Goal: Transaction & Acquisition: Purchase product/service

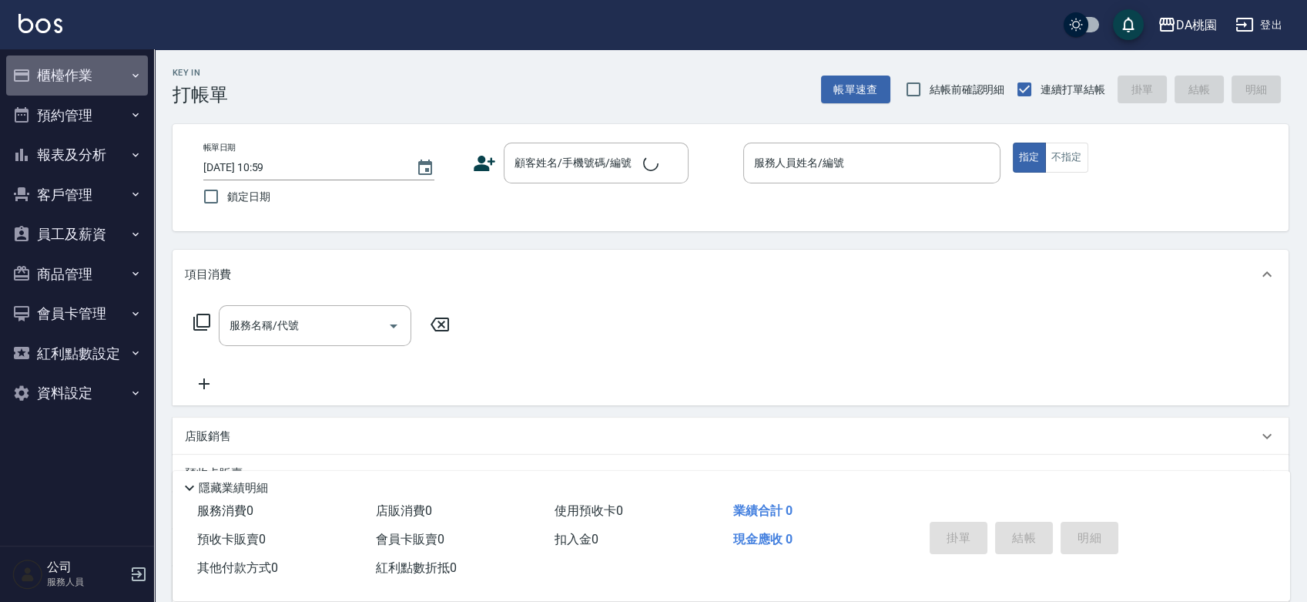
click at [55, 68] on button "櫃檯作業" at bounding box center [77, 75] width 142 height 40
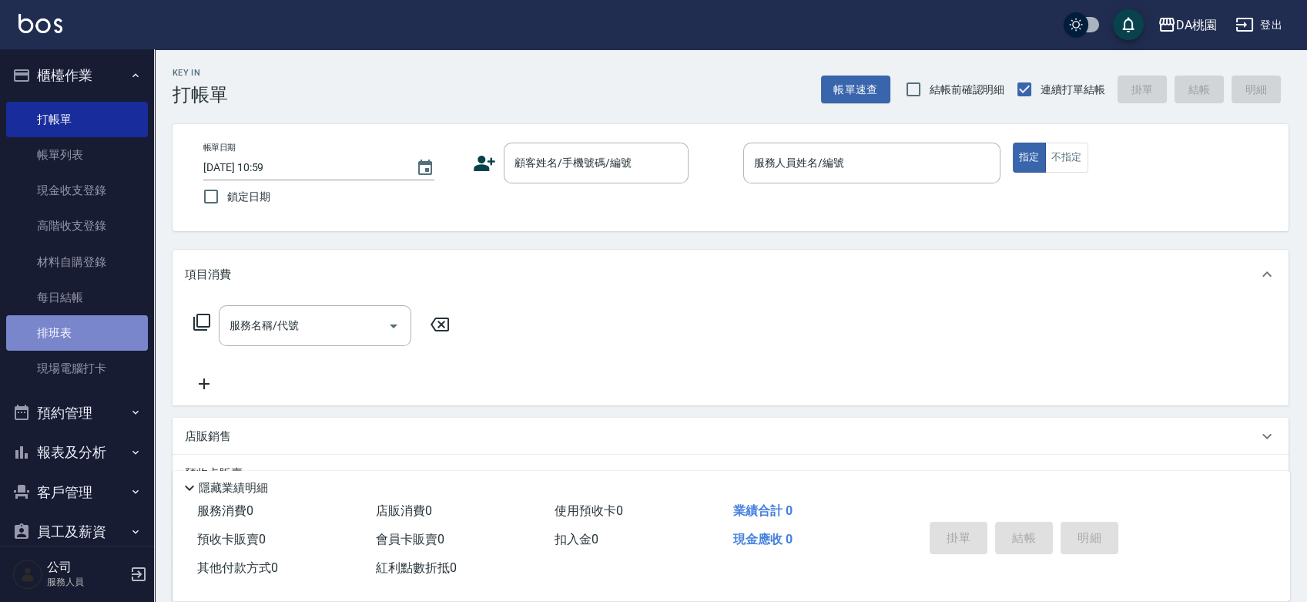
click at [80, 333] on link "排班表" at bounding box center [77, 332] width 142 height 35
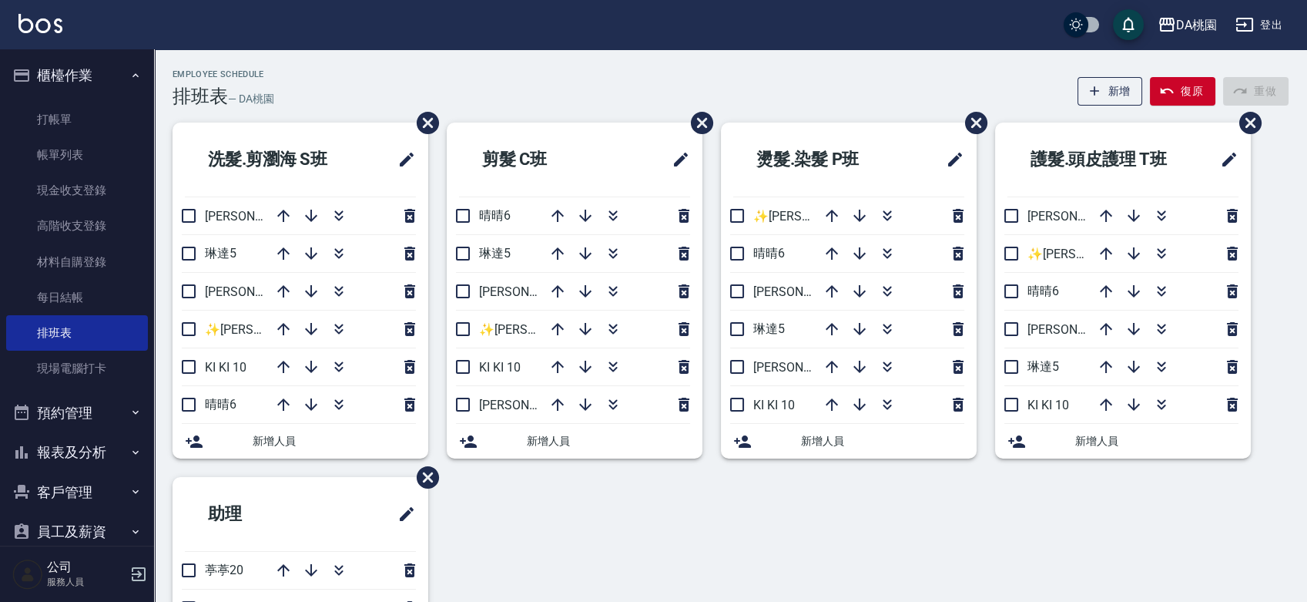
click at [522, 97] on div "Employee Schedule 排班表 — DA桃園 新增 復原 重做" at bounding box center [731, 88] width 1116 height 38
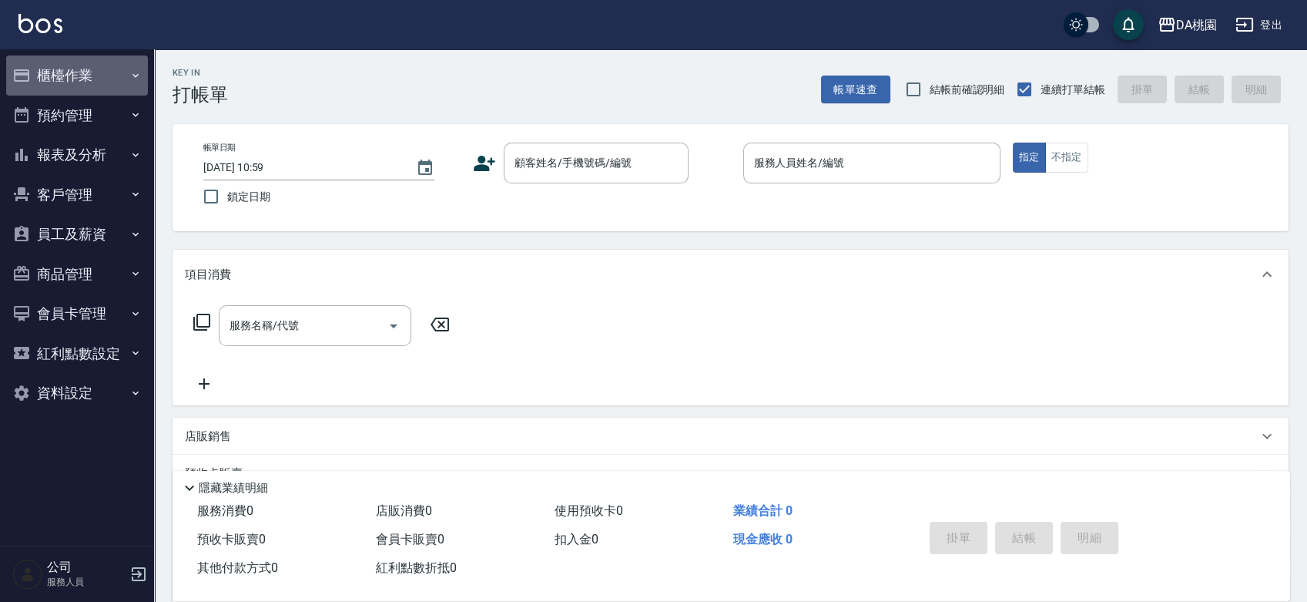
click at [94, 81] on button "櫃檯作業" at bounding box center [77, 75] width 142 height 40
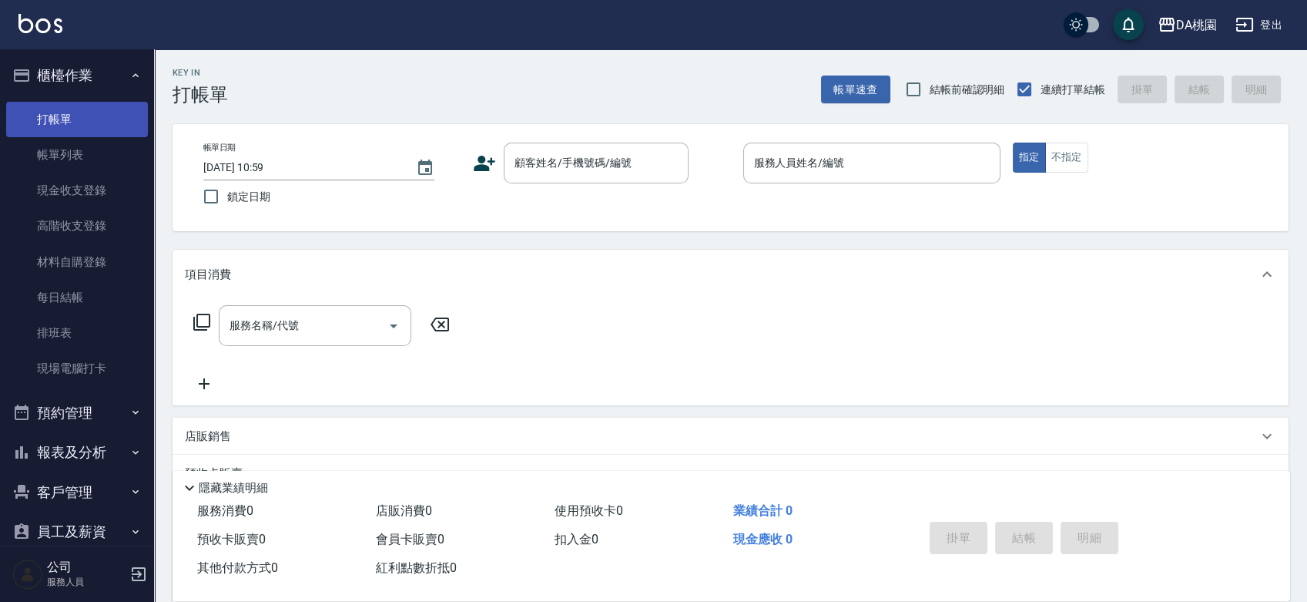
click at [82, 130] on link "打帳單" at bounding box center [77, 119] width 142 height 35
click at [650, 240] on div "Key In 打帳單 帳單速查 結帳前確認明細 連續打單結帳 掛單 結帳 明細 帳單日期 2025/08/26 10:59 鎖定日期 顧客姓名/手機號碼/編號…" at bounding box center [730, 435] width 1153 height 772
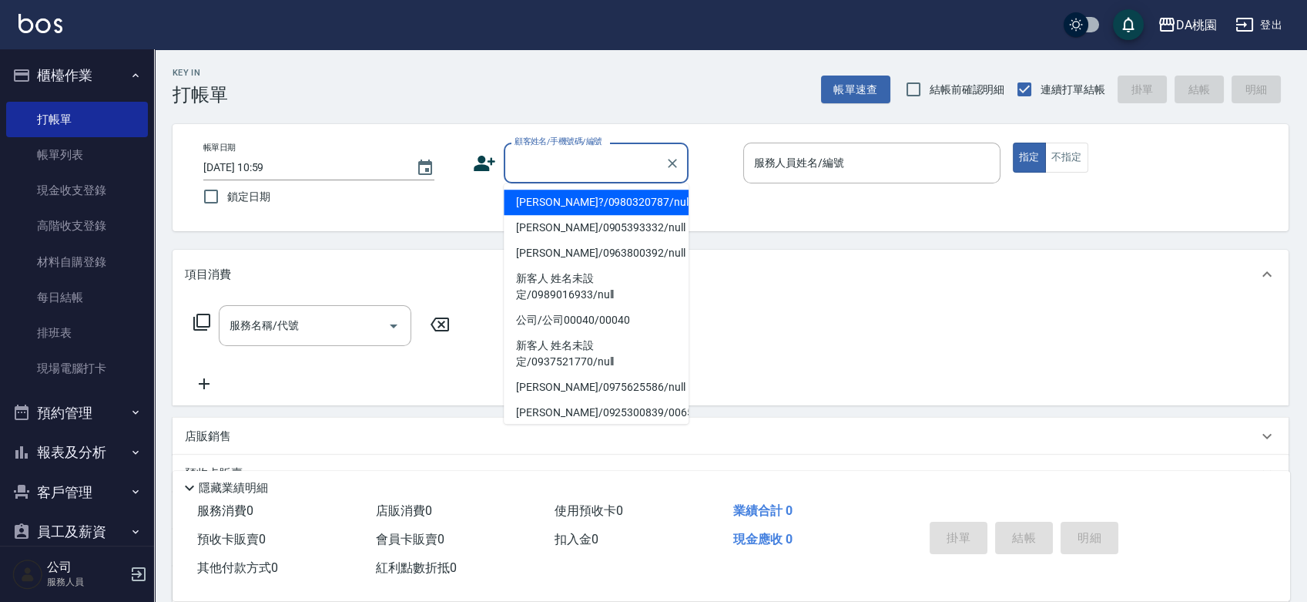
click at [556, 156] on input "顧客姓名/手機號碼/編號" at bounding box center [585, 162] width 148 height 27
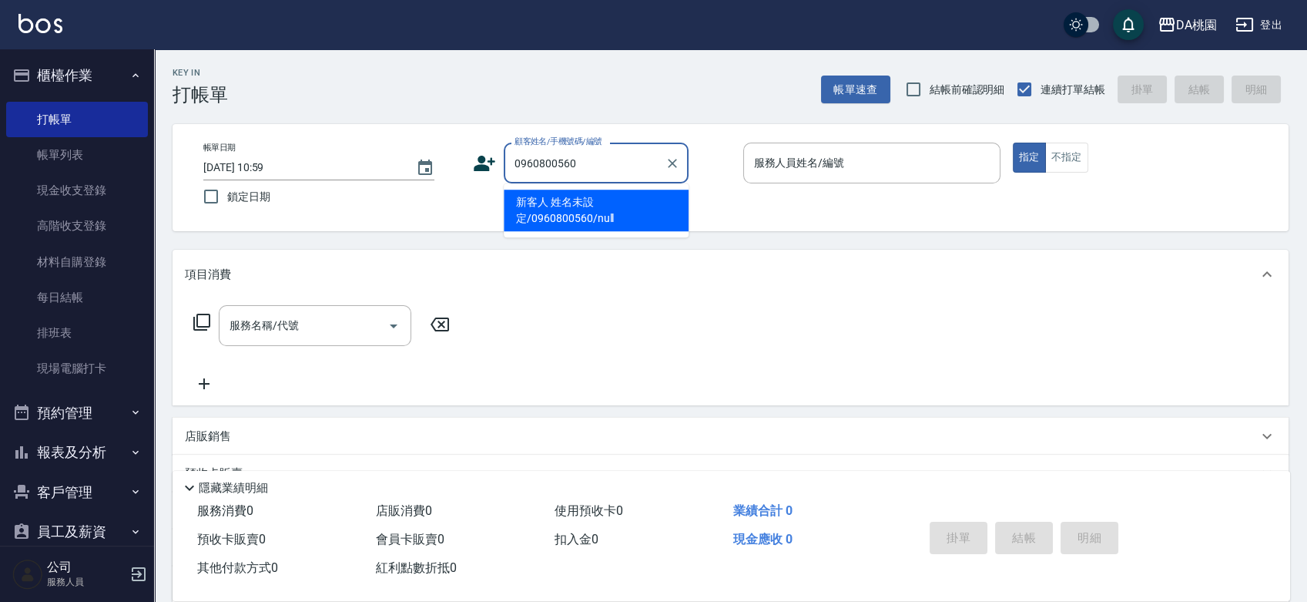
type input "新客人 姓名未設定/0960800560/null"
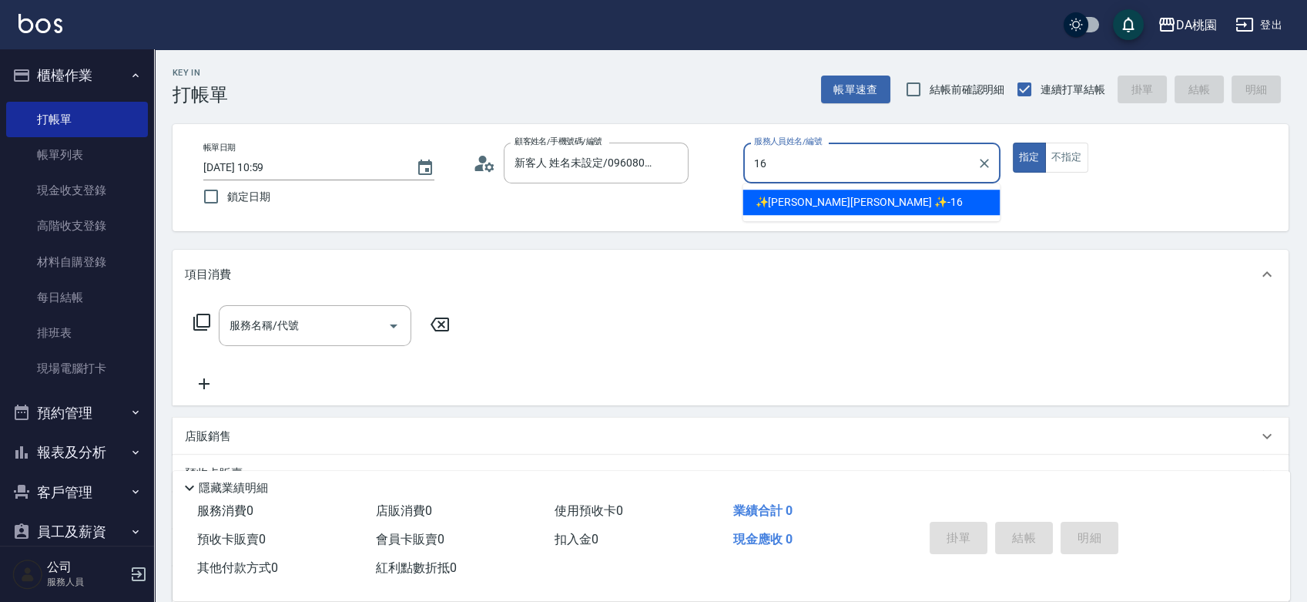
type input "✨GARY蓋瑞 ✨-16"
type button "true"
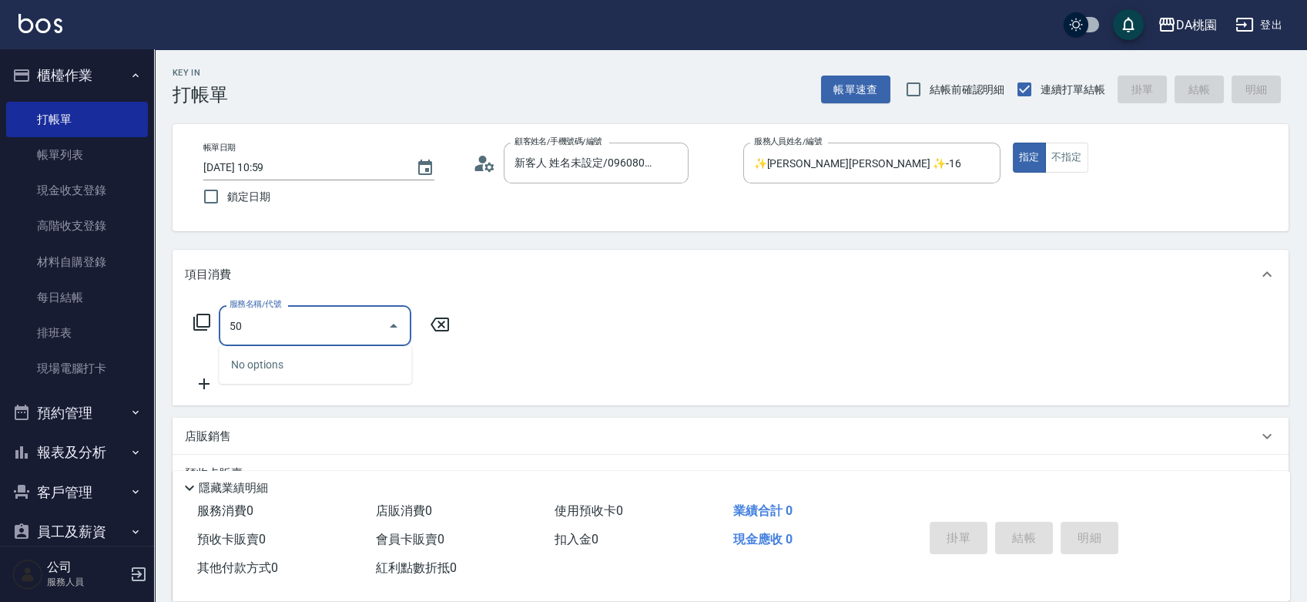
type input "500"
type input "20"
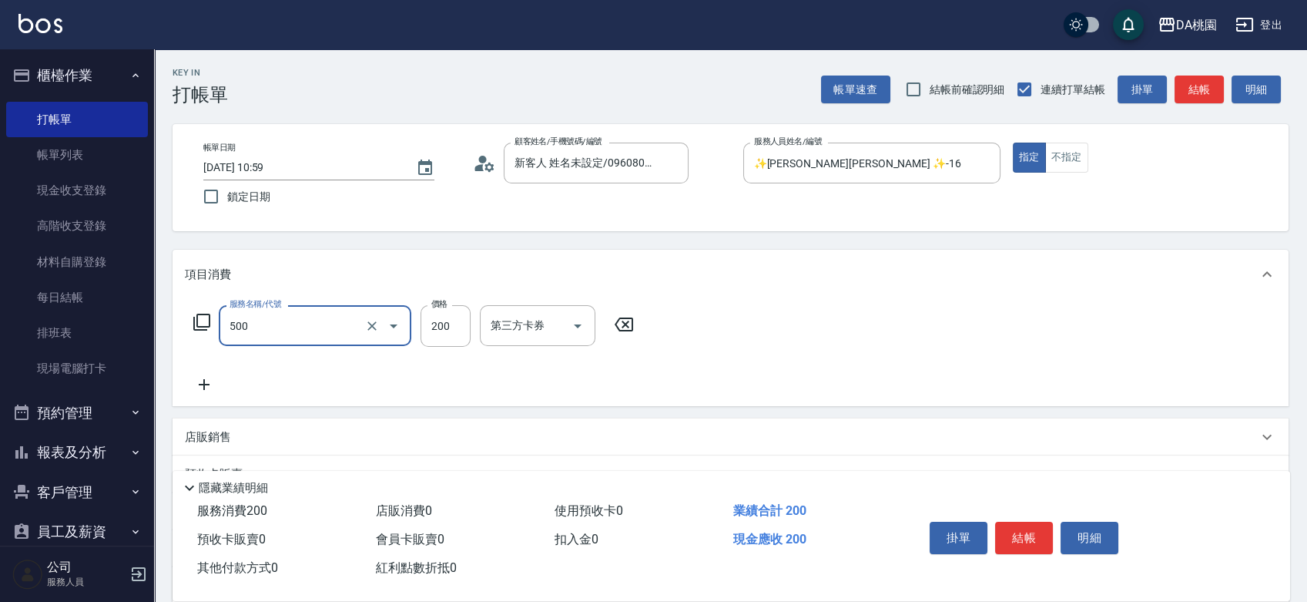
type input "洗髮(500)"
type input "0"
type input "25"
type input "20"
type input "250"
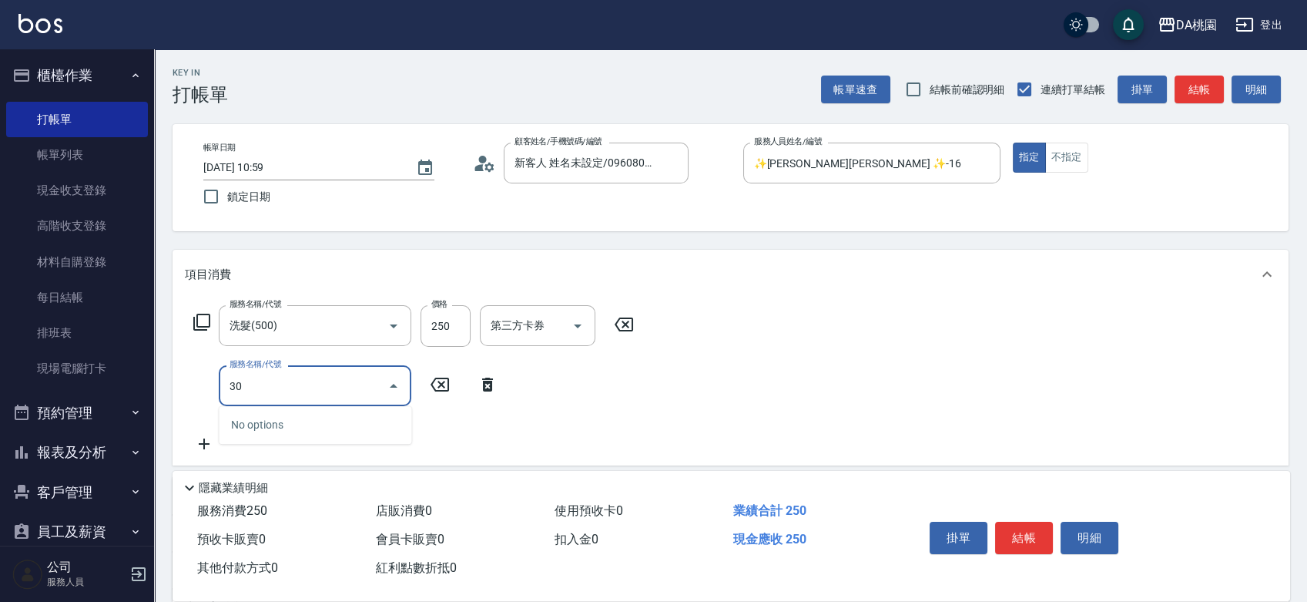
type input "303"
type input "50"
type input "A級剪髮(303)"
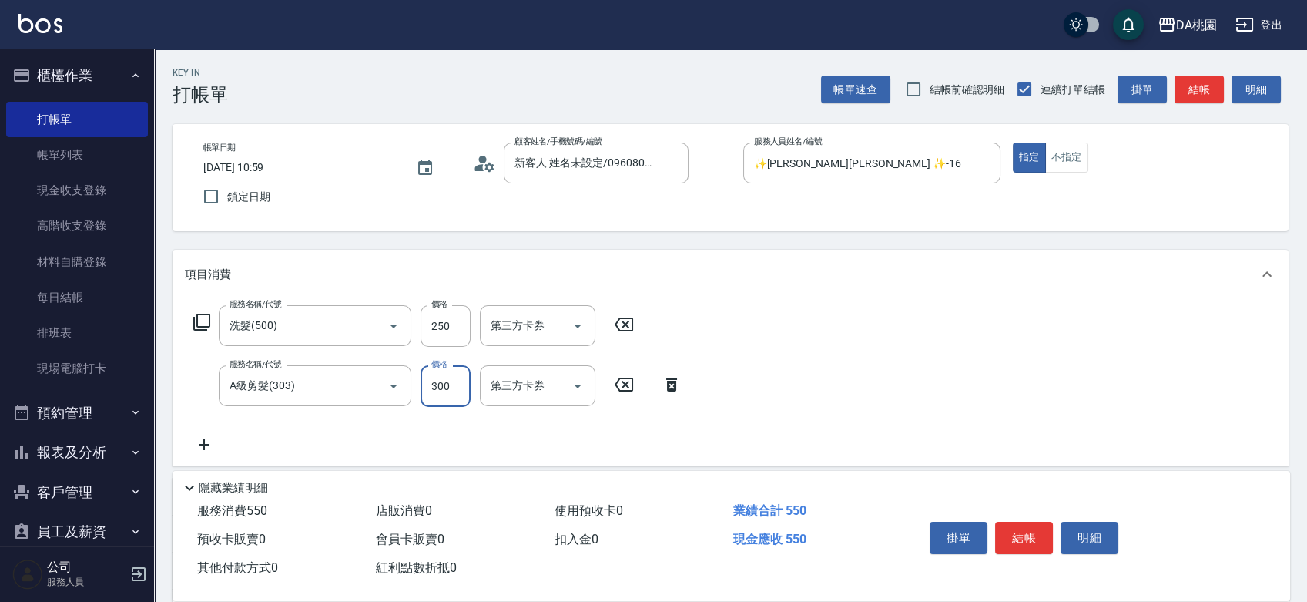
type input "5"
type input "20"
type input "50"
type input "30"
type input "500"
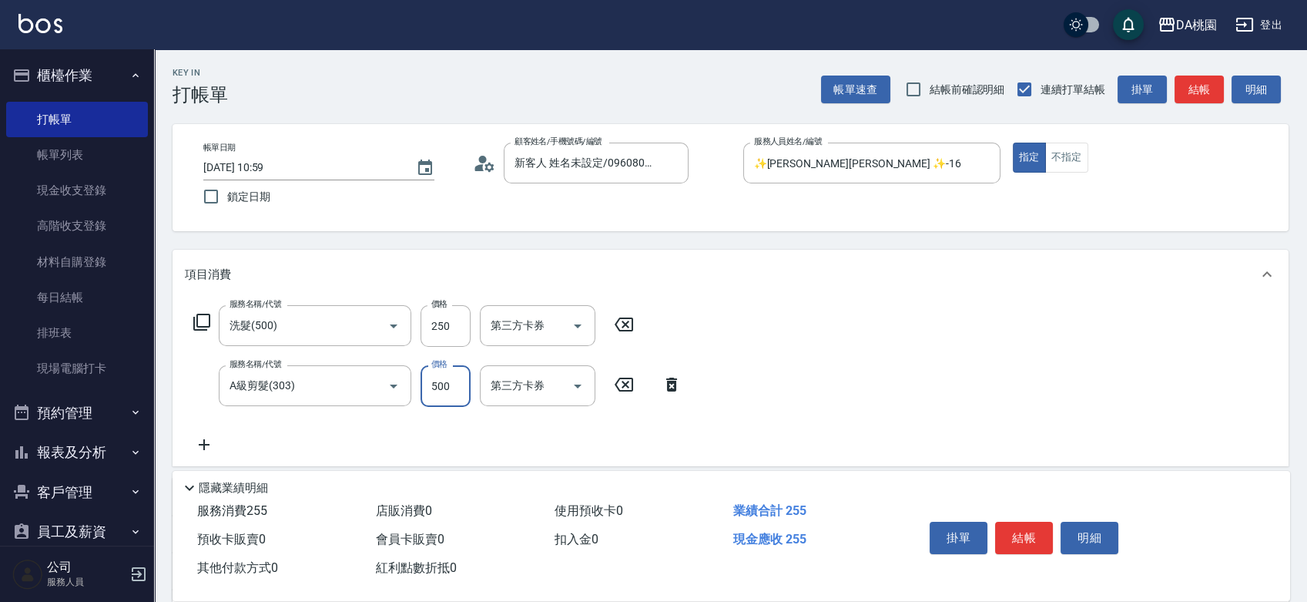
type input "70"
type input "500"
click at [1034, 527] on button "結帳" at bounding box center [1024, 537] width 58 height 32
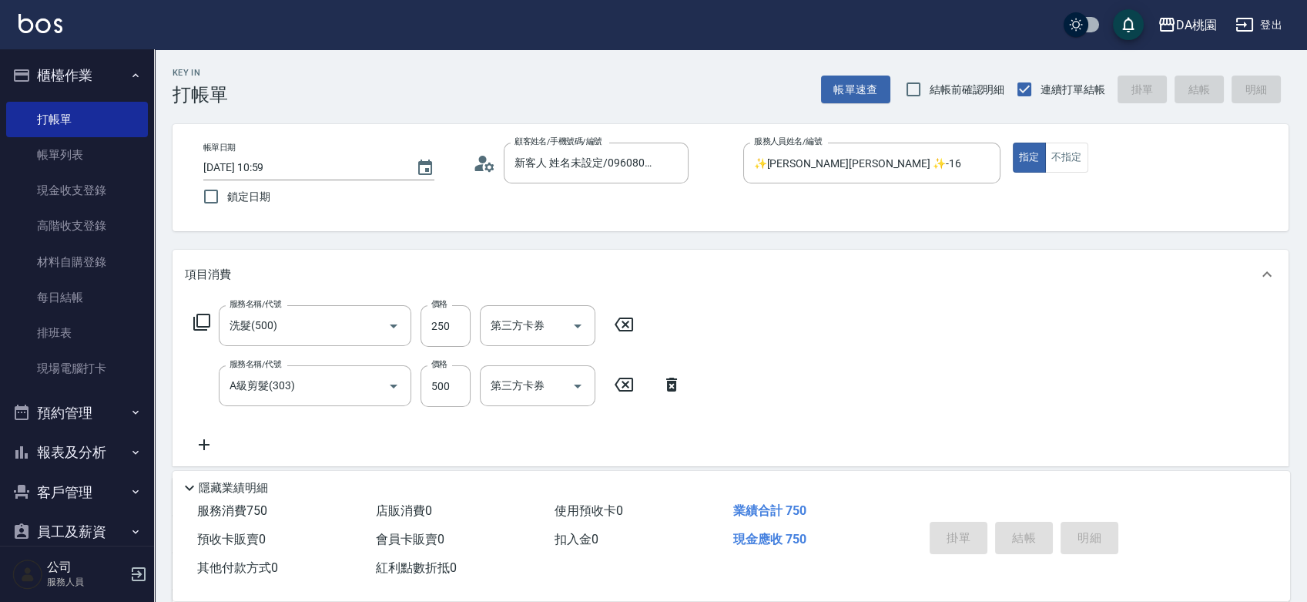
type input "2025/08/26 11:15"
type input "0"
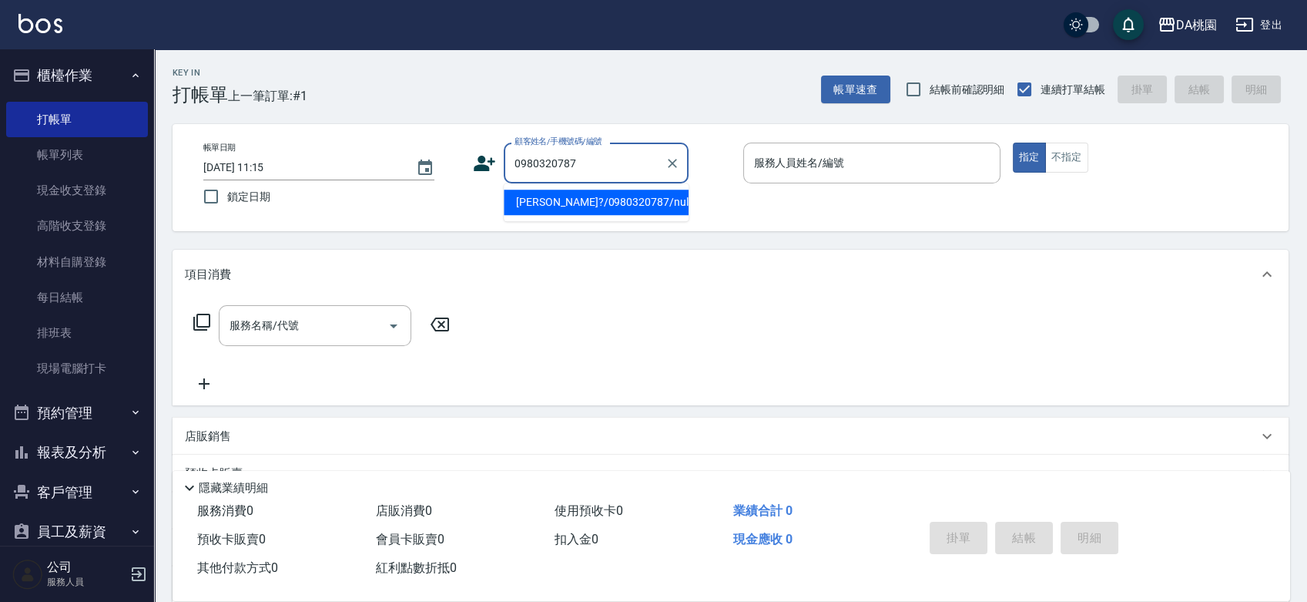
type input "[PERSON_NAME]?/0980320787/null"
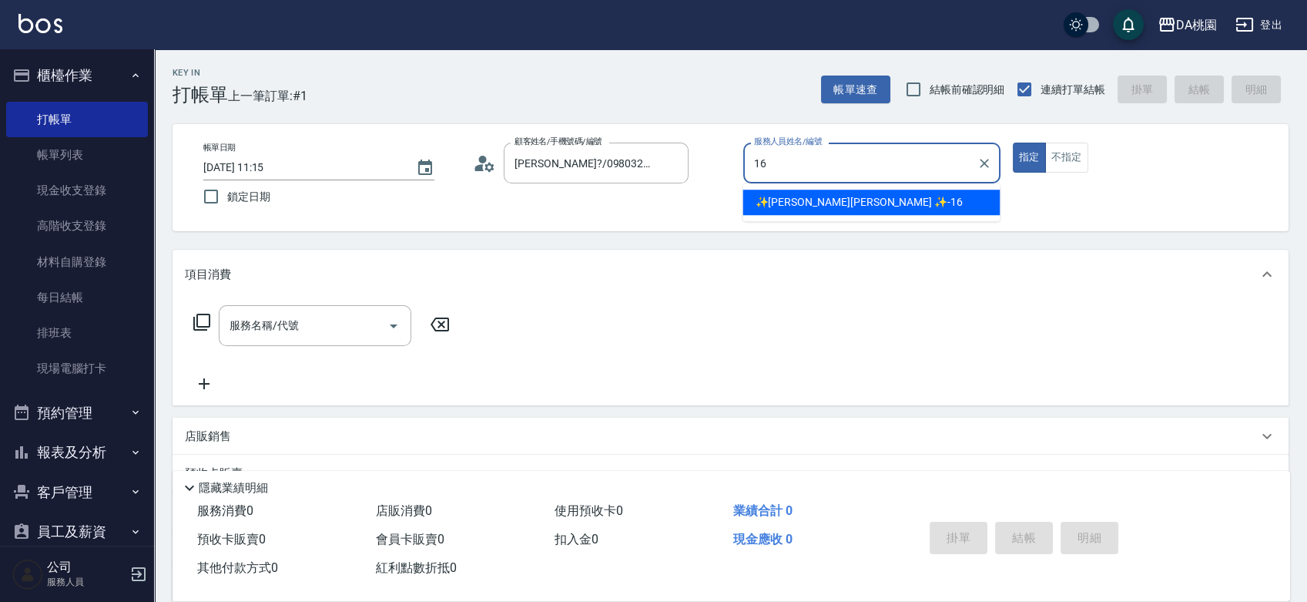
type input "✨GARY蓋瑞 ✨-16"
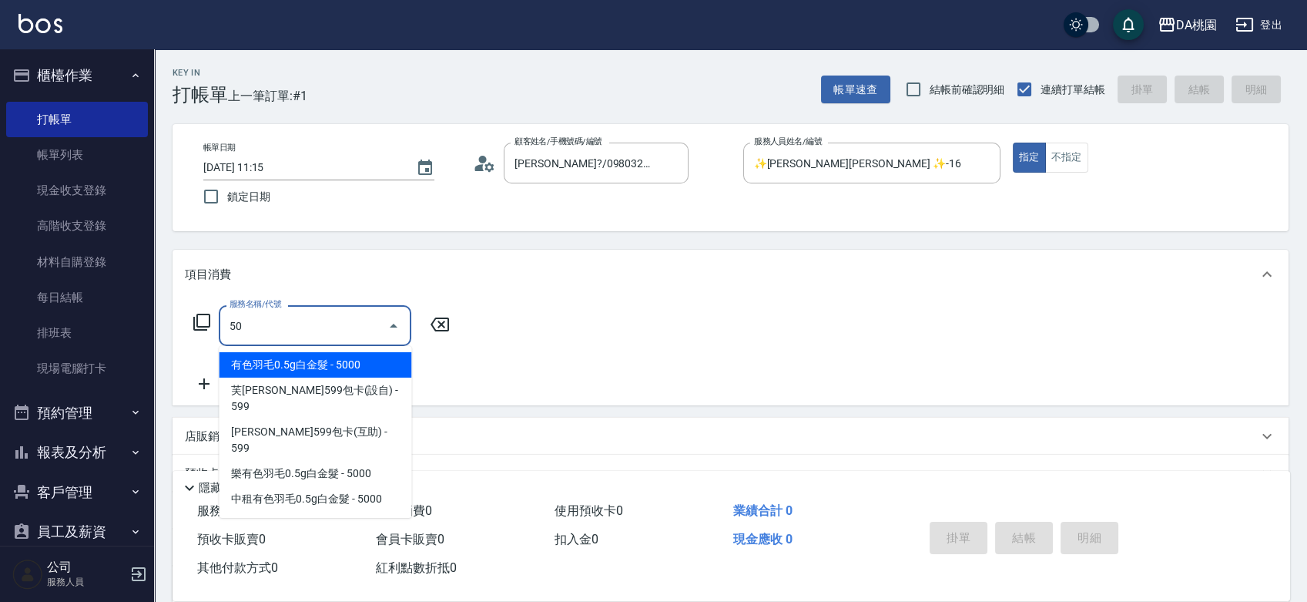
type input "501"
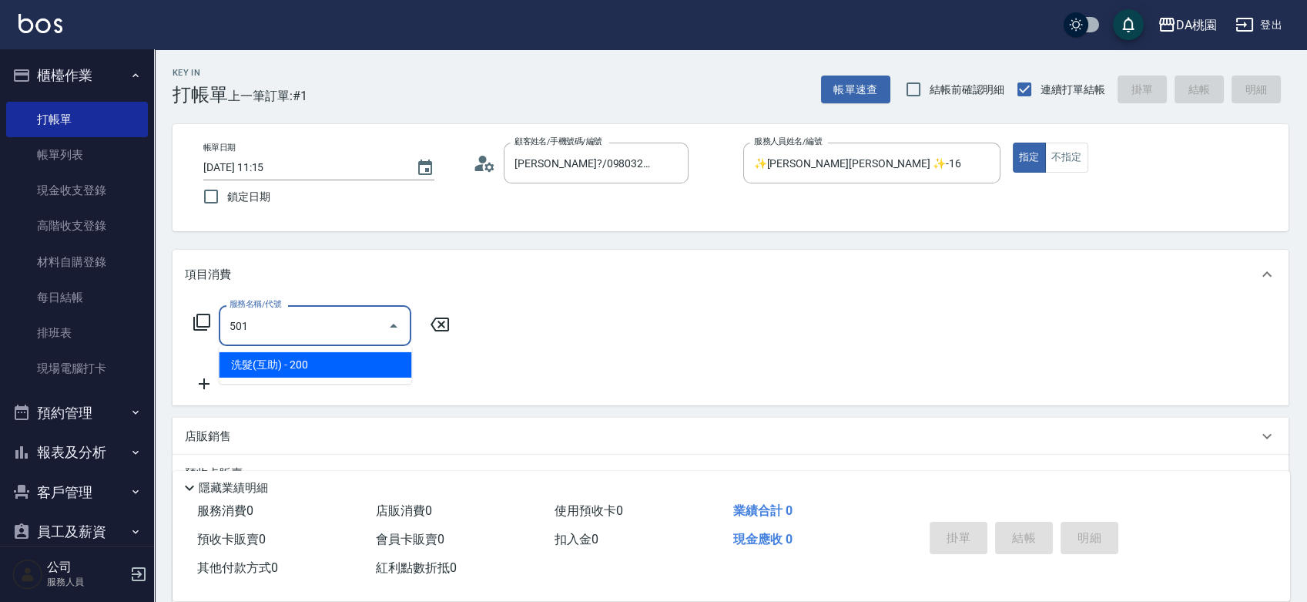
type input "20"
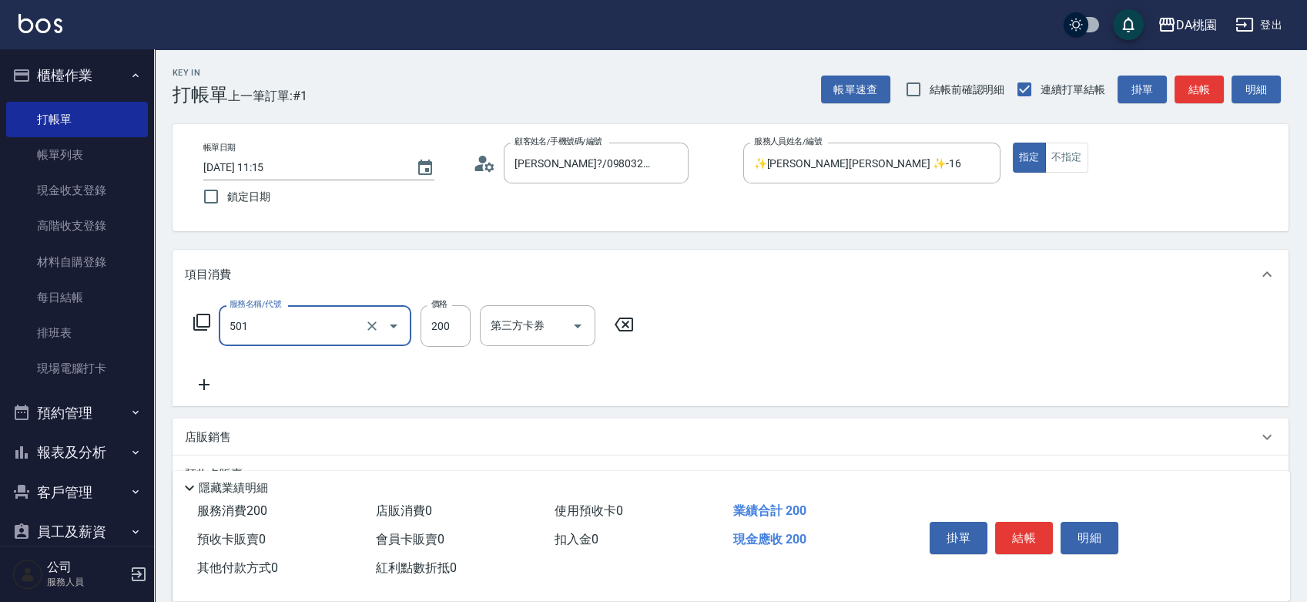
type input "洗髮(互助)(501)"
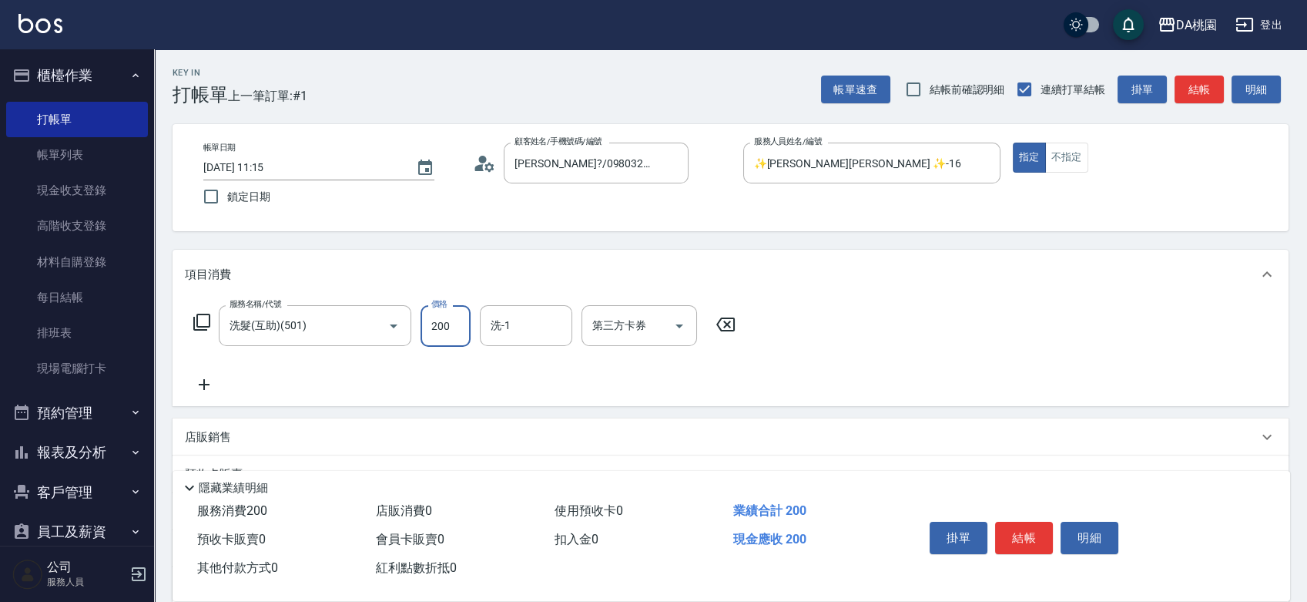
type input "2"
type input "0"
type input "25"
type input "cherry-25"
click at [451, 320] on input "25" at bounding box center [446, 326] width 50 height 42
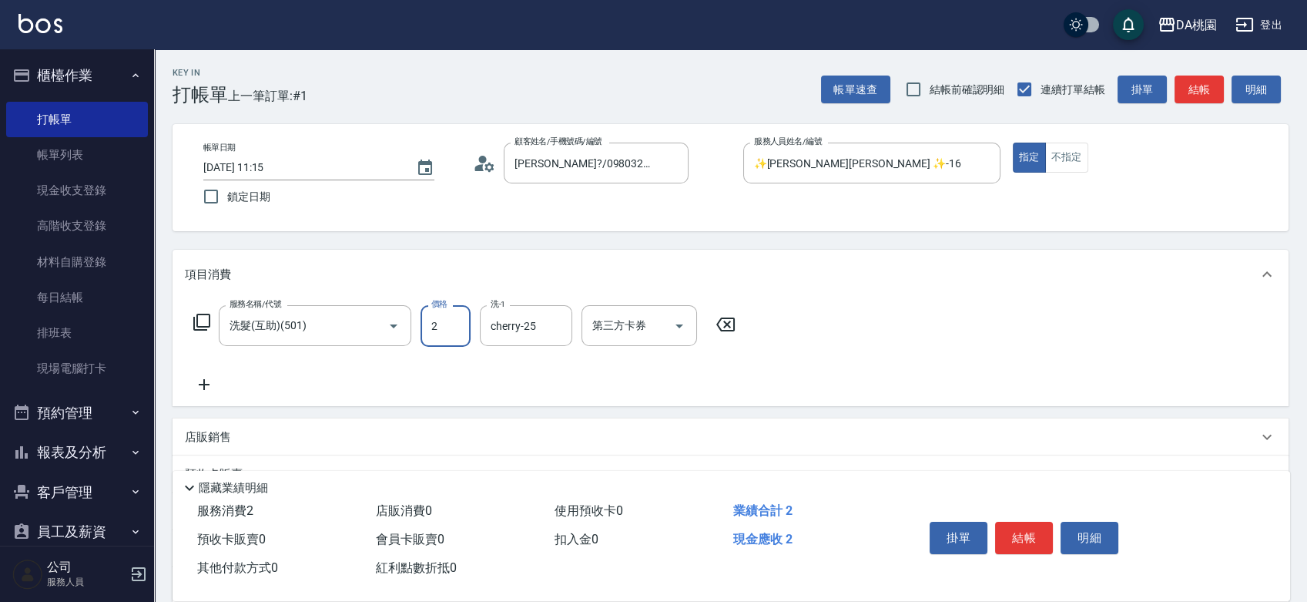
type input "25"
type input "20"
type input "250"
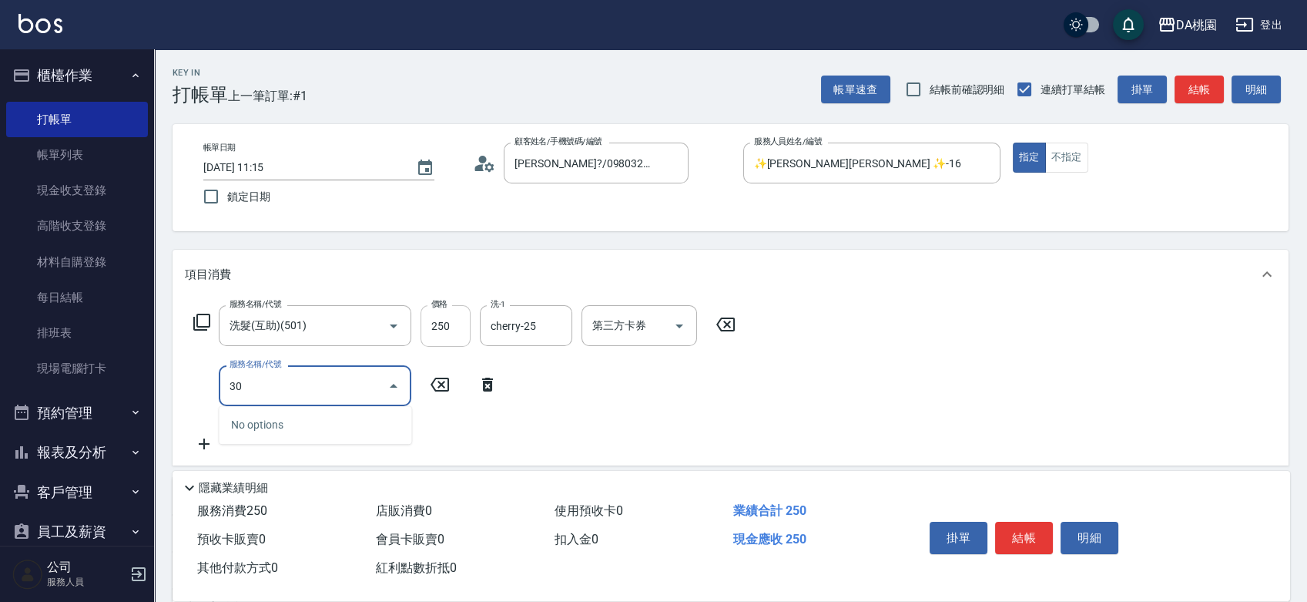
type input "303"
type input "50"
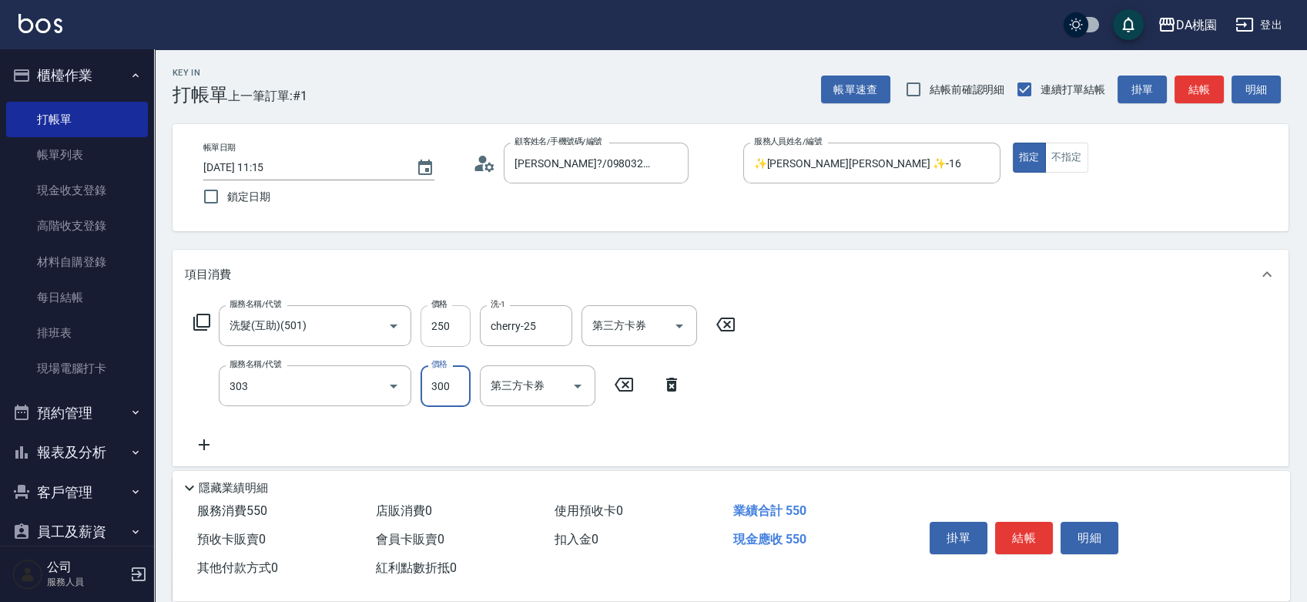
type input "A級剪髮(303)"
type input "20"
type input "50"
type input "70"
type input "500"
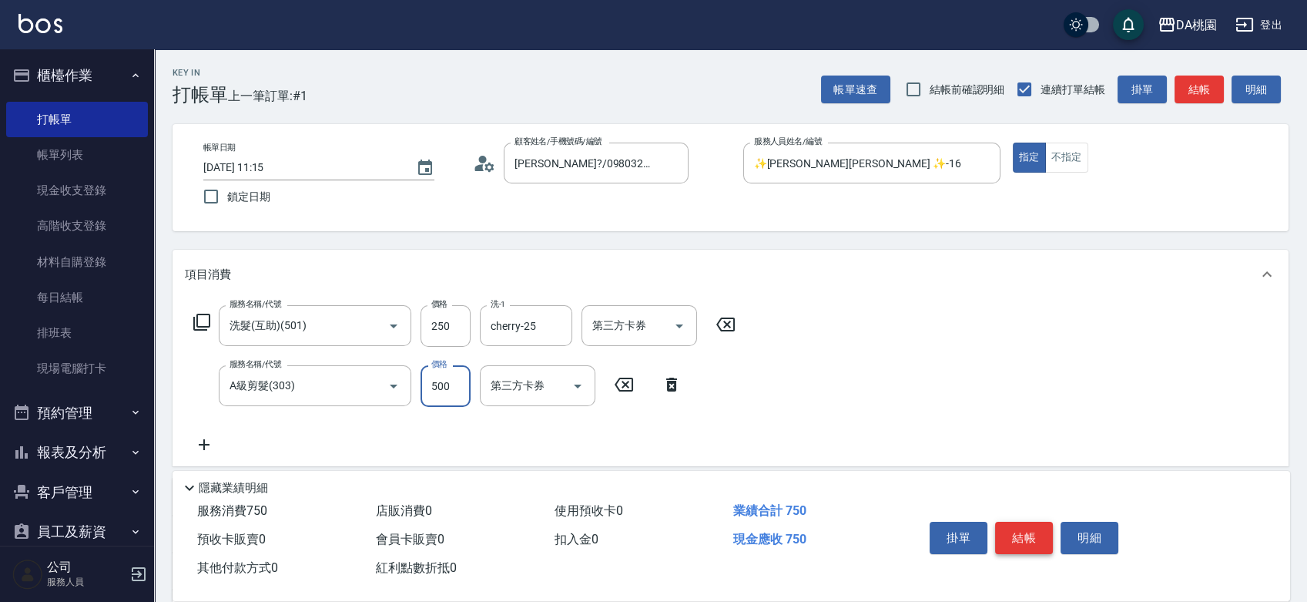
click at [1026, 532] on button "結帳" at bounding box center [1024, 537] width 58 height 32
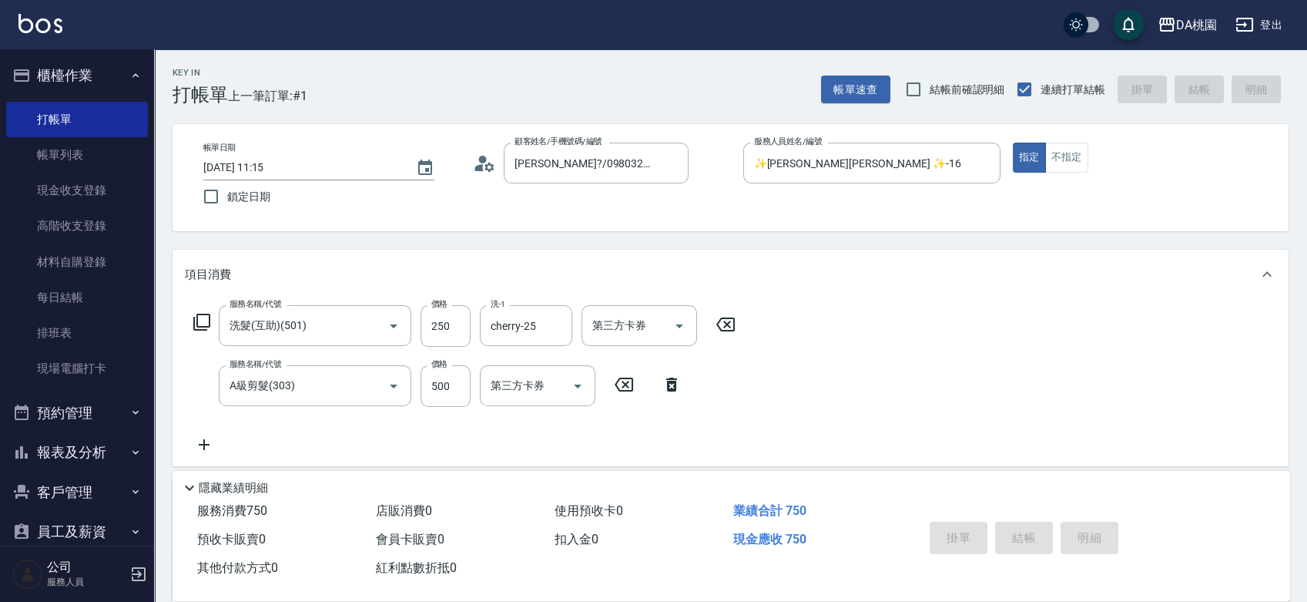
type input "0"
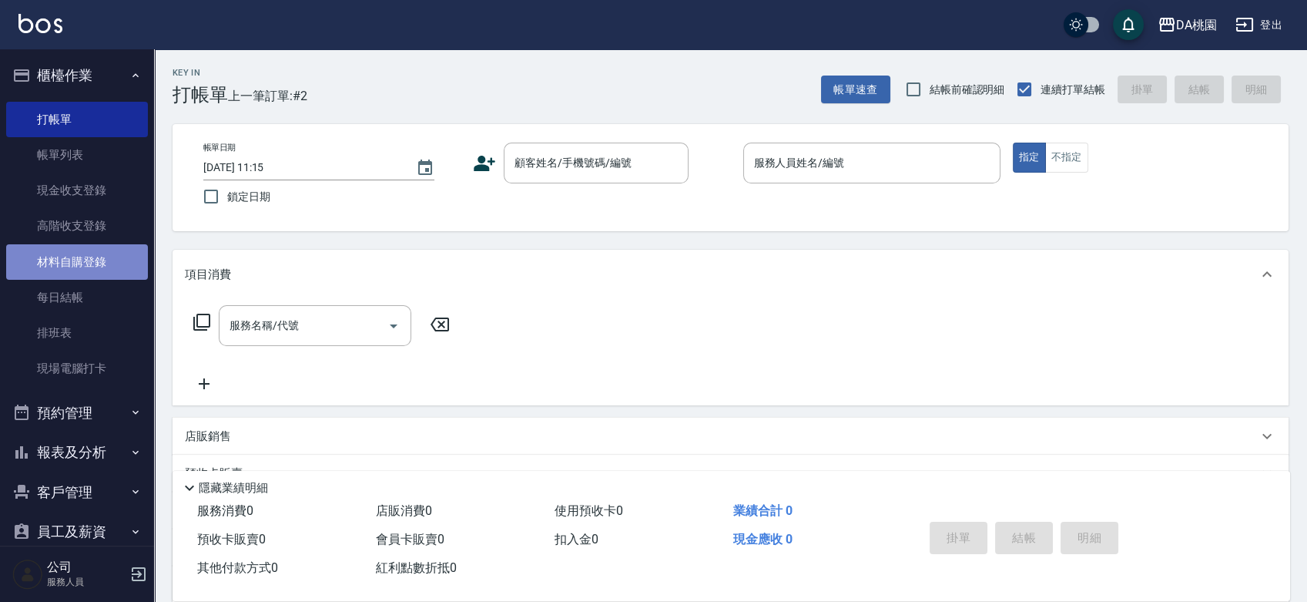
click at [115, 263] on link "材料自購登錄" at bounding box center [77, 261] width 142 height 35
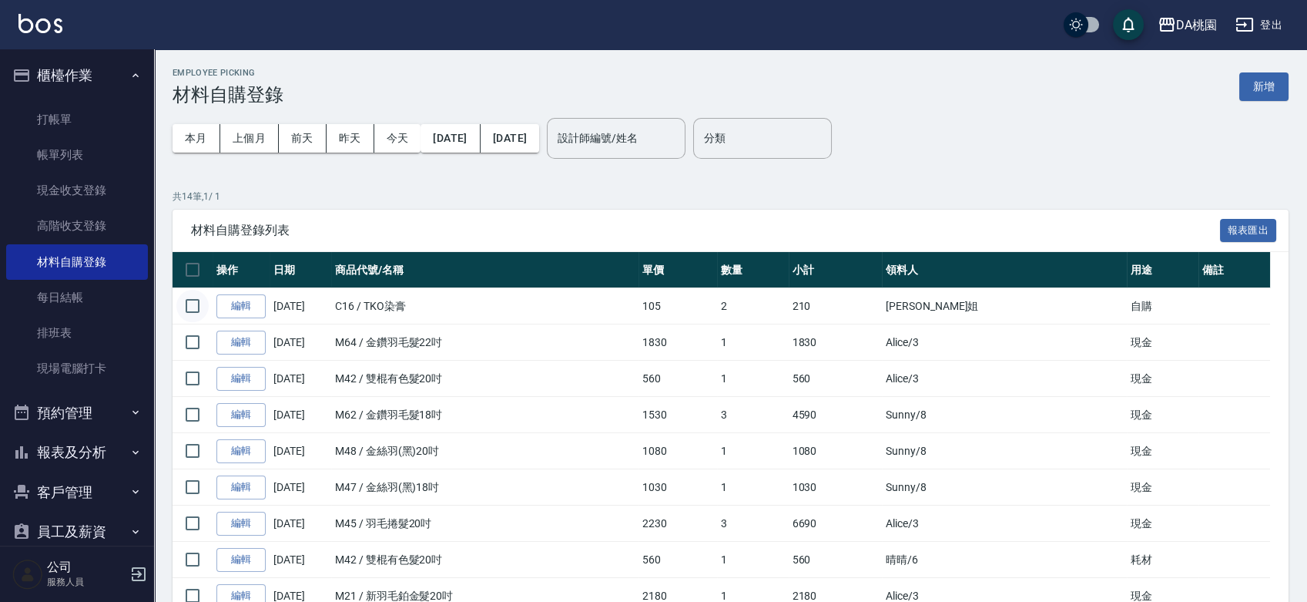
click at [201, 304] on input "checkbox" at bounding box center [192, 306] width 32 height 32
checkbox input "true"
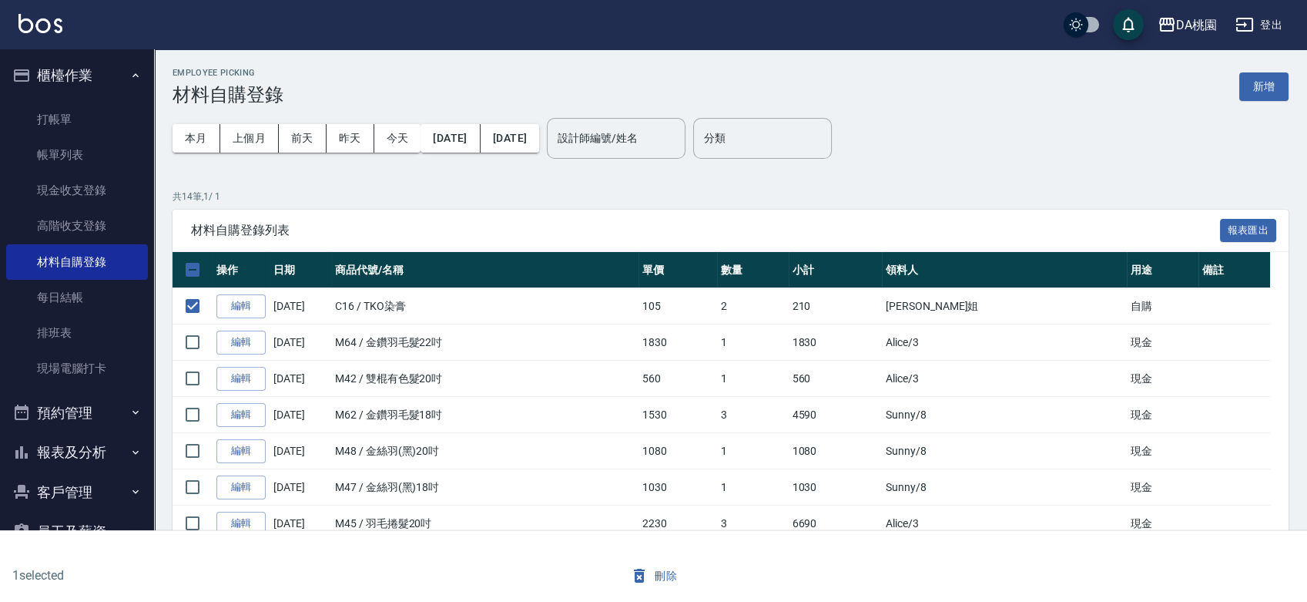
click at [667, 571] on button "刪除" at bounding box center [653, 575] width 59 height 28
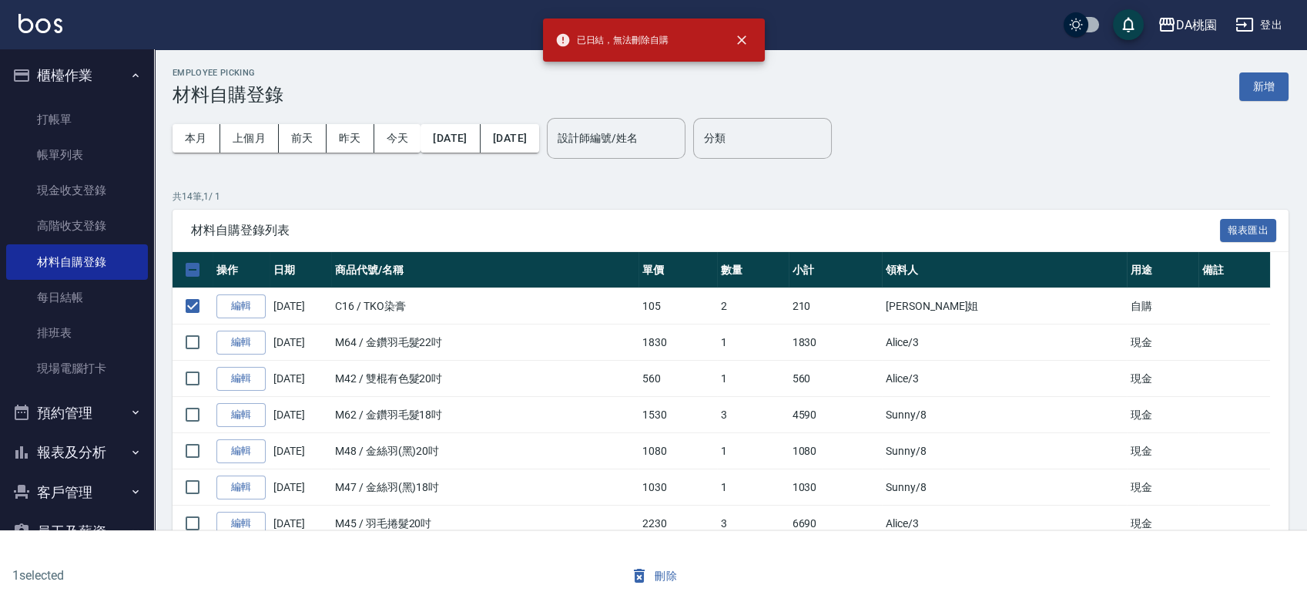
click at [579, 201] on p "共 14 筆, 1 / 1" at bounding box center [731, 196] width 1116 height 14
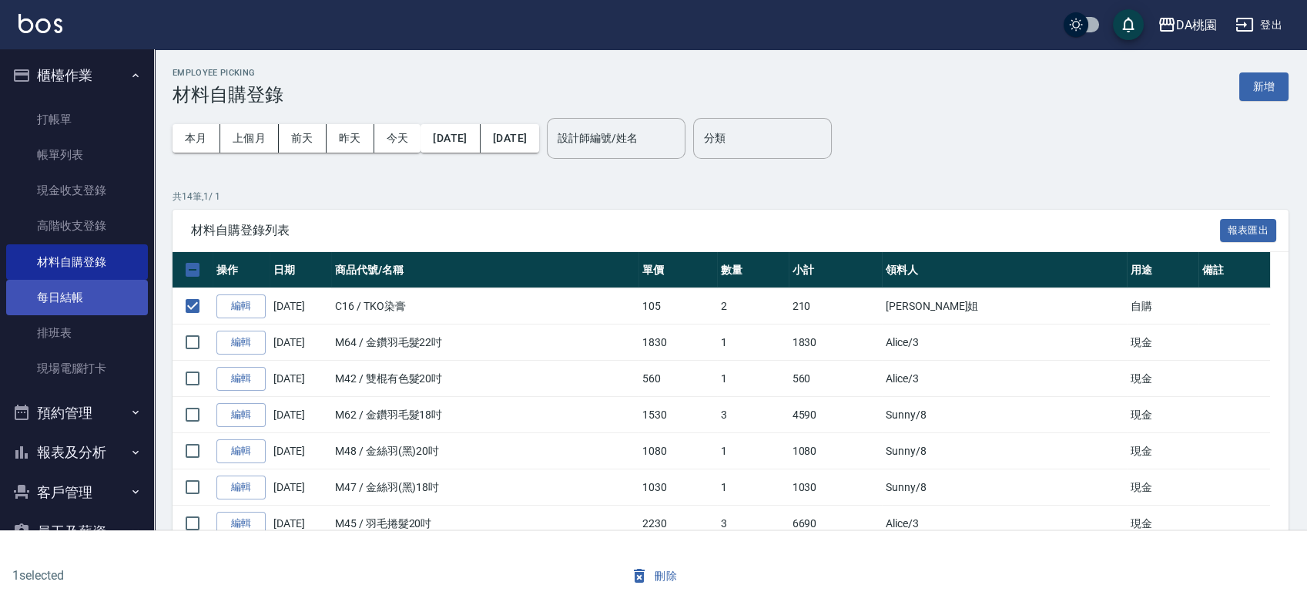
click at [102, 288] on link "每日結帳" at bounding box center [77, 297] width 142 height 35
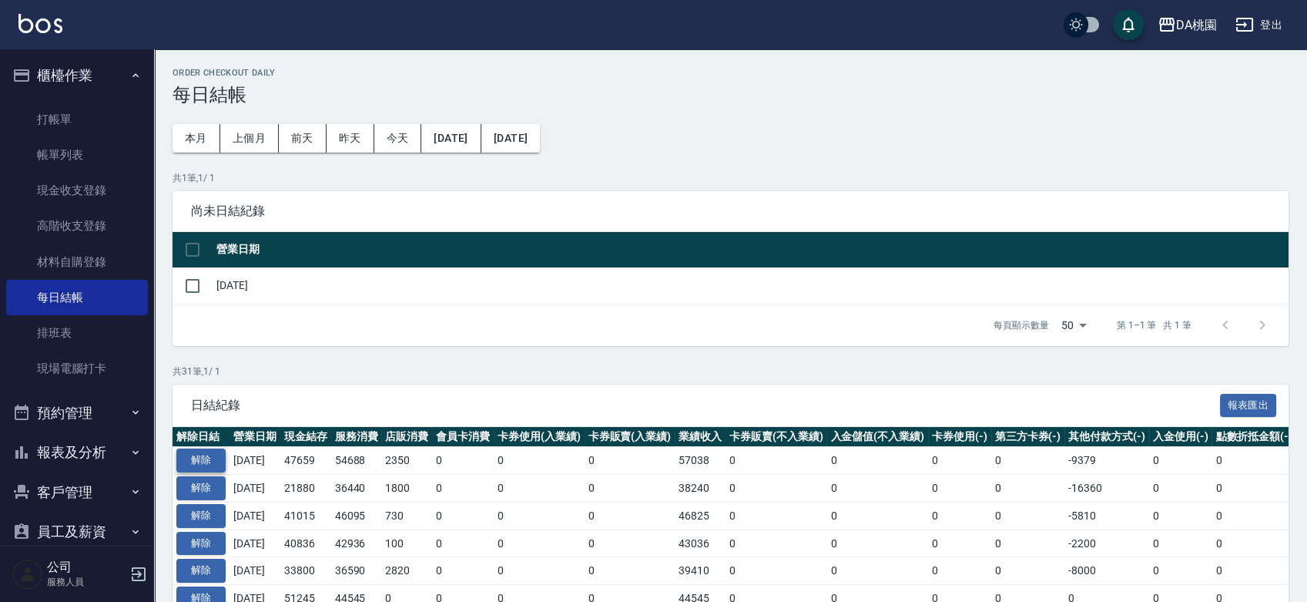
click at [216, 448] on button "解除" at bounding box center [200, 460] width 49 height 24
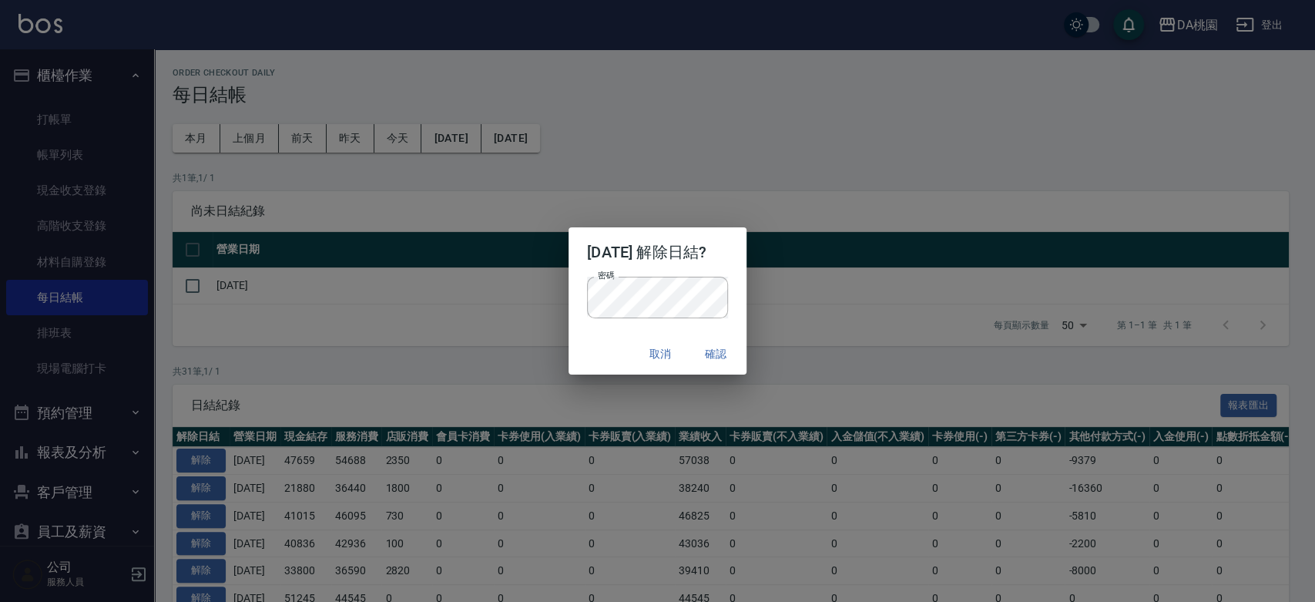
click at [602, 350] on div "取消 確認" at bounding box center [657, 353] width 178 height 41
click at [720, 346] on button "確認" at bounding box center [715, 354] width 49 height 28
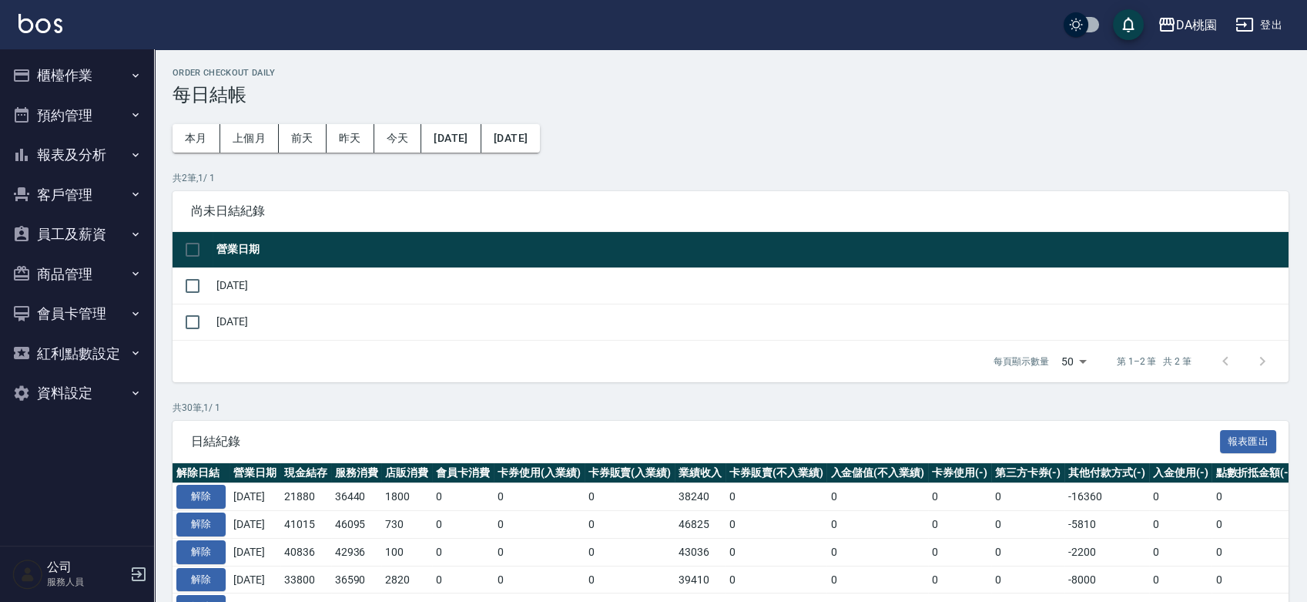
click at [79, 75] on button "櫃檯作業" at bounding box center [77, 75] width 142 height 40
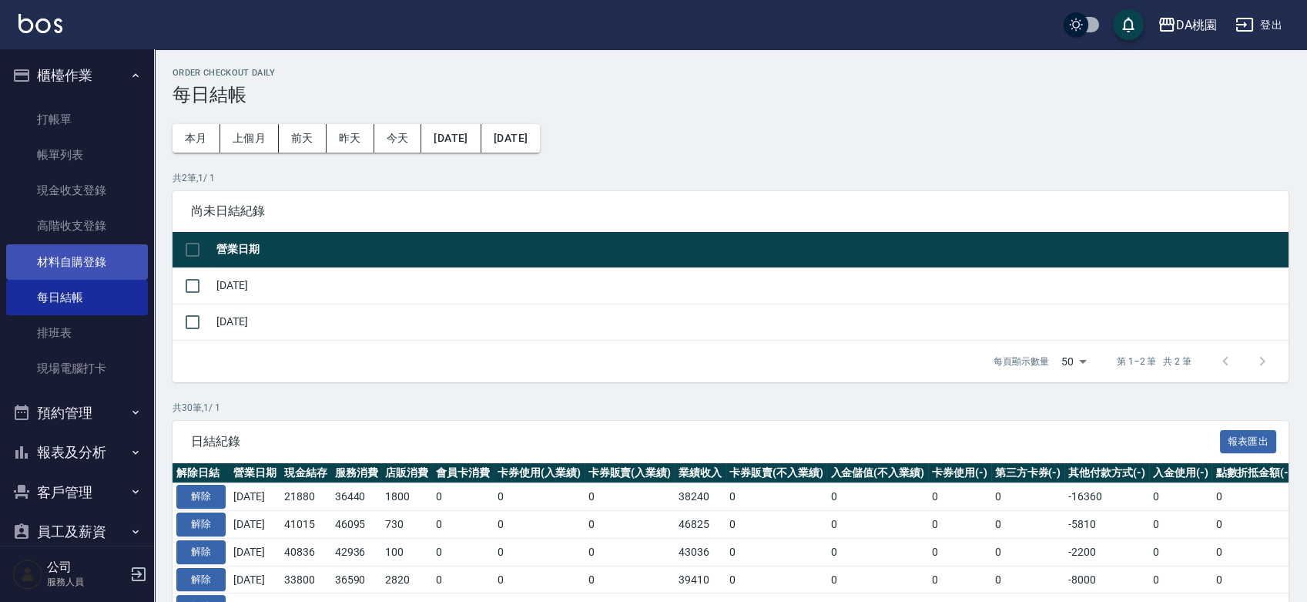
click at [92, 269] on link "材料自購登錄" at bounding box center [77, 261] width 142 height 35
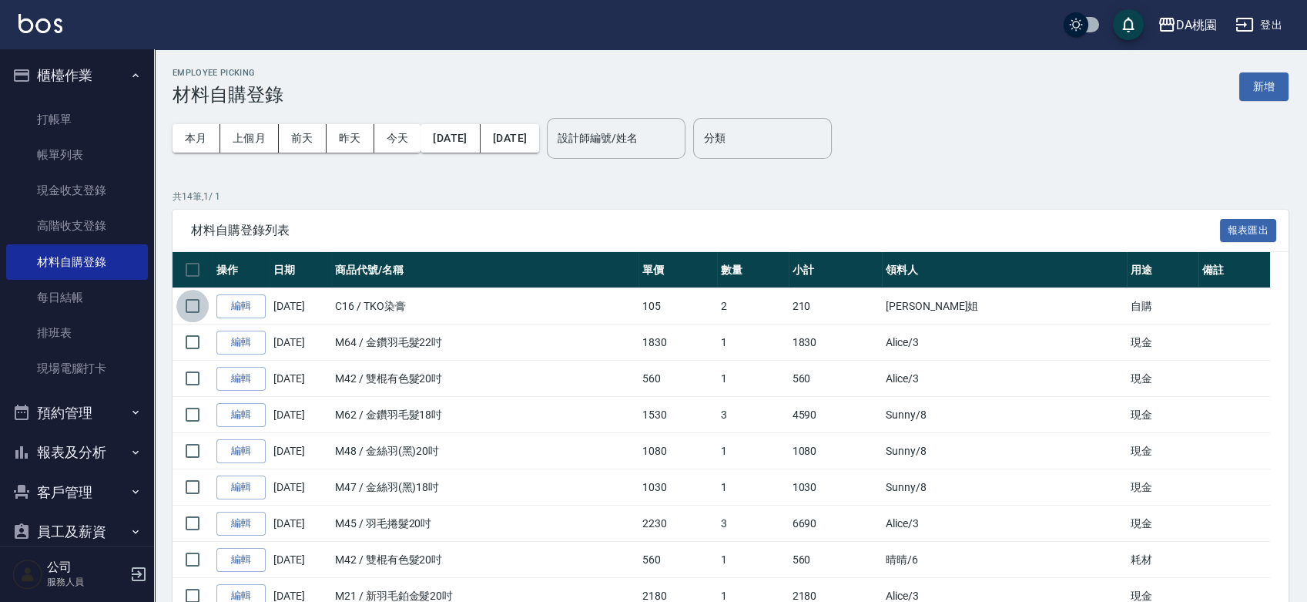
click at [196, 307] on input "checkbox" at bounding box center [192, 306] width 32 height 32
checkbox input "true"
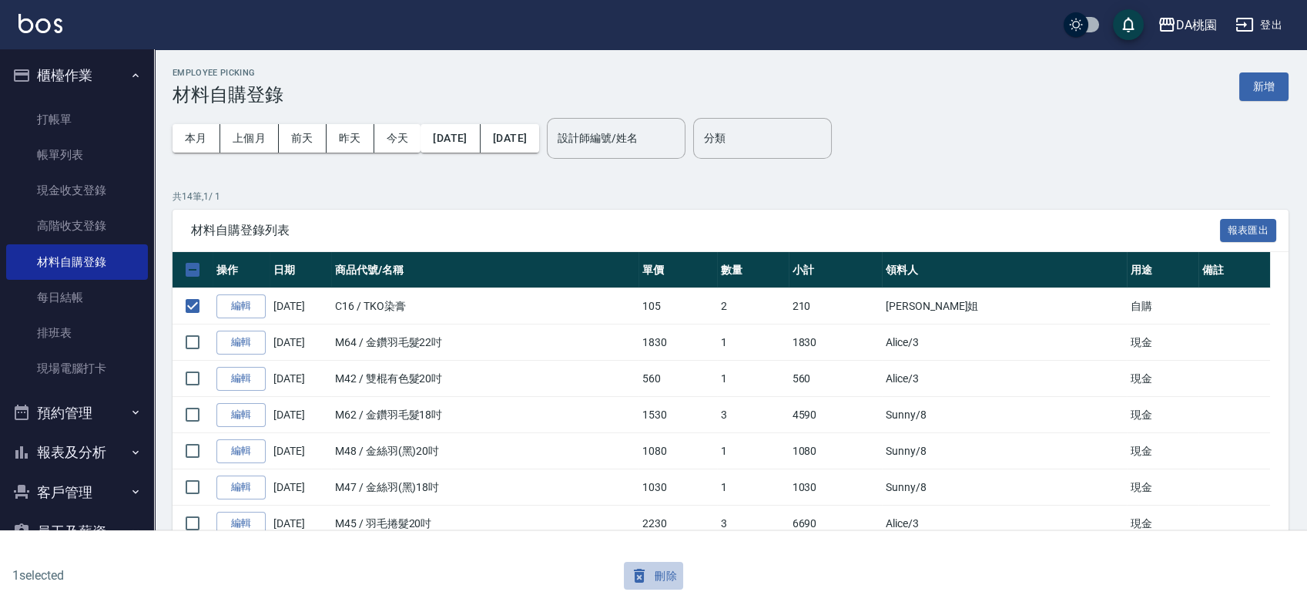
click at [671, 576] on button "刪除" at bounding box center [653, 575] width 59 height 28
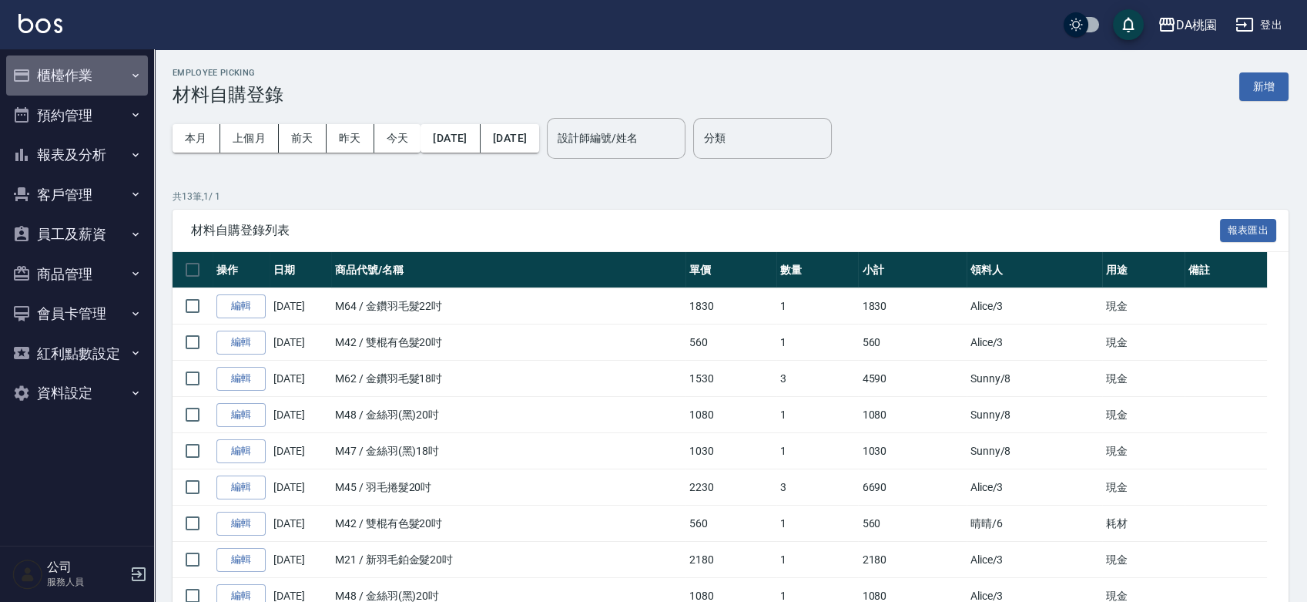
click at [87, 69] on button "櫃檯作業" at bounding box center [77, 75] width 142 height 40
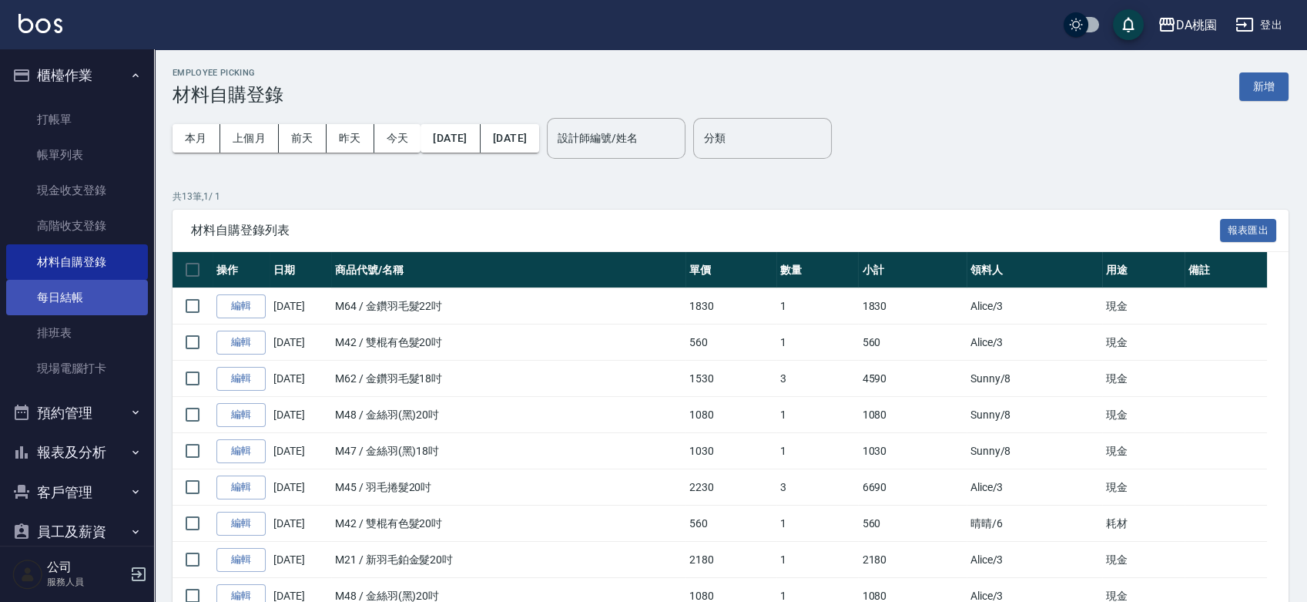
click at [86, 291] on link "每日結帳" at bounding box center [77, 297] width 142 height 35
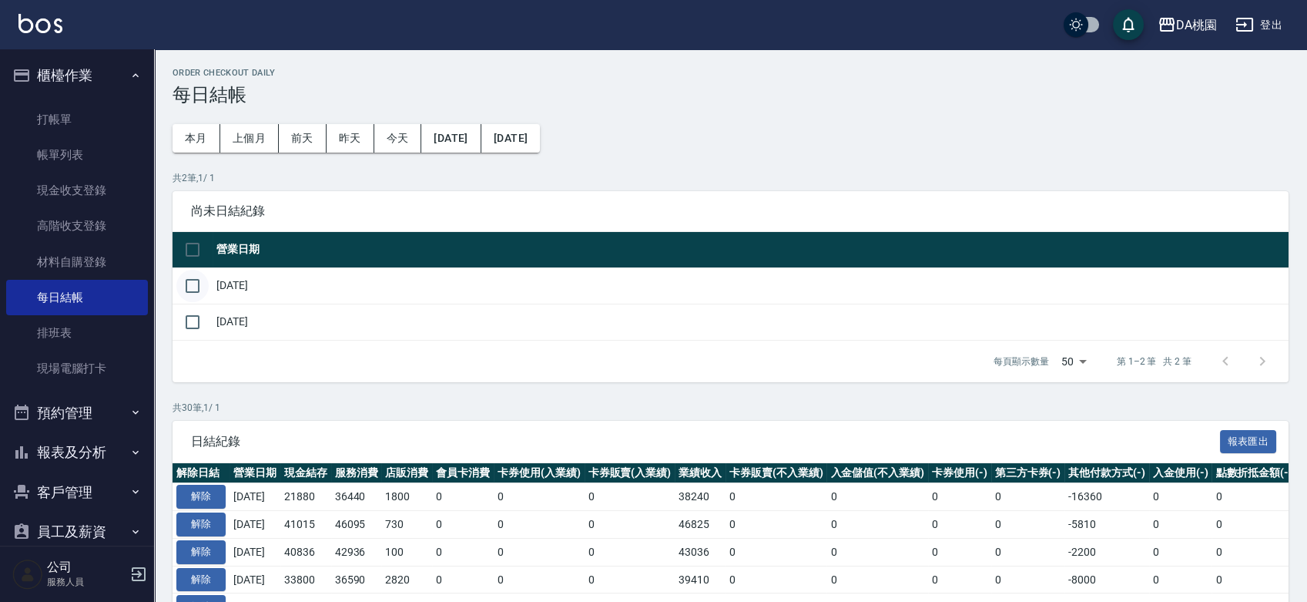
drag, startPoint x: 196, startPoint y: 283, endPoint x: 206, endPoint y: 292, distance: 13.1
click at [193, 288] on input "checkbox" at bounding box center [192, 286] width 32 height 32
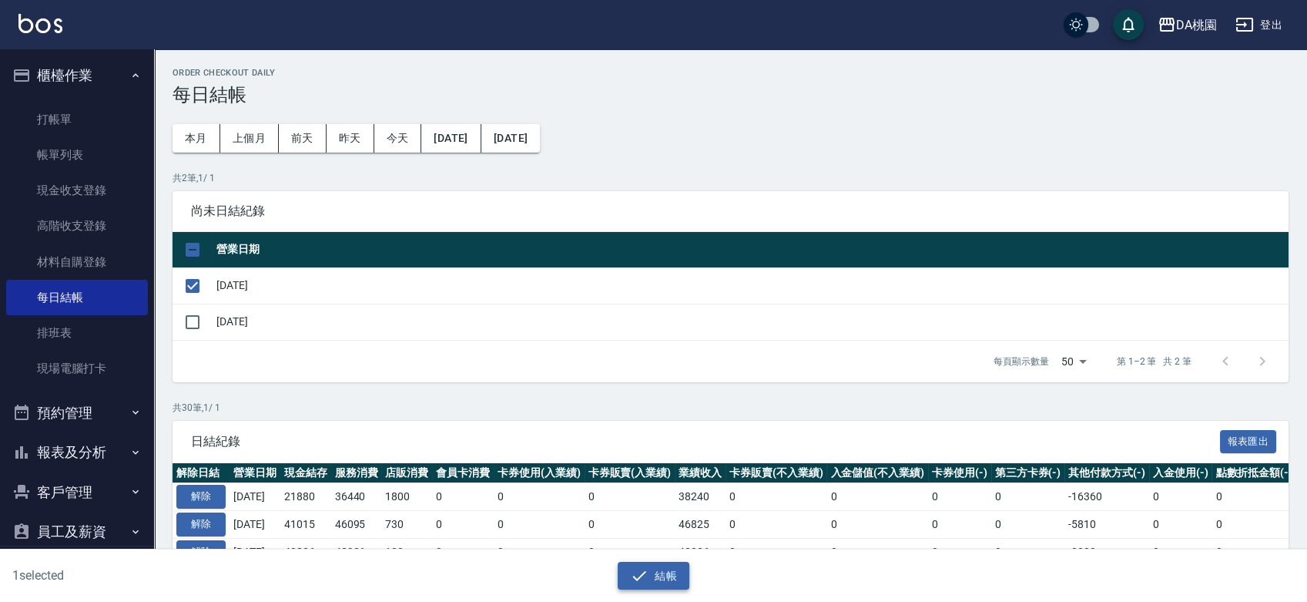
click at [638, 578] on icon "button" at bounding box center [640, 575] width 14 height 10
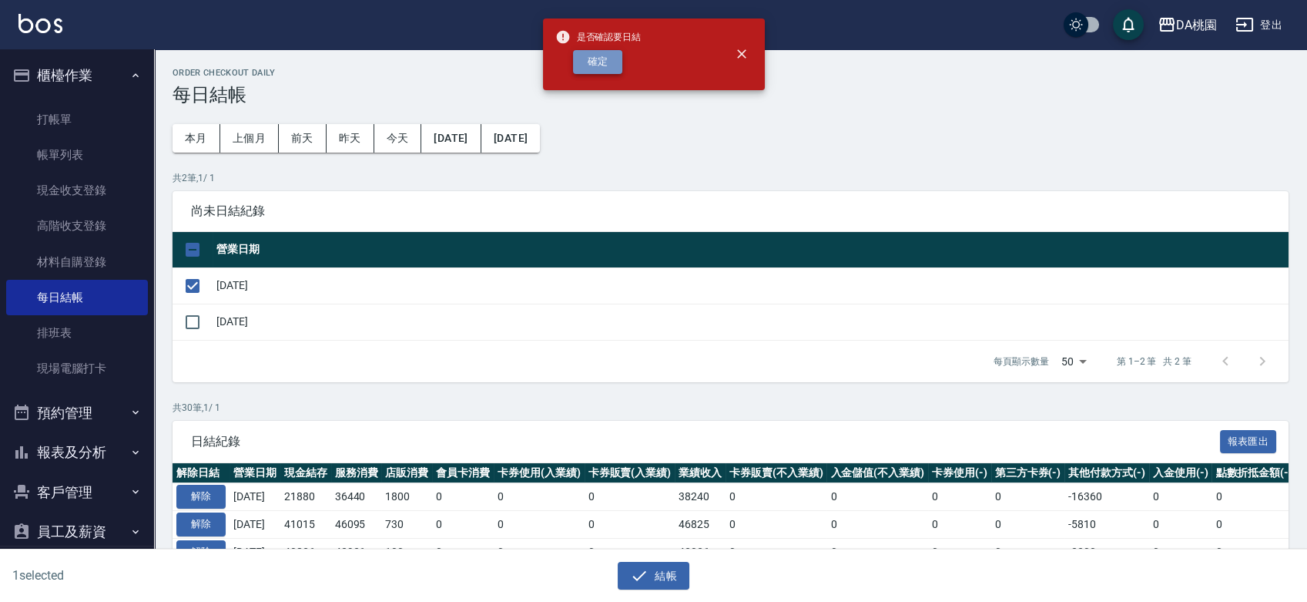
click at [595, 65] on button "確定" at bounding box center [597, 62] width 49 height 24
checkbox input "false"
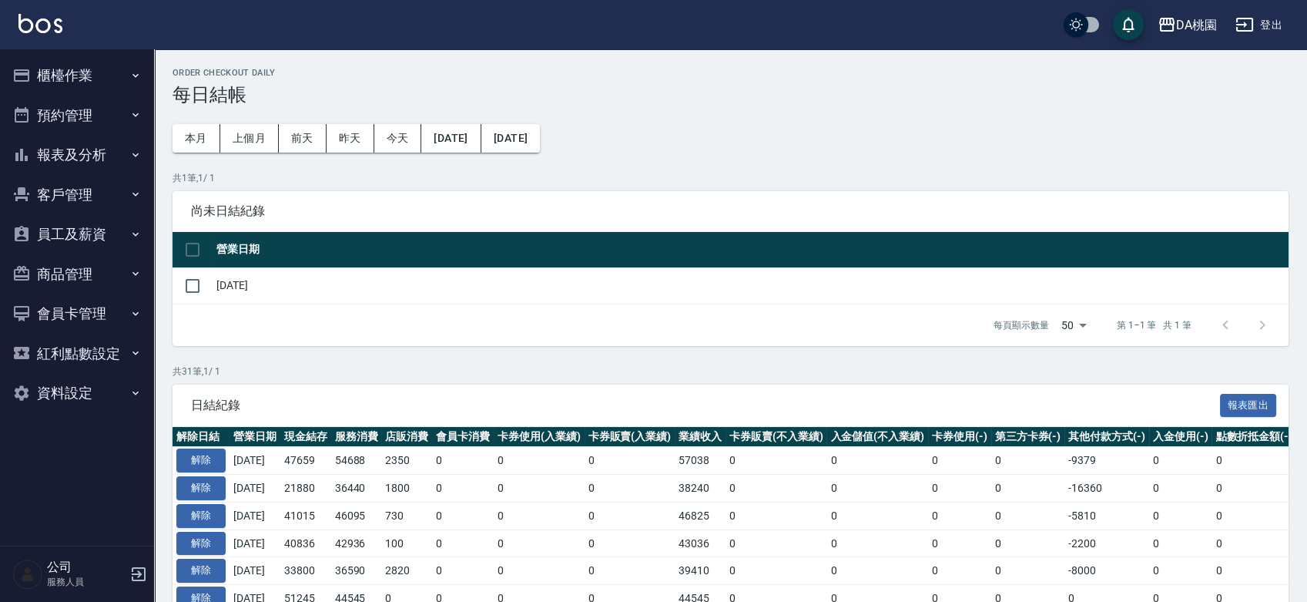
click at [102, 79] on button "櫃檯作業" at bounding box center [77, 75] width 142 height 40
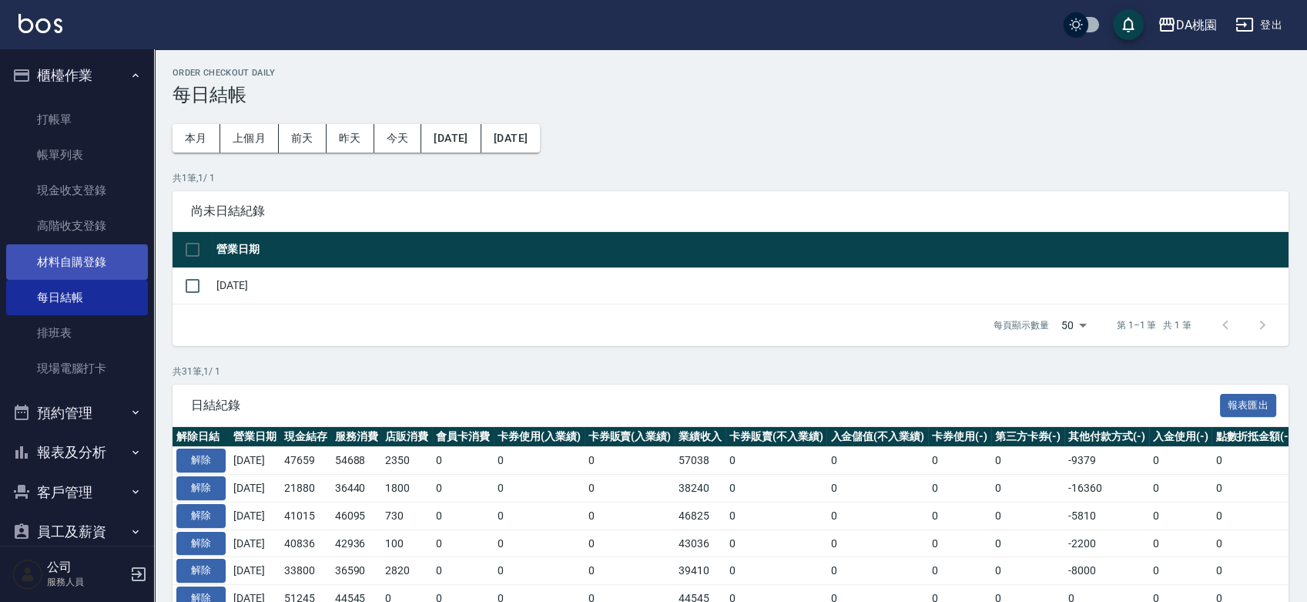
click at [65, 265] on link "材料自購登錄" at bounding box center [77, 261] width 142 height 35
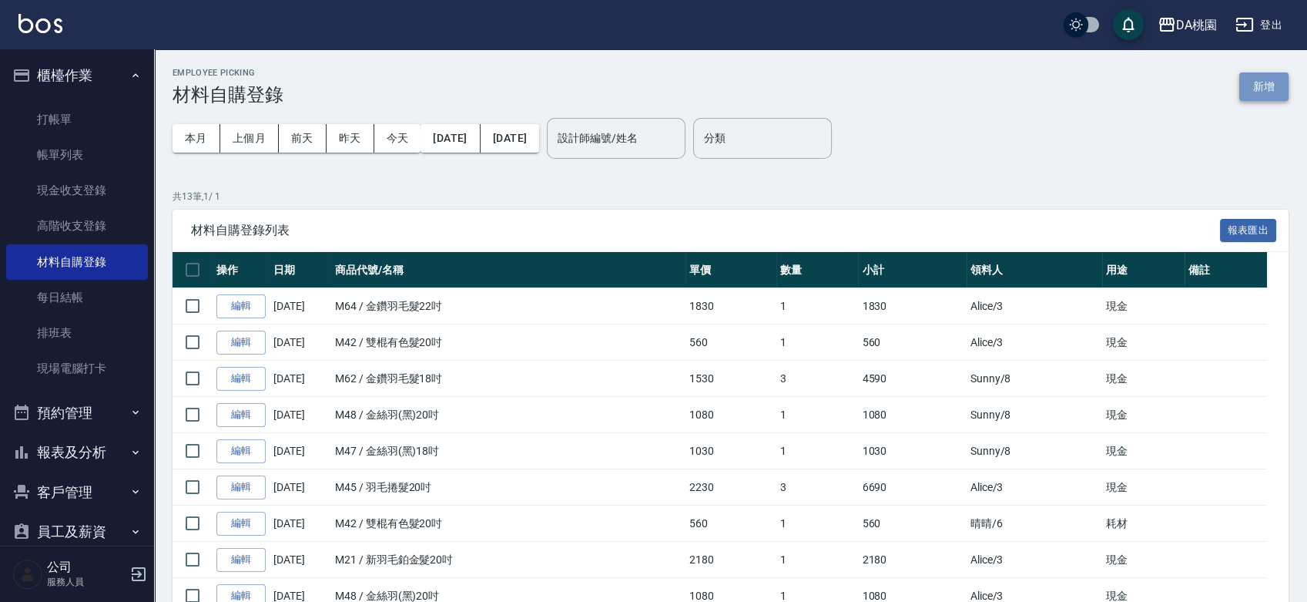
click at [1262, 81] on button "新增" at bounding box center [1263, 86] width 49 height 28
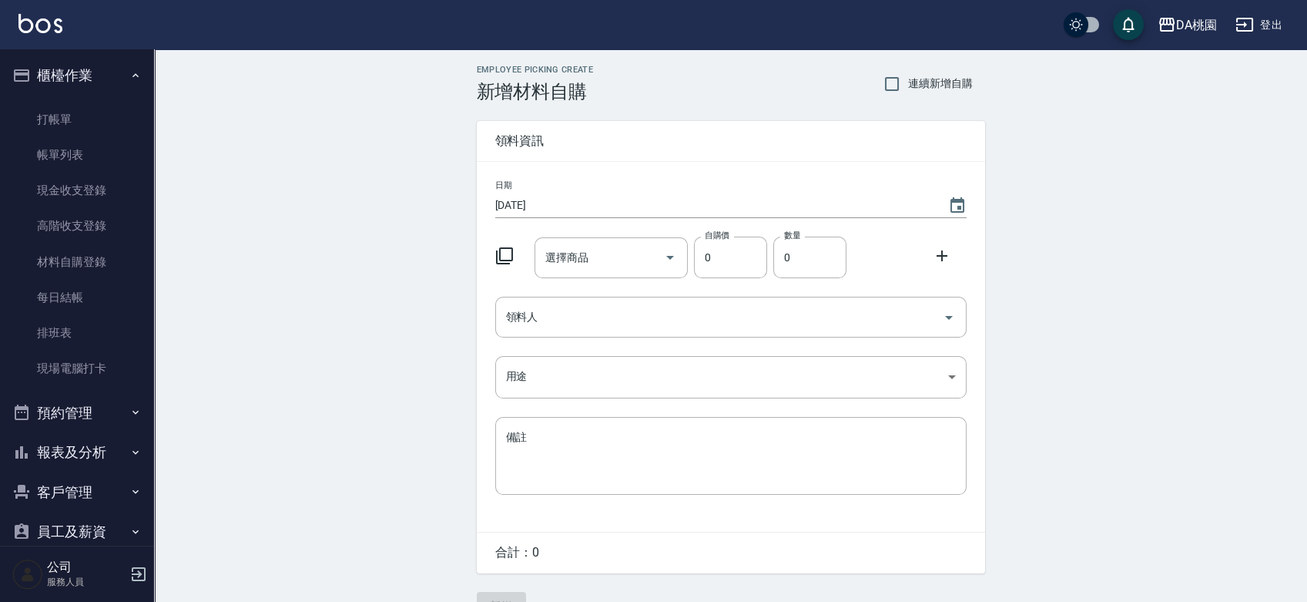
click at [500, 251] on icon at bounding box center [504, 255] width 18 height 18
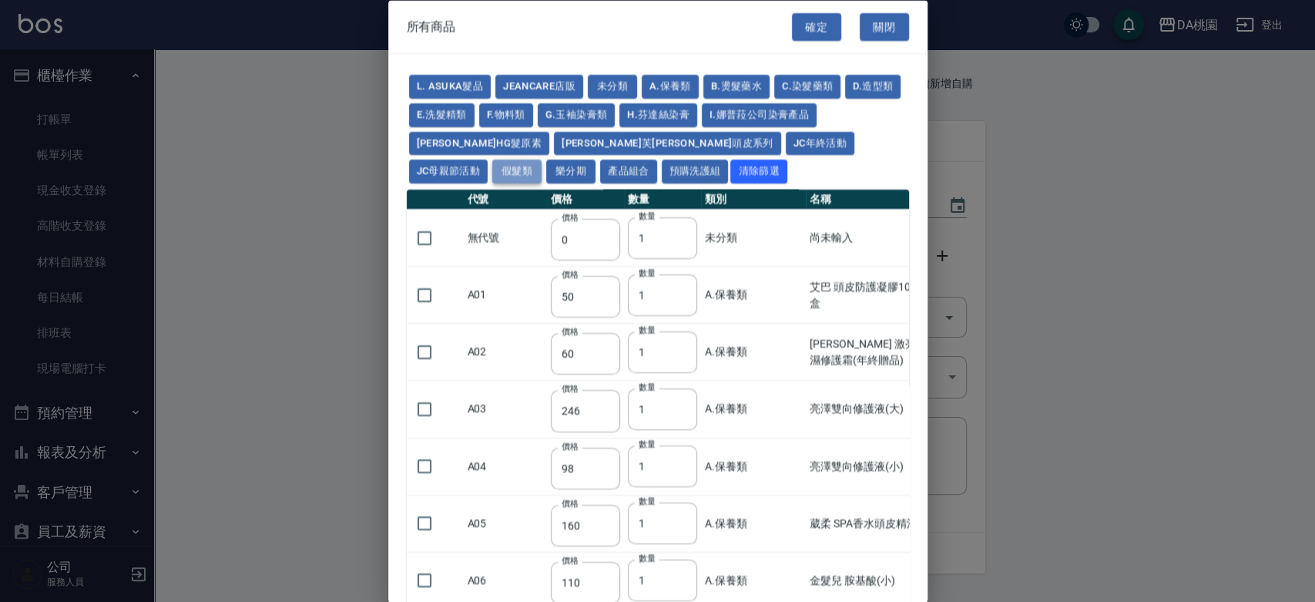
click at [541, 159] on button "假髮類" at bounding box center [516, 171] width 49 height 24
type input "62"
type input "64"
type input "350"
type input "800"
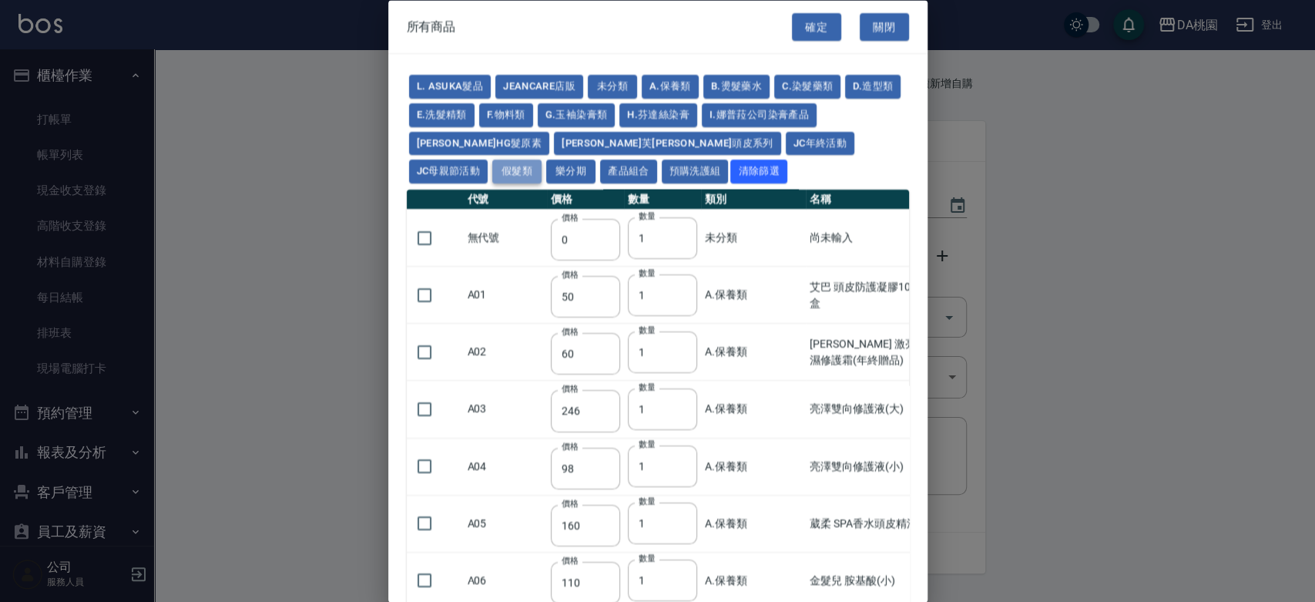
type input "80"
type input "350"
type input "25"
type input "400"
type input "100"
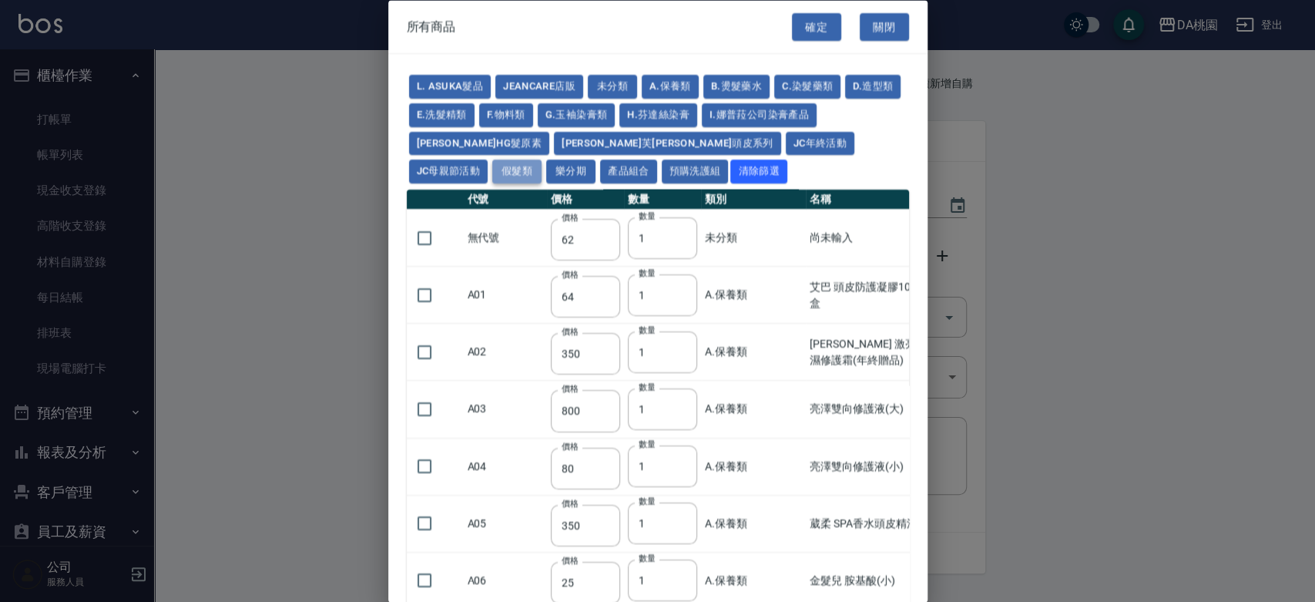
type input "100"
type input "880"
type input "930"
type input "980"
type input "1030"
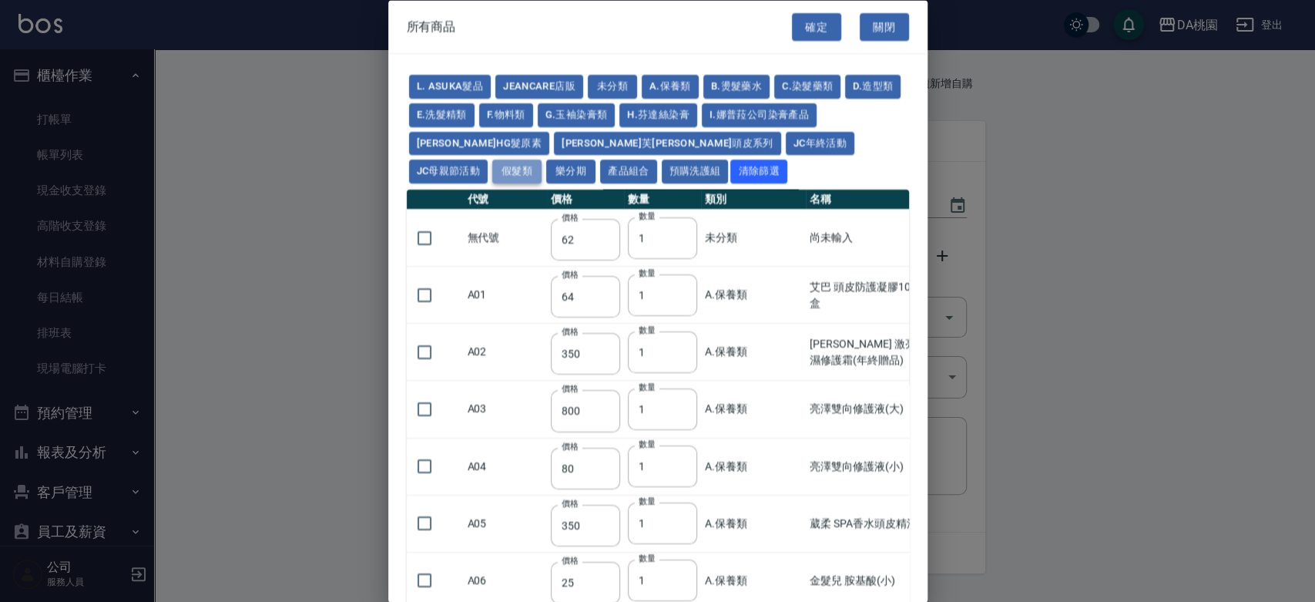
type input "1130"
type input "1230"
type input "1330"
type input "1780"
type input "1980"
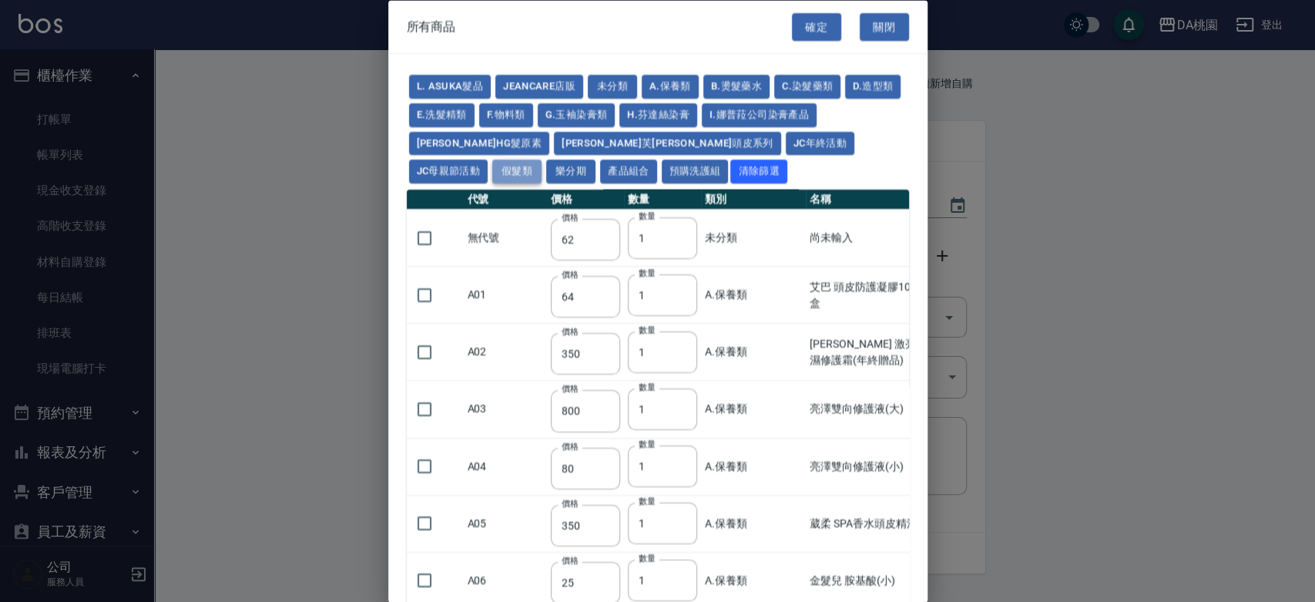
type input "2180"
type input "2380"
type input "2580"
type input "2780"
type input "2980"
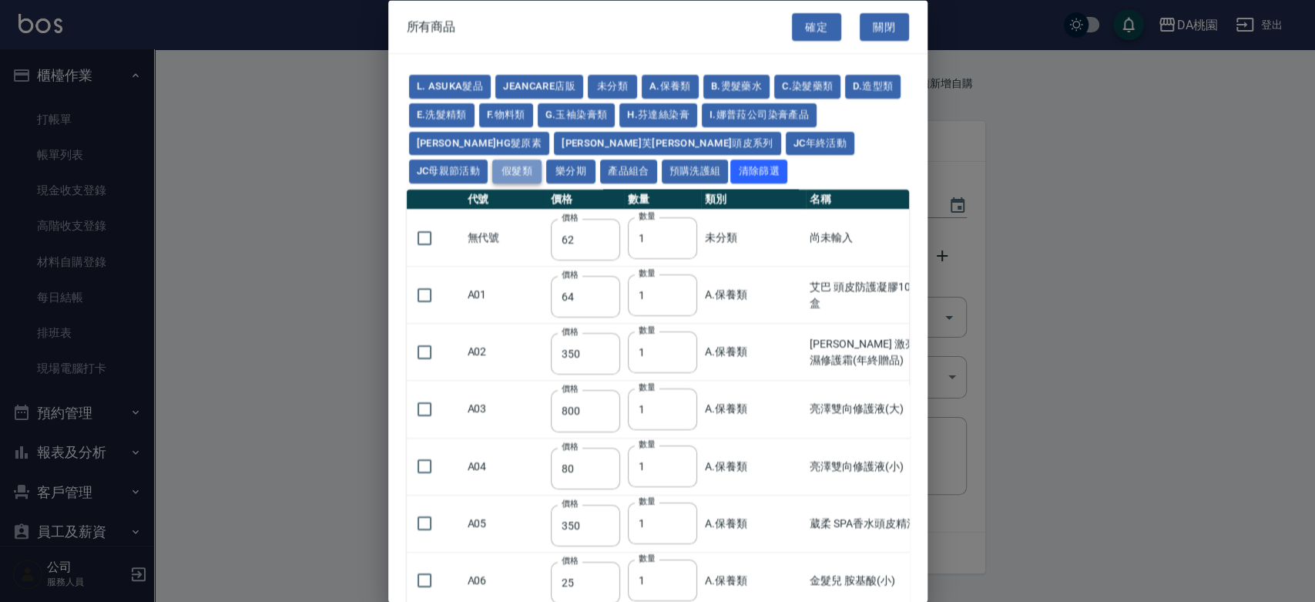
type input "1030"
type input "1080"
type input "1130"
type input "1230"
type input "1280"
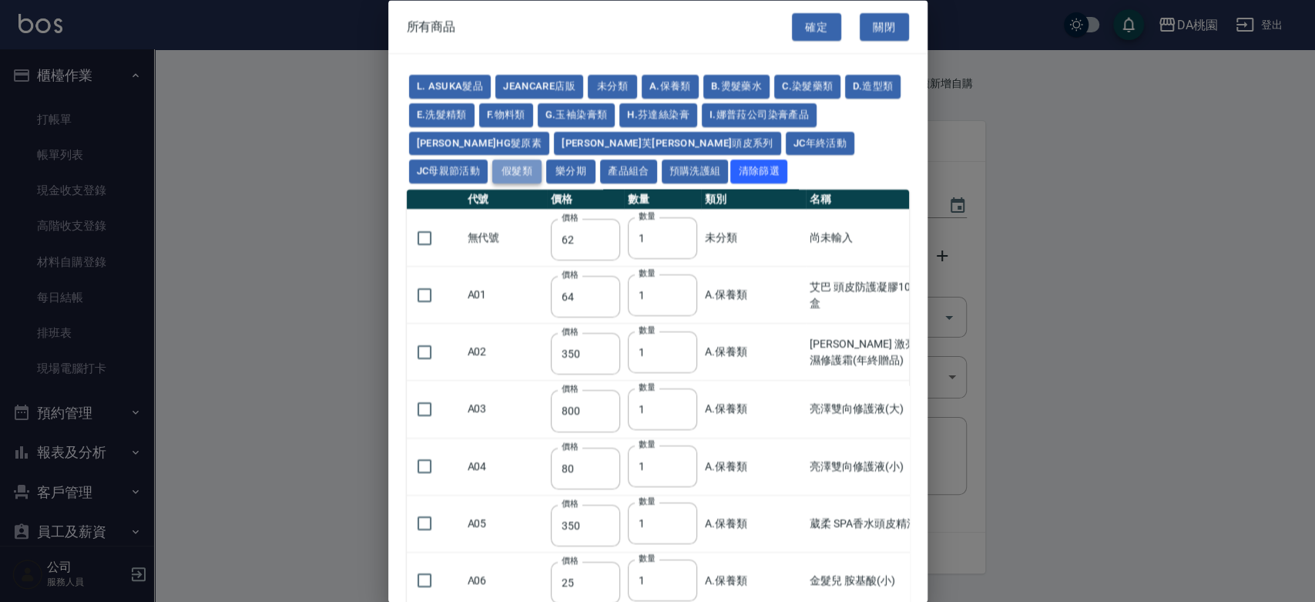
type input "1380"
type input "2180"
type input "2380"
type input "2580"
type input "2780"
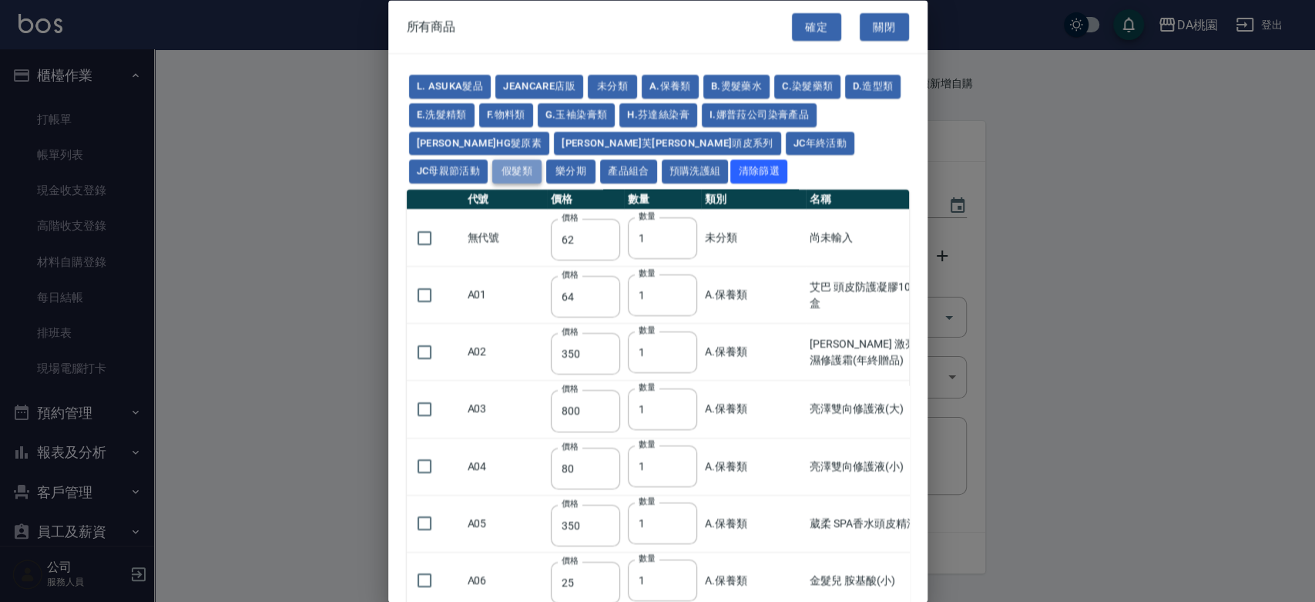
type input "2980"
type input "730"
type input "780"
type input "830"
type input "930"
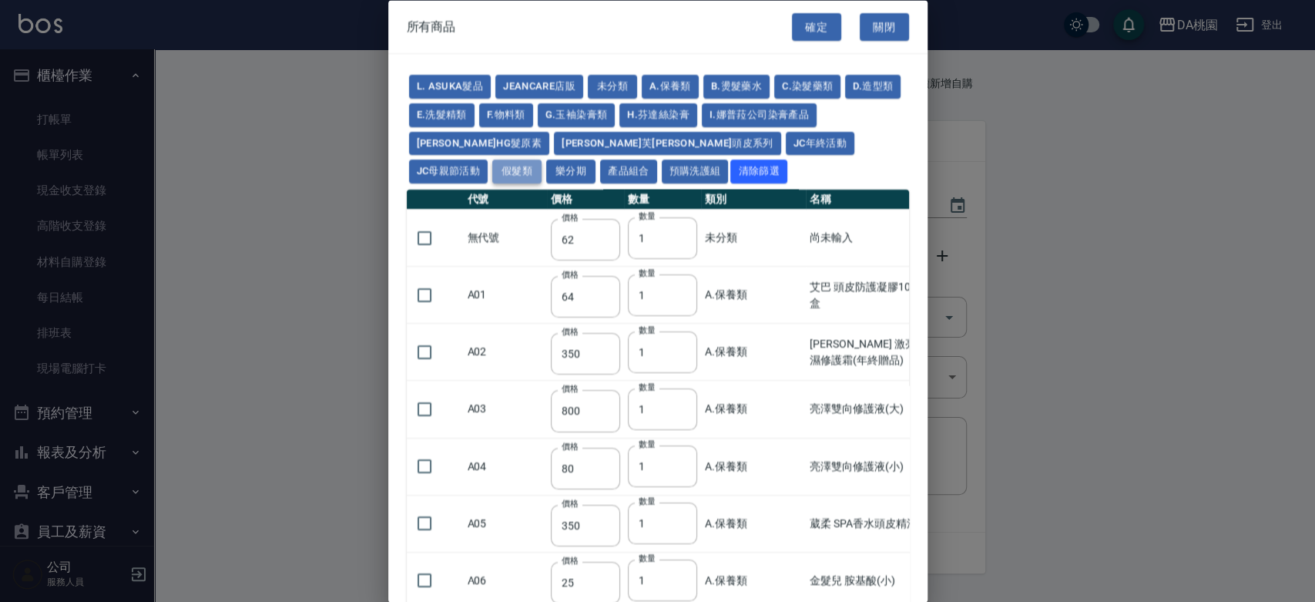
type input "980"
type input "560"
type input "775"
type input "580"
type input "2230"
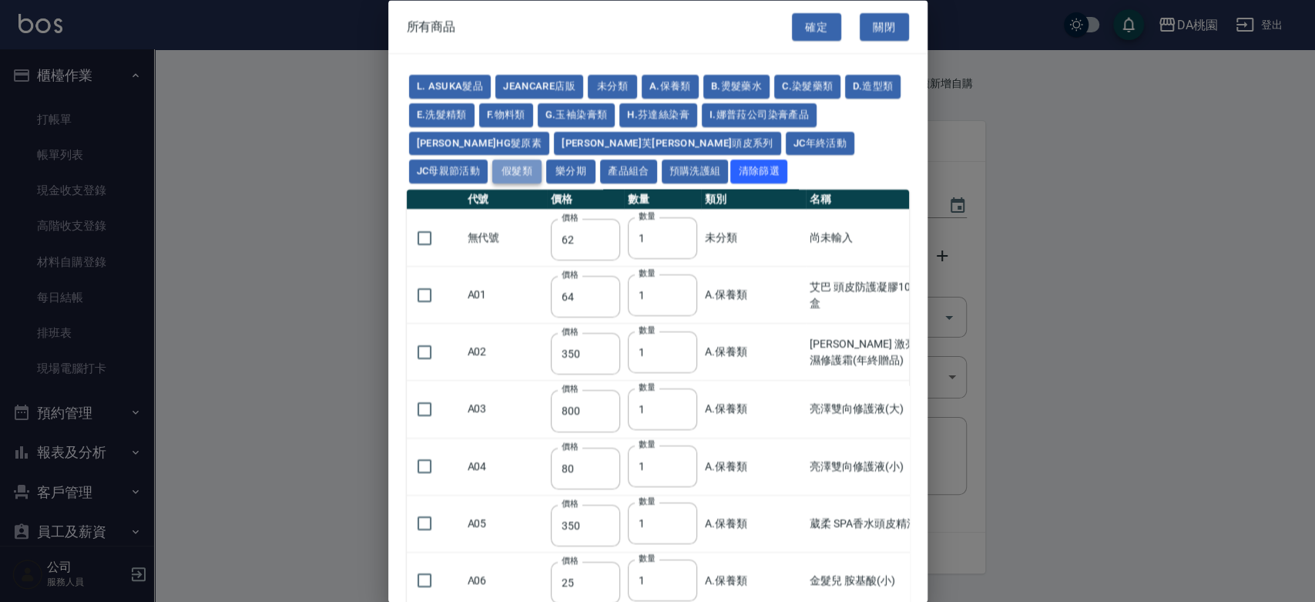
type input "1180"
type input "1030"
type input "1080"
type input "1130"
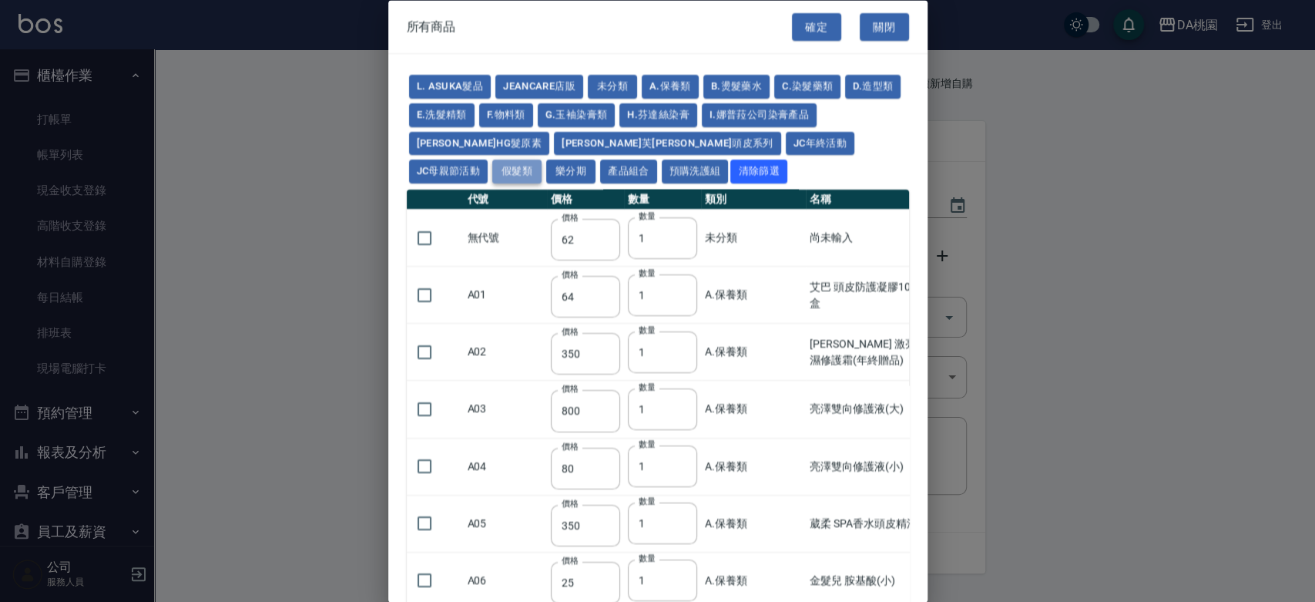
type input "1180"
type input "1230"
type input "2130"
type input "2330"
type input "2530"
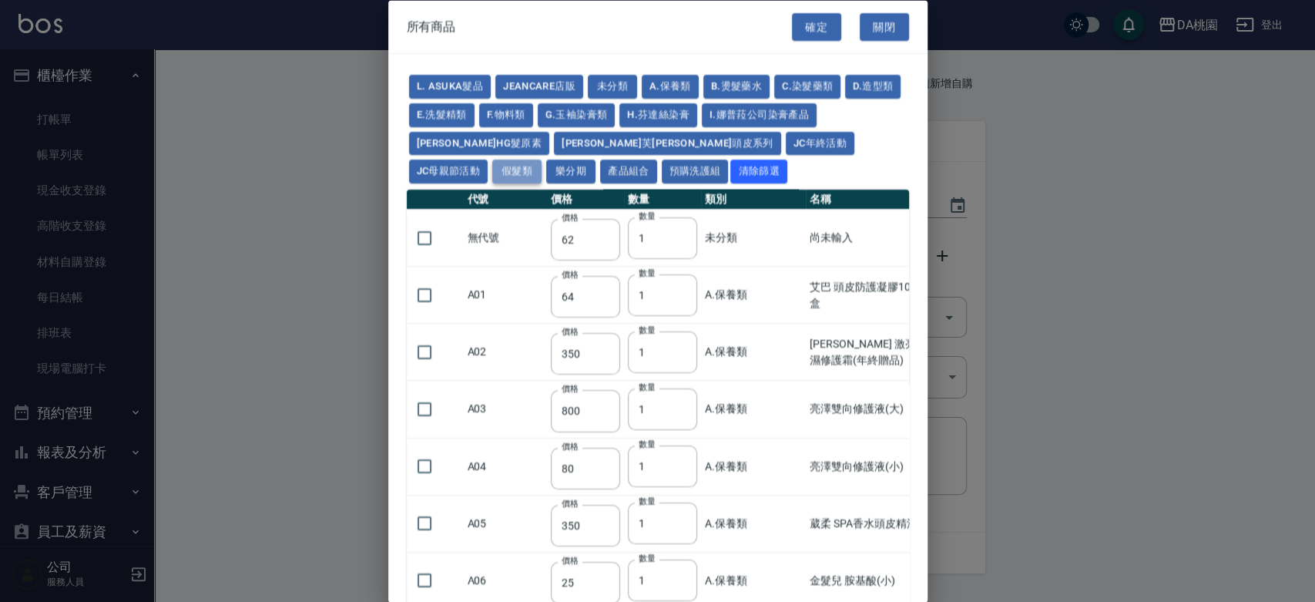
type input "930"
type input "170"
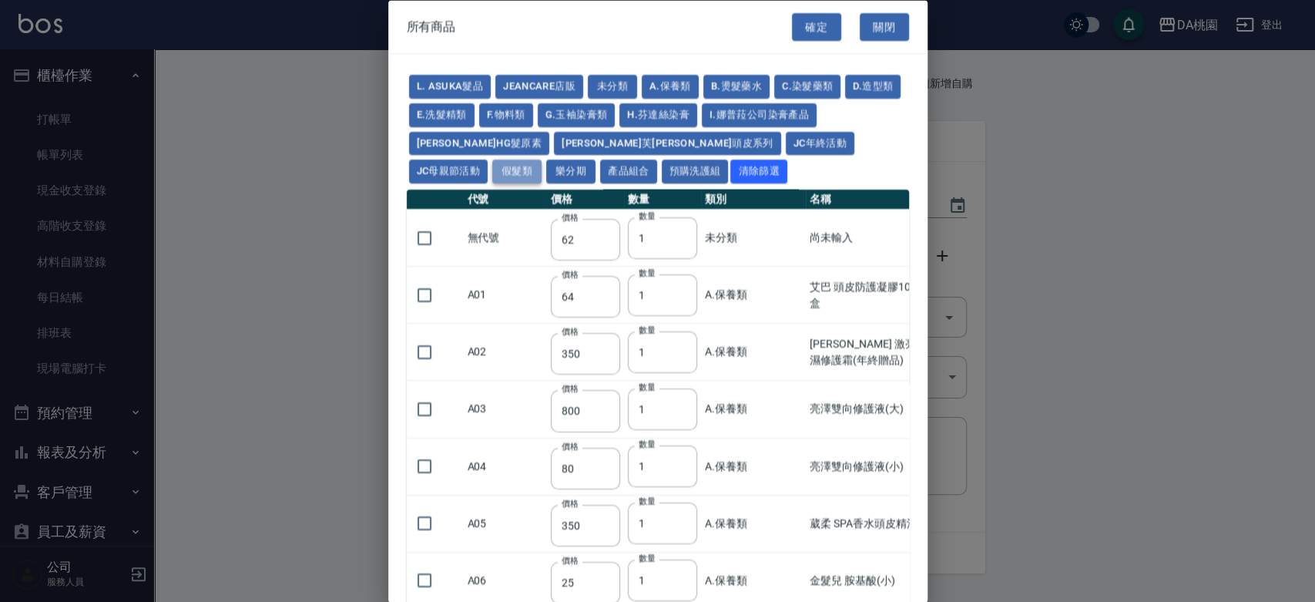
type input "1380"
type input "1530"
type input "1680"
type input "1830"
type input "1980"
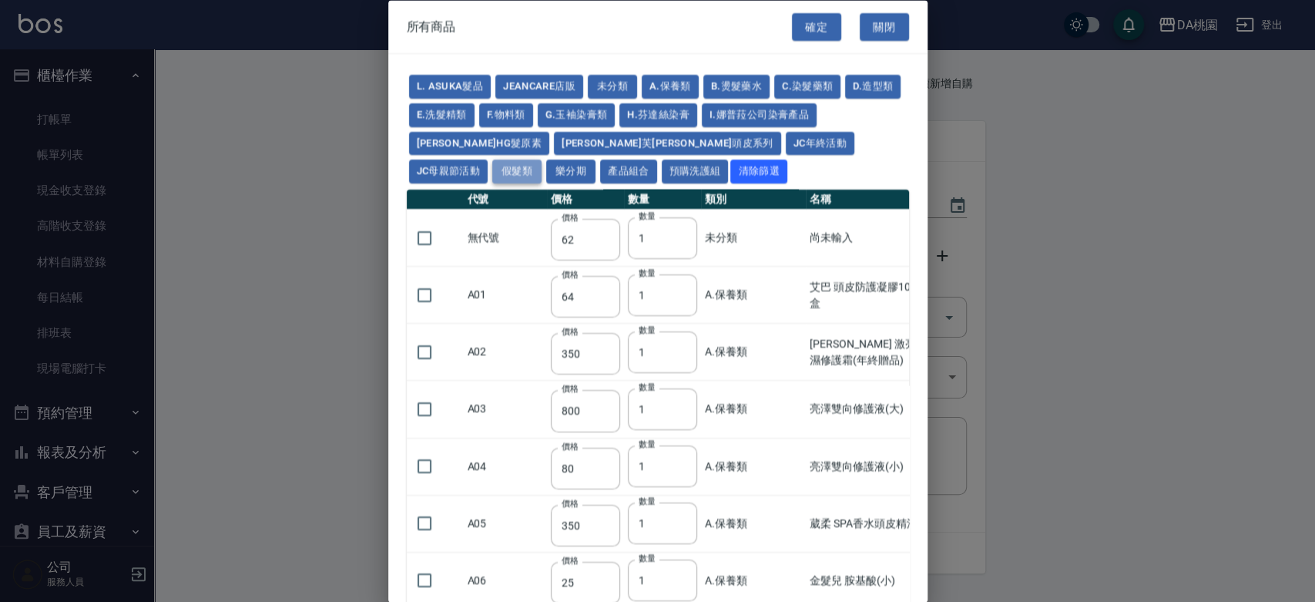
type input "2130"
type input "2780"
type input "1930"
type input "2730"
type input "2380"
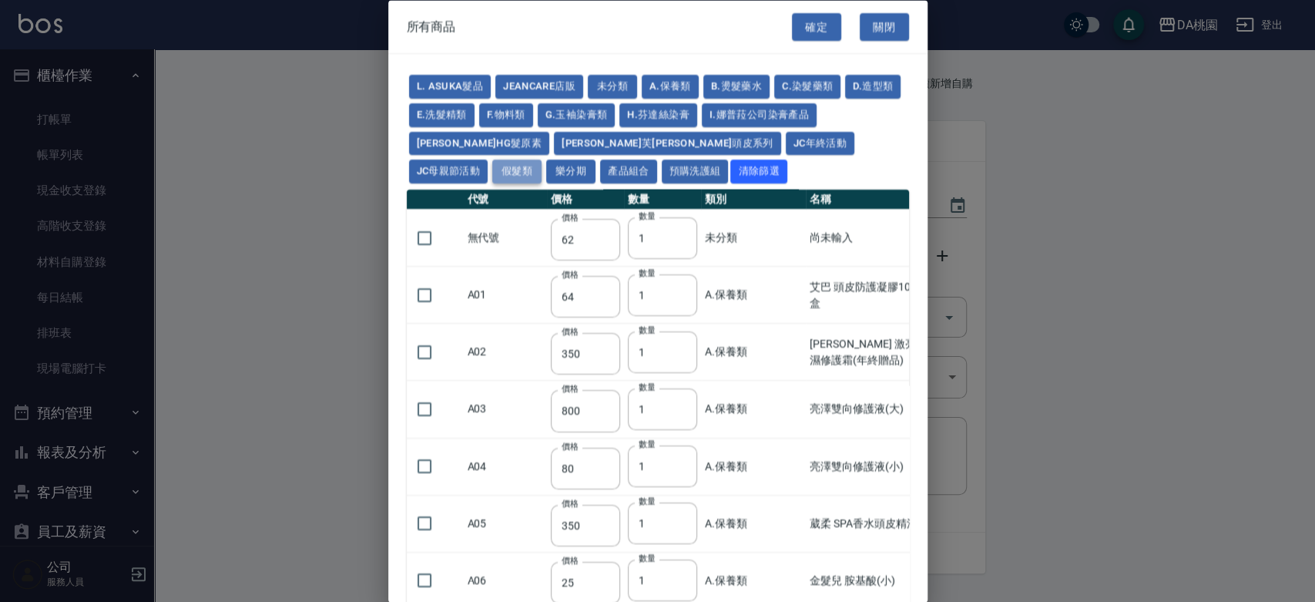
type input "2580"
type input "2780"
type input "2980"
type input "3180"
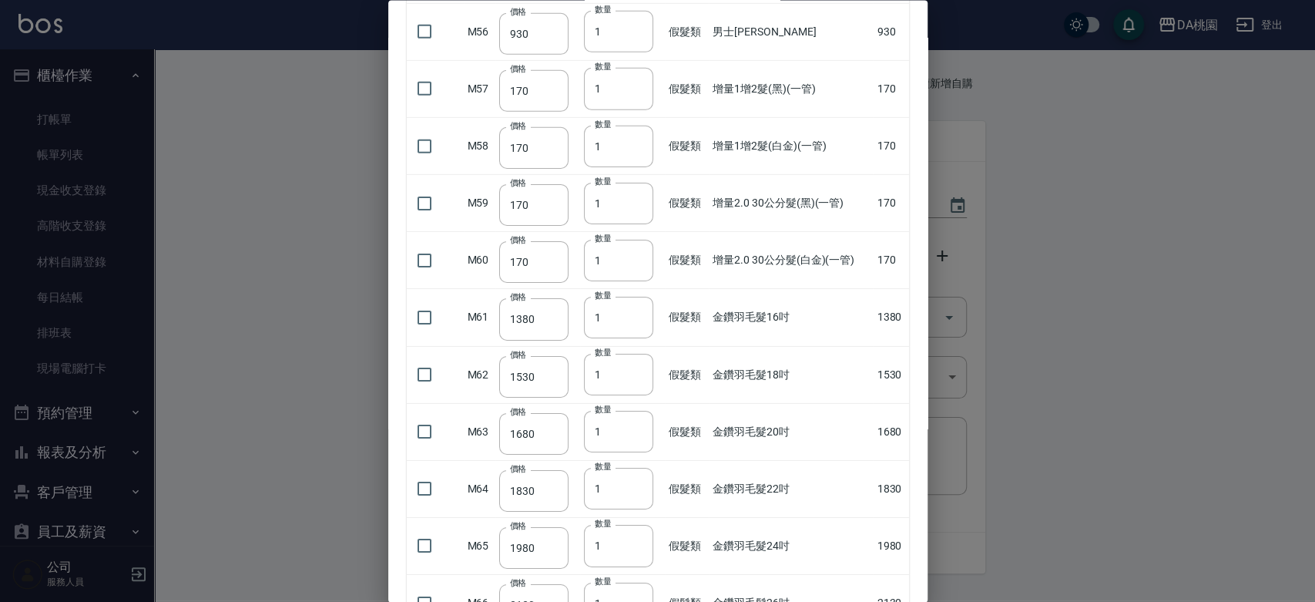
scroll to position [3508, 0]
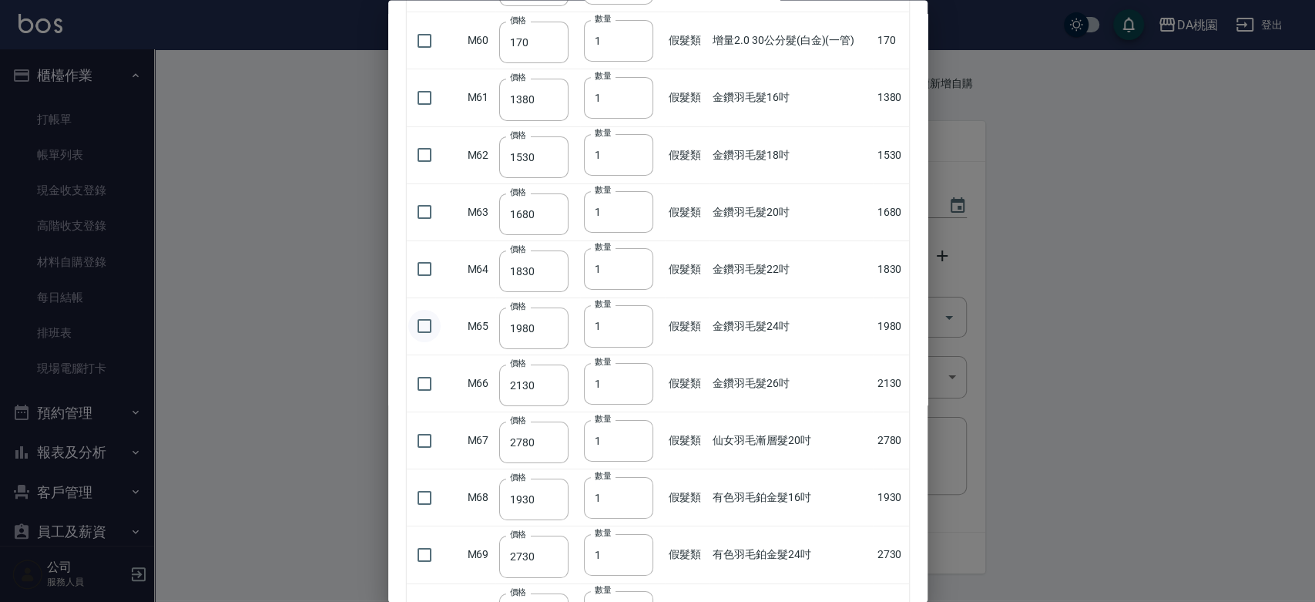
click at [425, 320] on input "checkbox" at bounding box center [424, 326] width 32 height 32
checkbox input "true"
type input "2"
click at [635, 315] on input "2" at bounding box center [618, 326] width 69 height 42
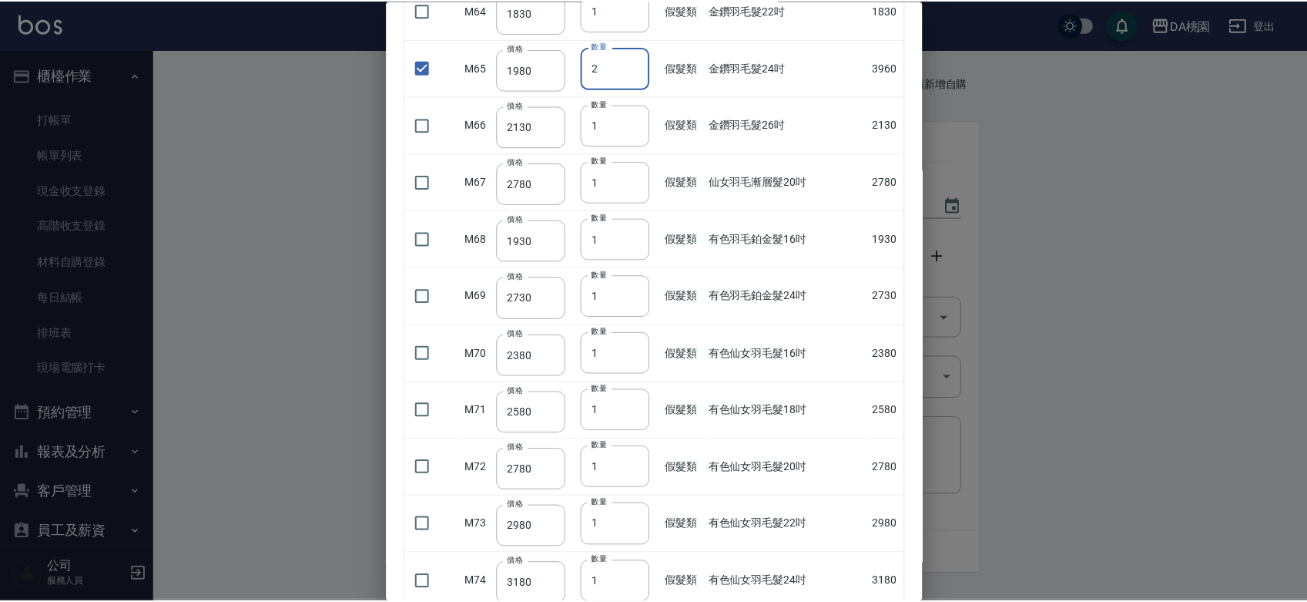
scroll to position [3863, 0]
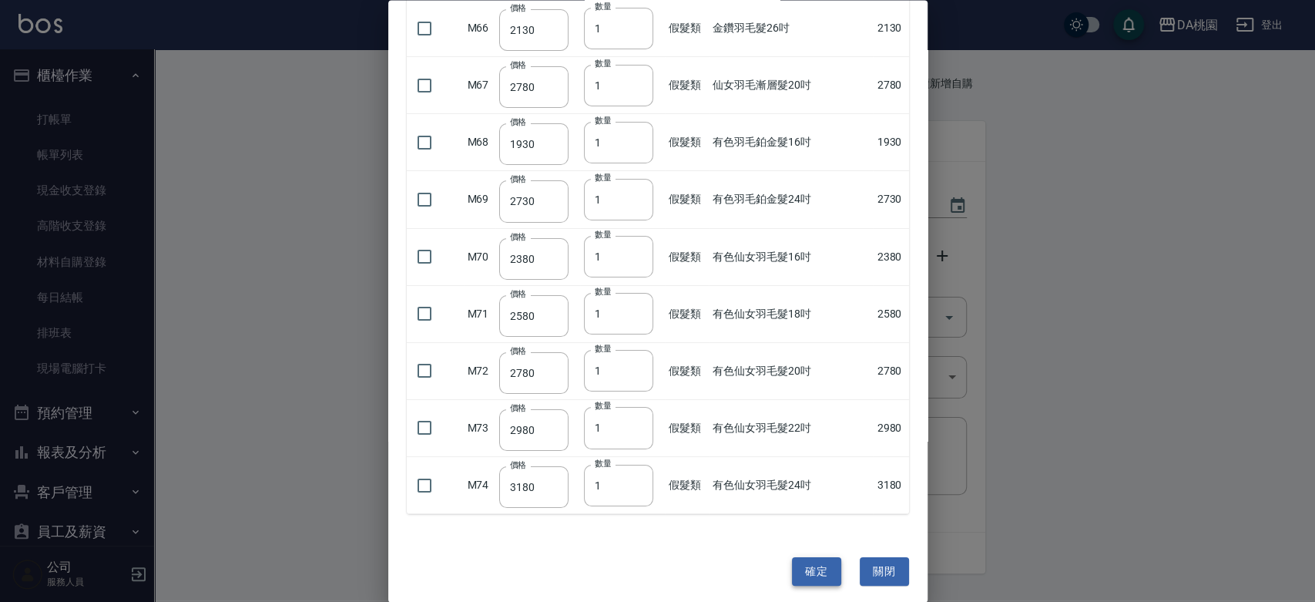
click at [796, 557] on button "確定" at bounding box center [816, 571] width 49 height 28
type input "金鑽羽毛髮24吋"
type input "1980"
type input "2"
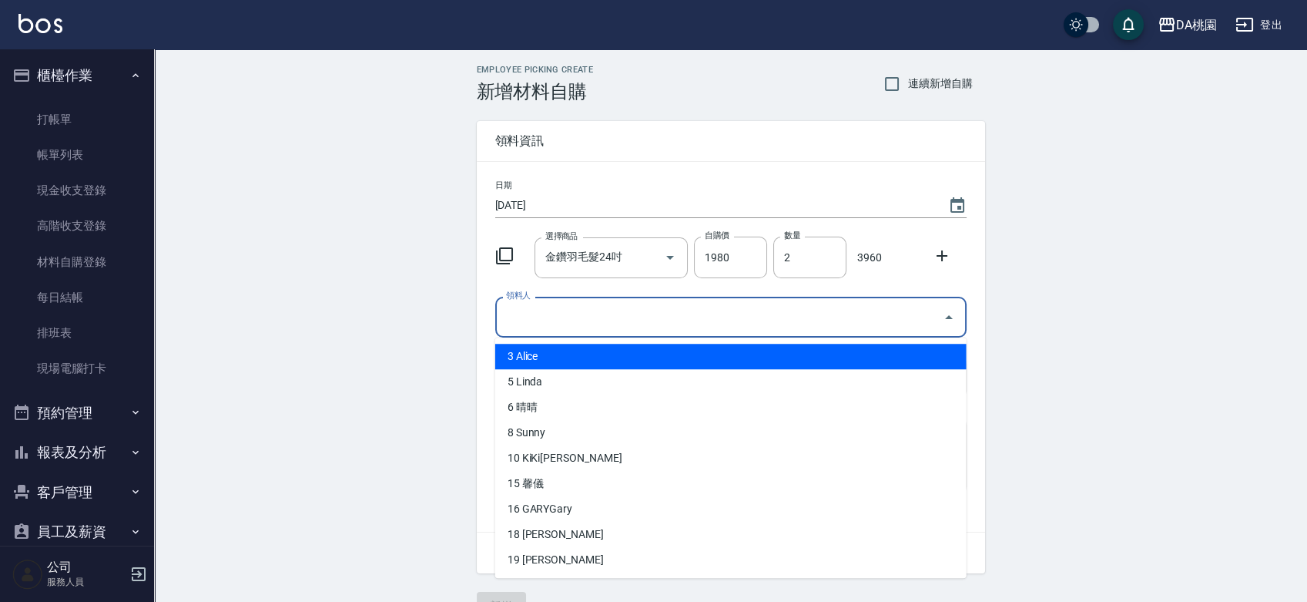
click at [719, 310] on input "領料人" at bounding box center [719, 316] width 434 height 27
click at [524, 356] on li "3 Alice" at bounding box center [730, 355] width 471 height 25
type input "Alice"
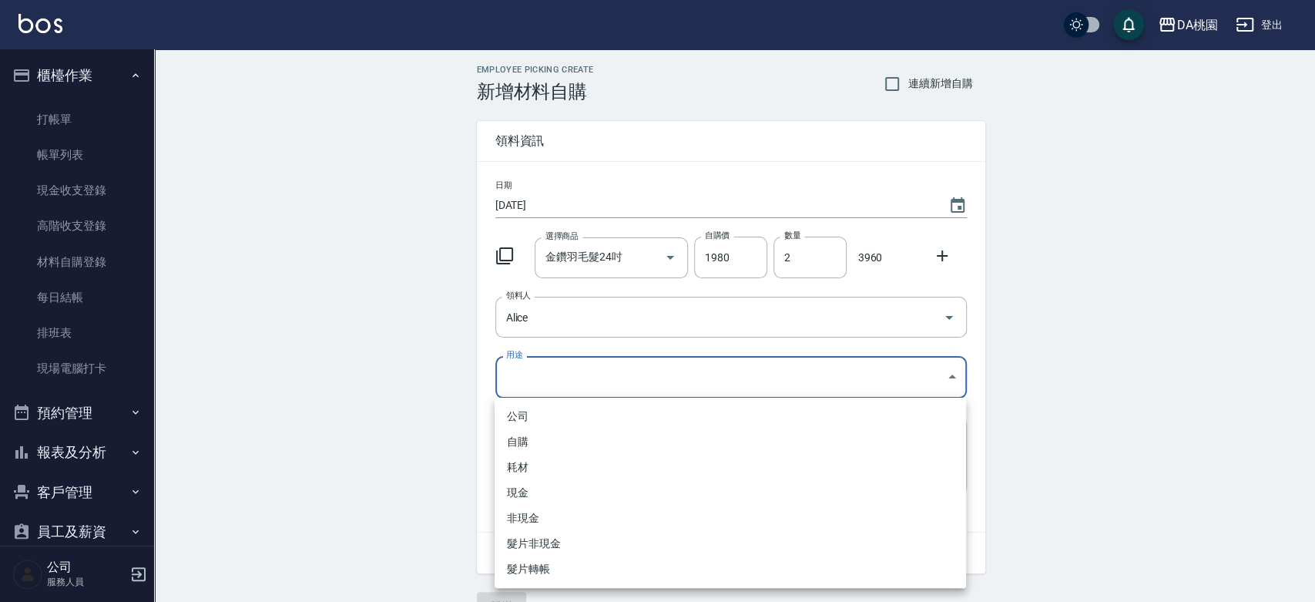
click at [524, 356] on body "DA桃園 登出 櫃檯作業 打帳單 帳單列表 現金收支登錄 高階收支登錄 材料自購登錄 每日結帳 排班表 現場電腦打卡 預約管理 預約管理 單日預約紀錄 單週預…" at bounding box center [657, 317] width 1315 height 635
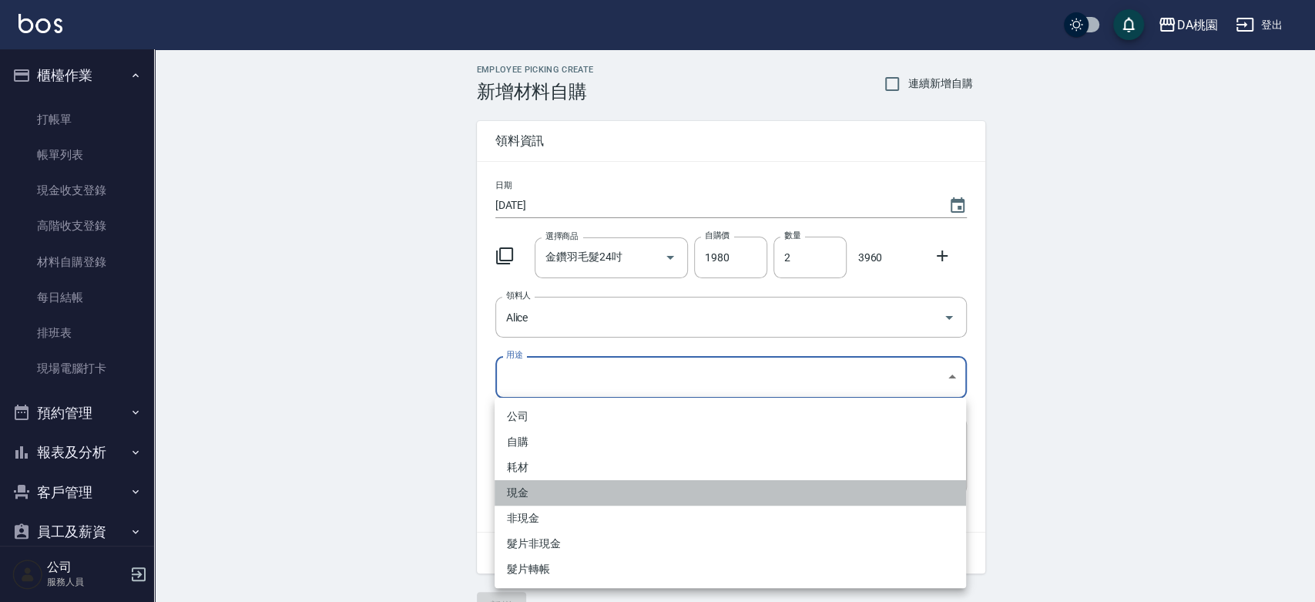
click at [550, 488] on li "現金" at bounding box center [729, 492] width 471 height 25
type input "現金"
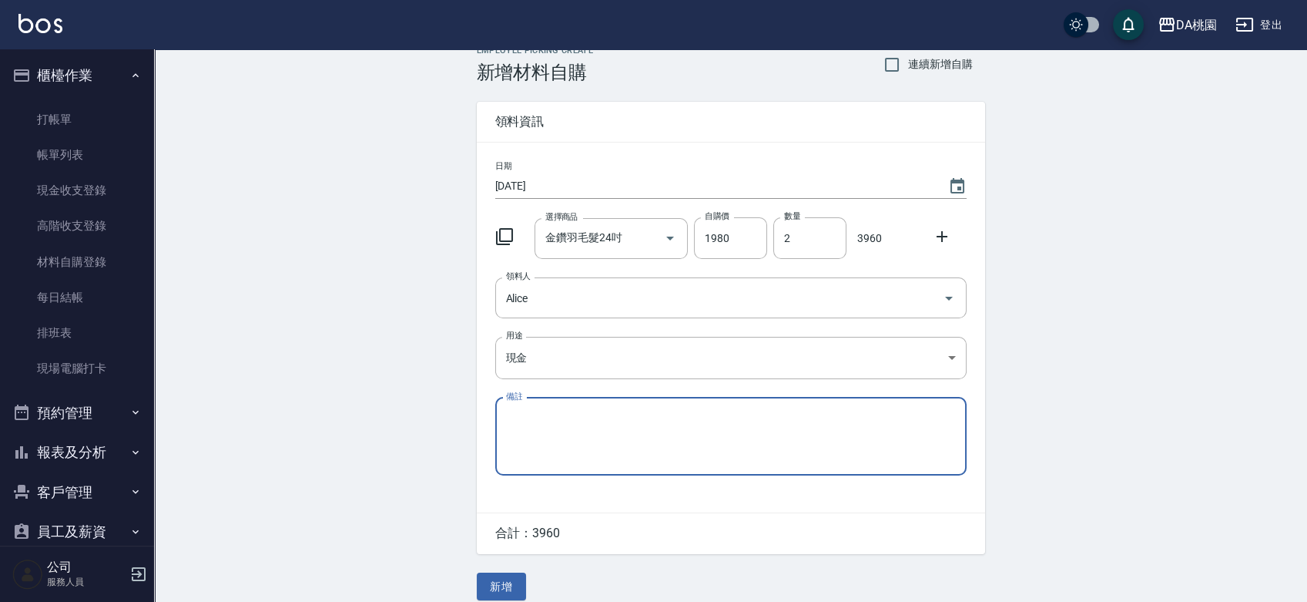
scroll to position [34, 0]
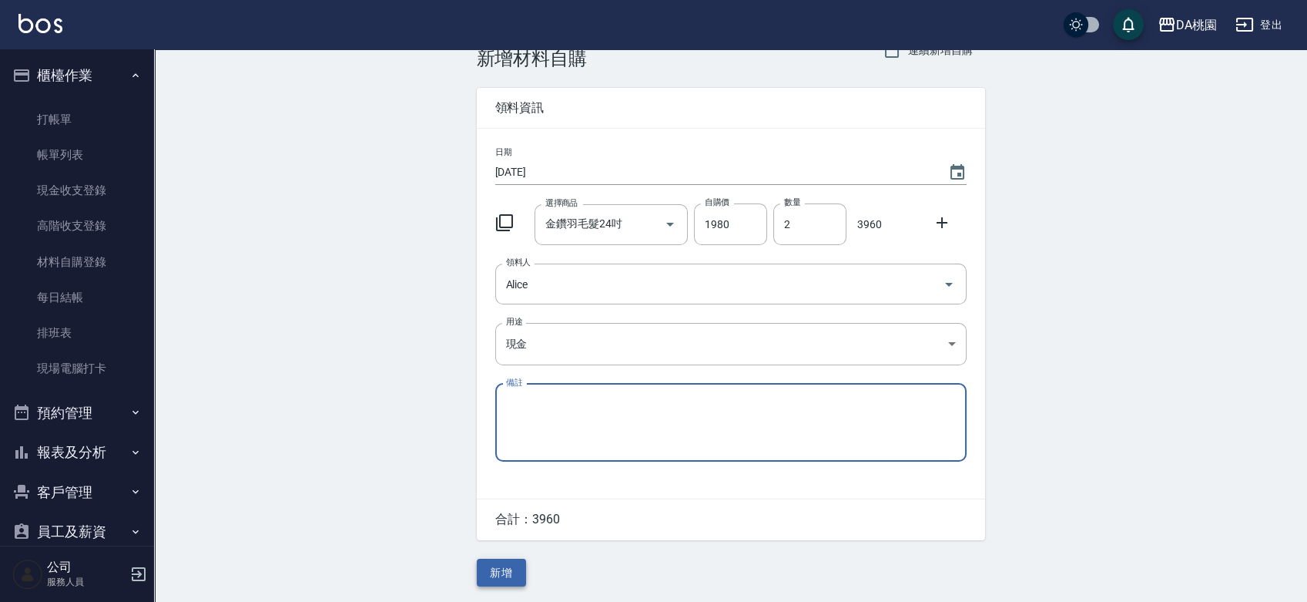
click at [505, 568] on button "新增" at bounding box center [501, 572] width 49 height 28
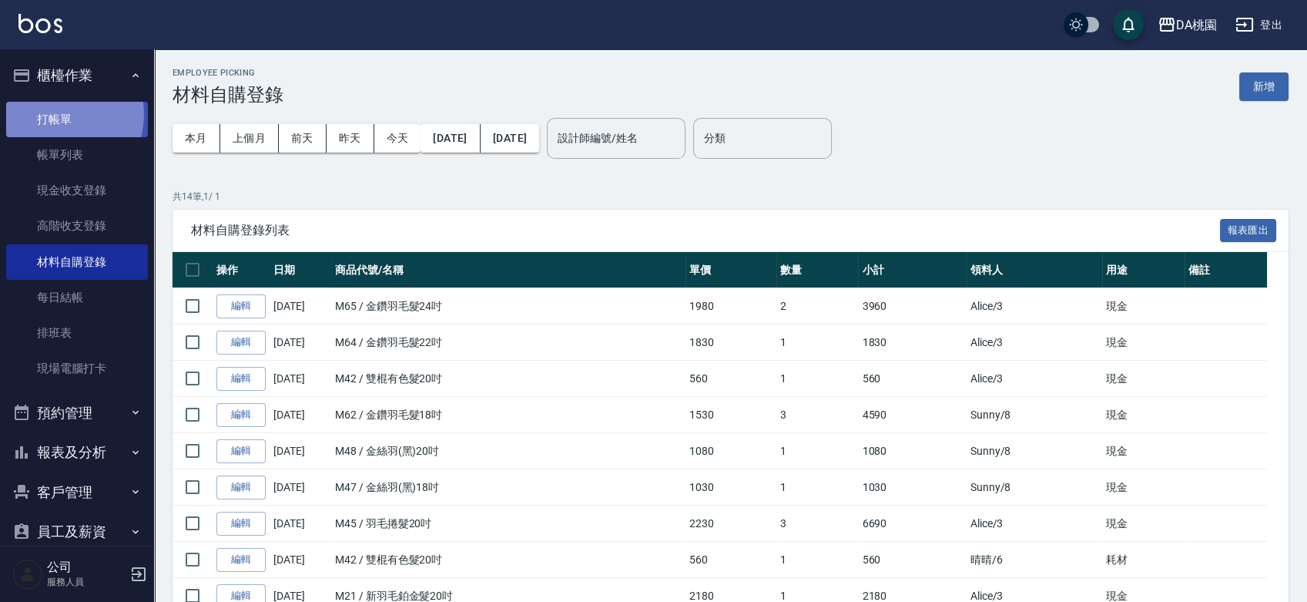
click at [54, 114] on link "打帳單" at bounding box center [77, 119] width 142 height 35
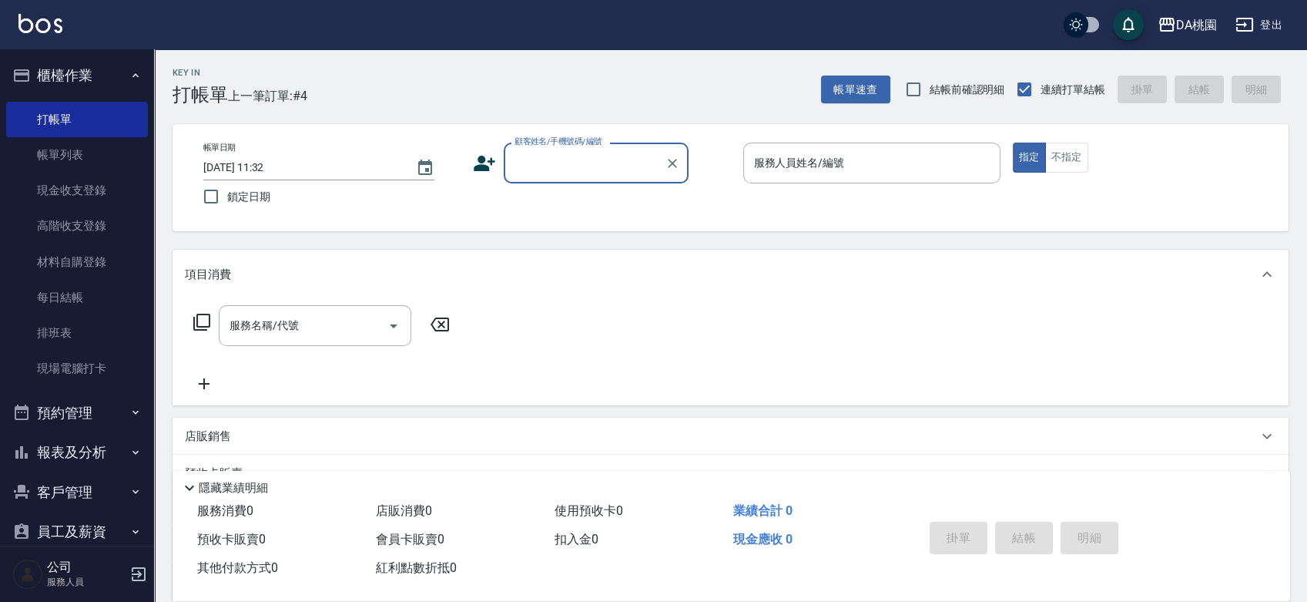
click at [705, 204] on div "帳單日期 2025/08/26 11:32 鎖定日期 顧客姓名/手機號碼/編號 顧客姓名/手機號碼/編號 服務人員姓名/編號 服務人員姓名/編號 指定 不指定" at bounding box center [730, 177] width 1079 height 70
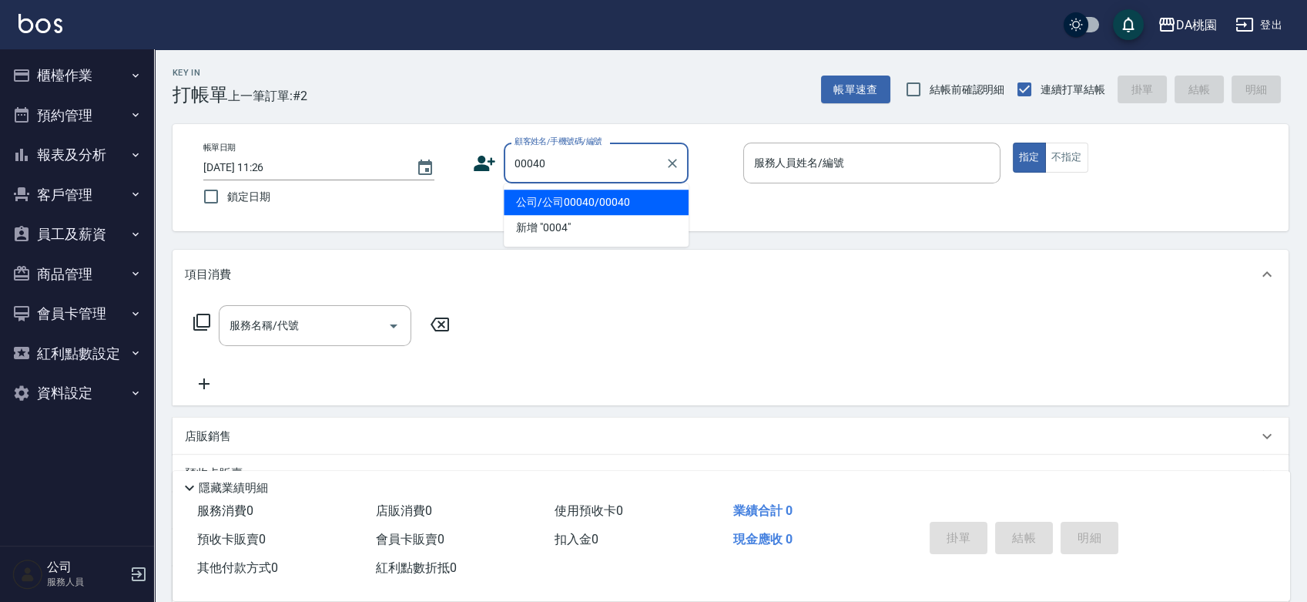
type input "公司/公司00040/00040"
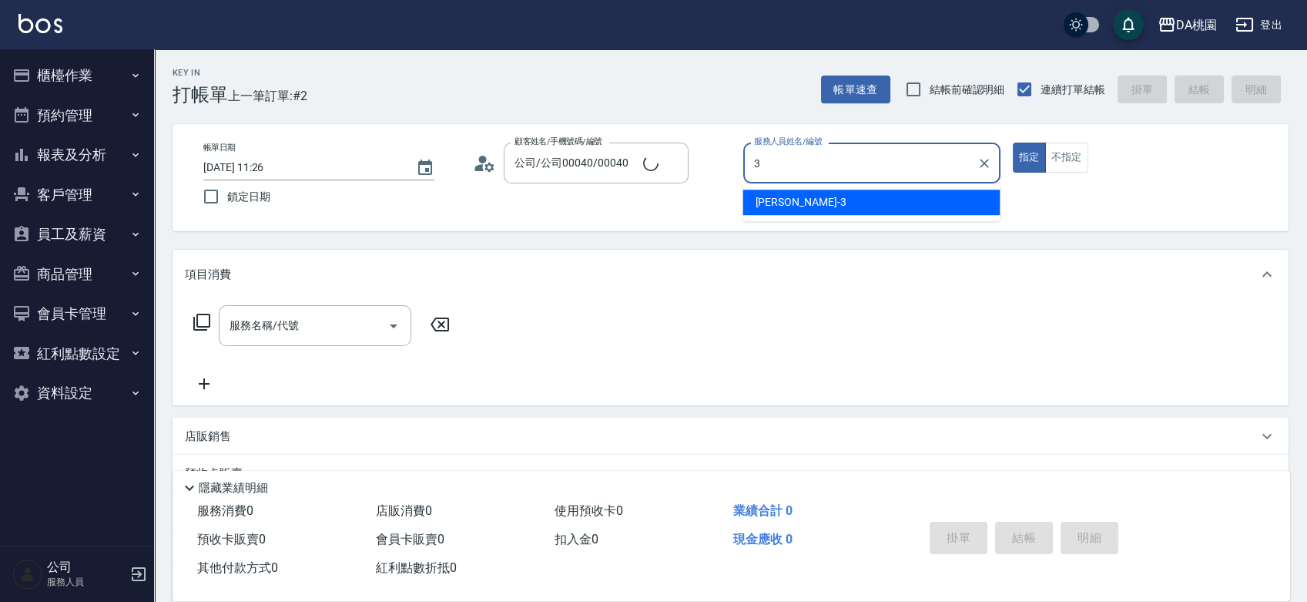
type input "[PERSON_NAME]-3"
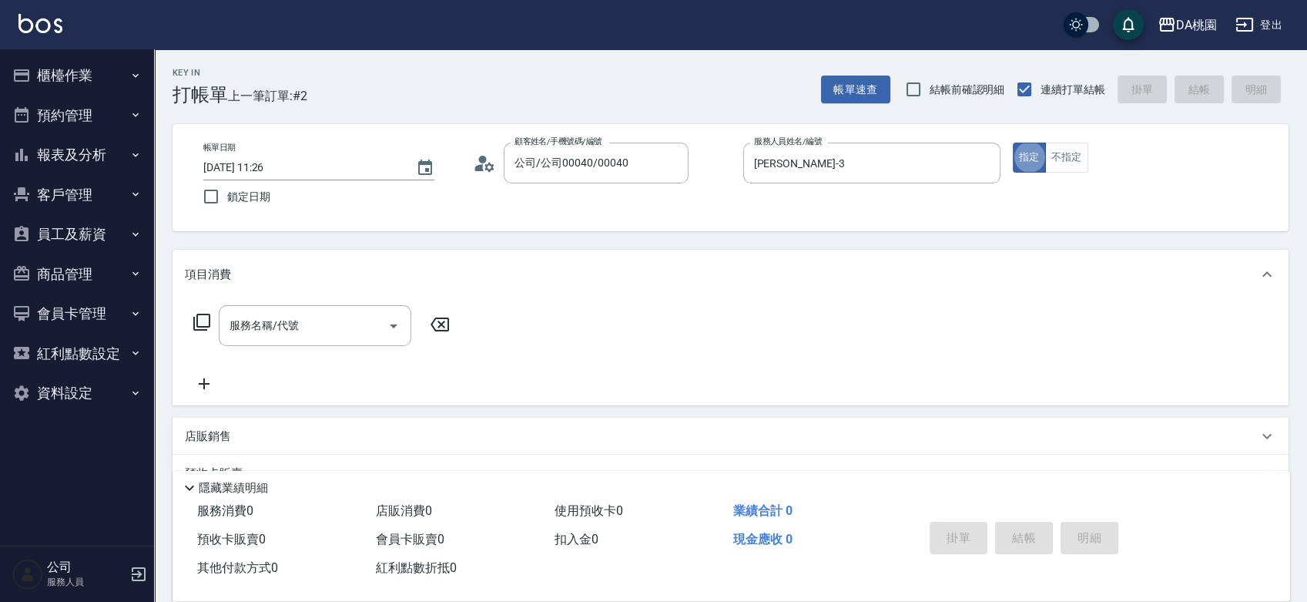
type button "true"
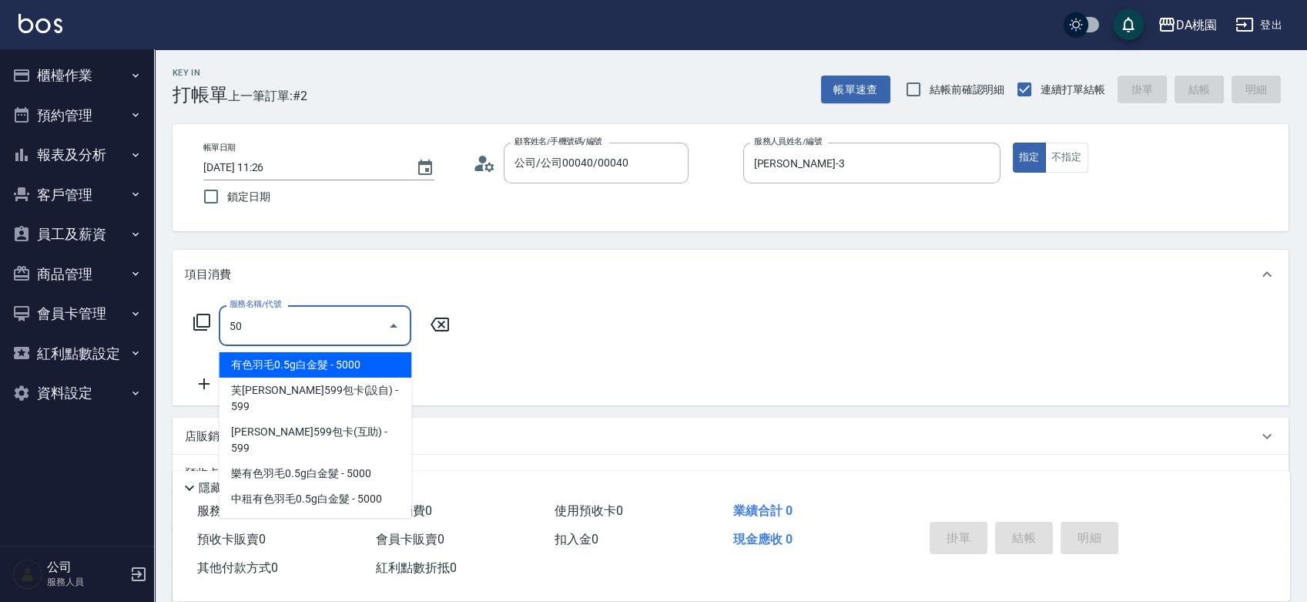
type input "501"
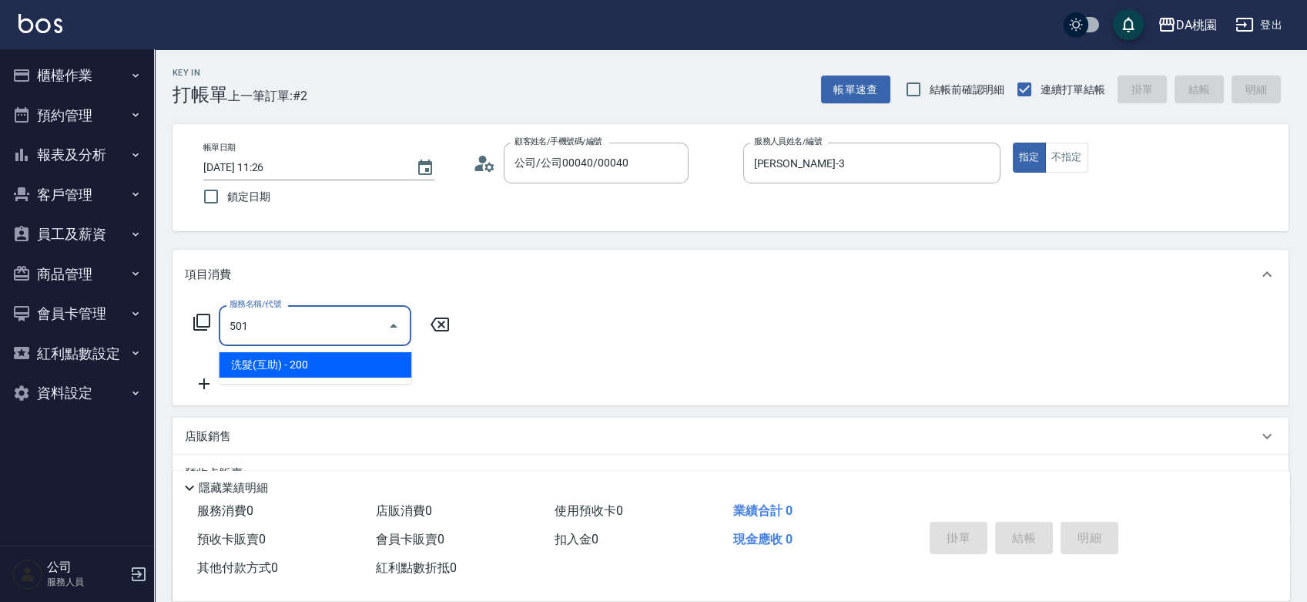
type input "20"
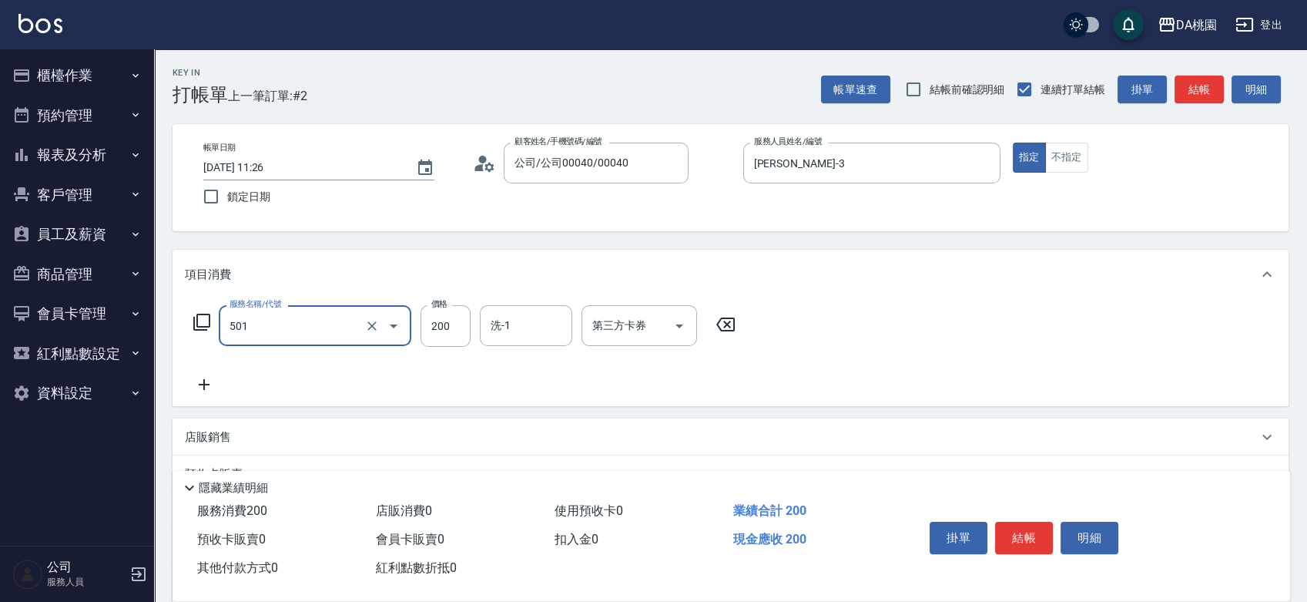
type input "洗髮(互助)(501)"
type input "0"
type input "35"
type input "30"
type input "350"
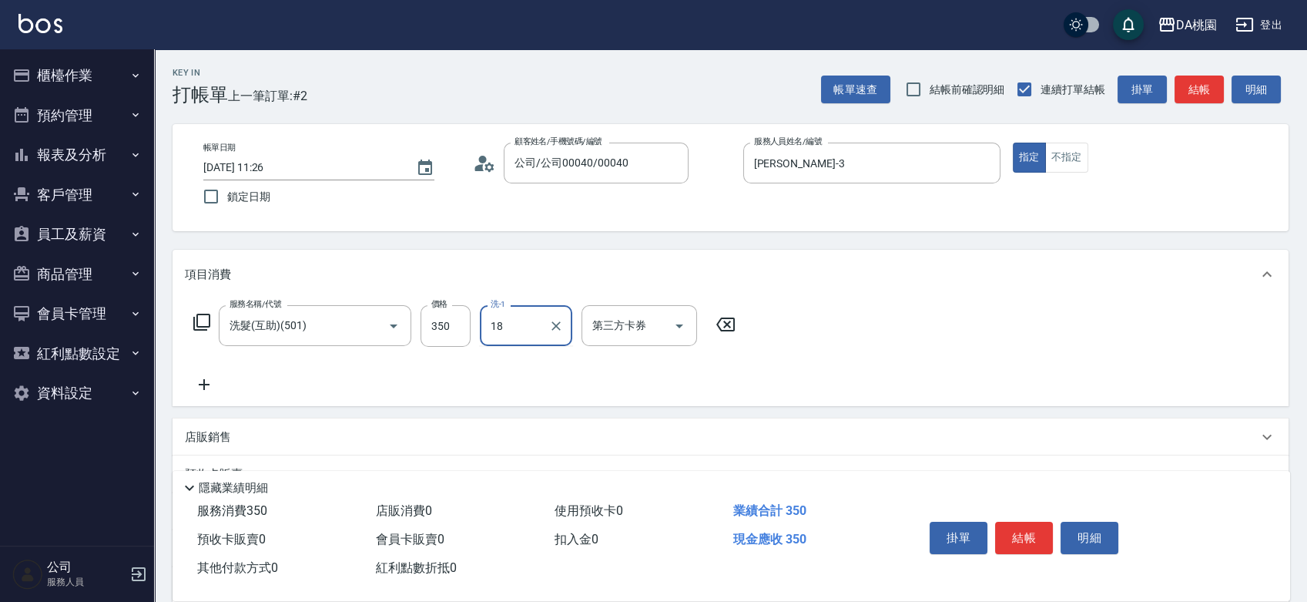
type input "[PERSON_NAME]-18"
click at [1017, 531] on button "結帳" at bounding box center [1024, 537] width 58 height 32
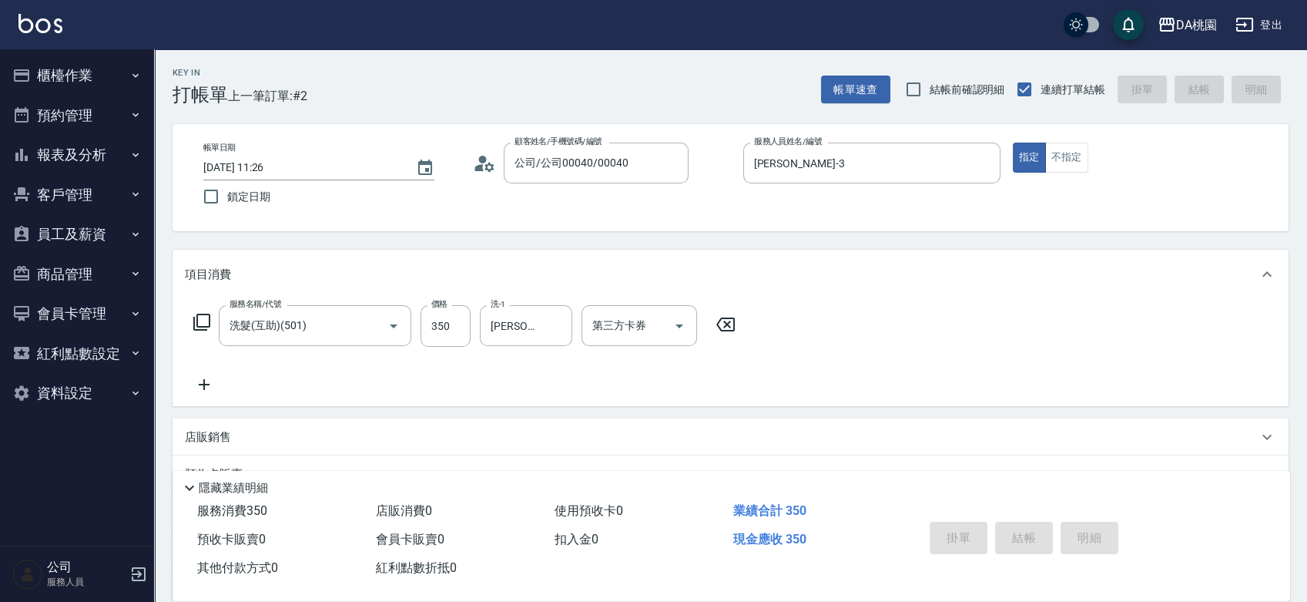
type input "0"
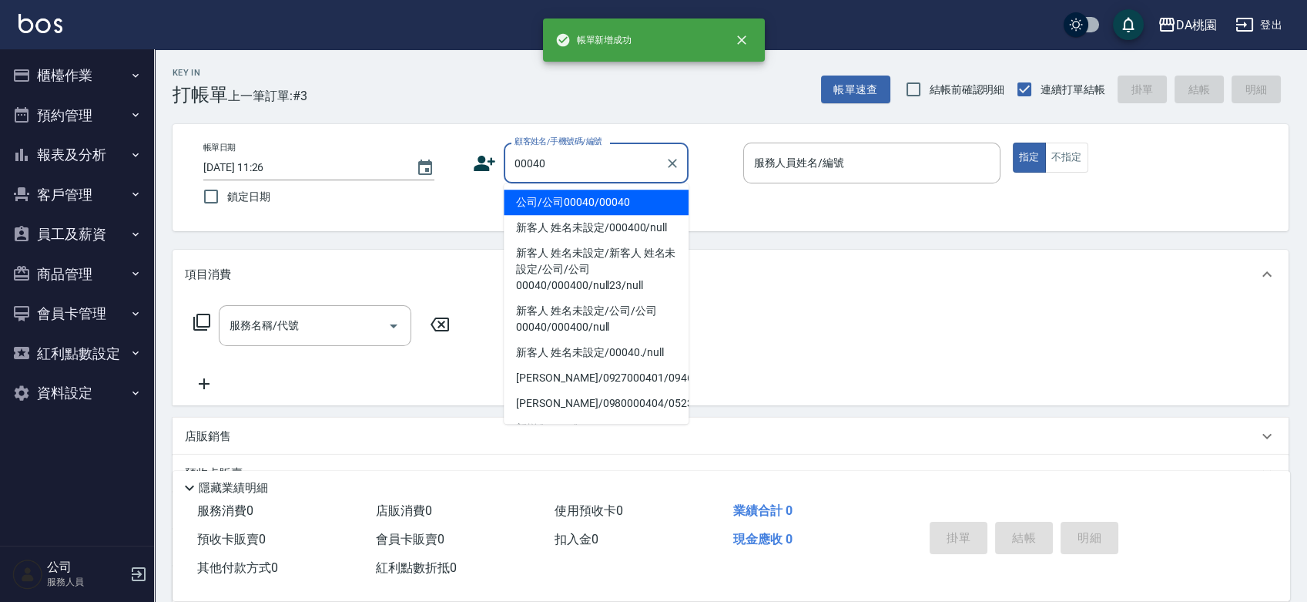
type input "公司/公司00040/00040"
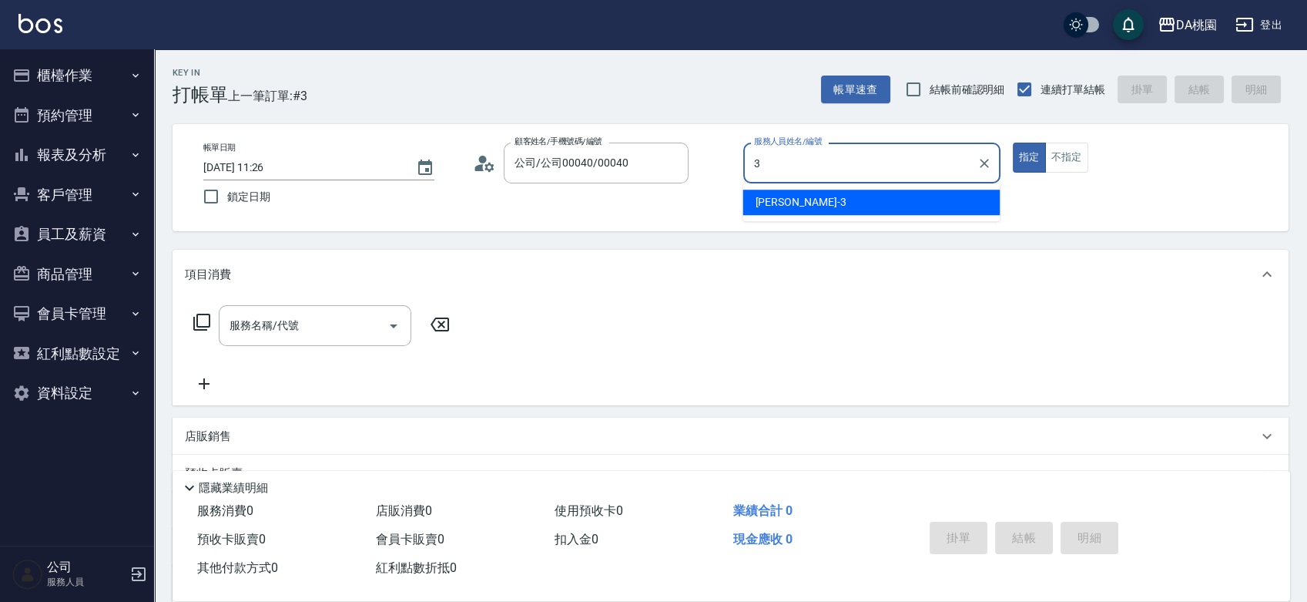
type input "[PERSON_NAME]-3"
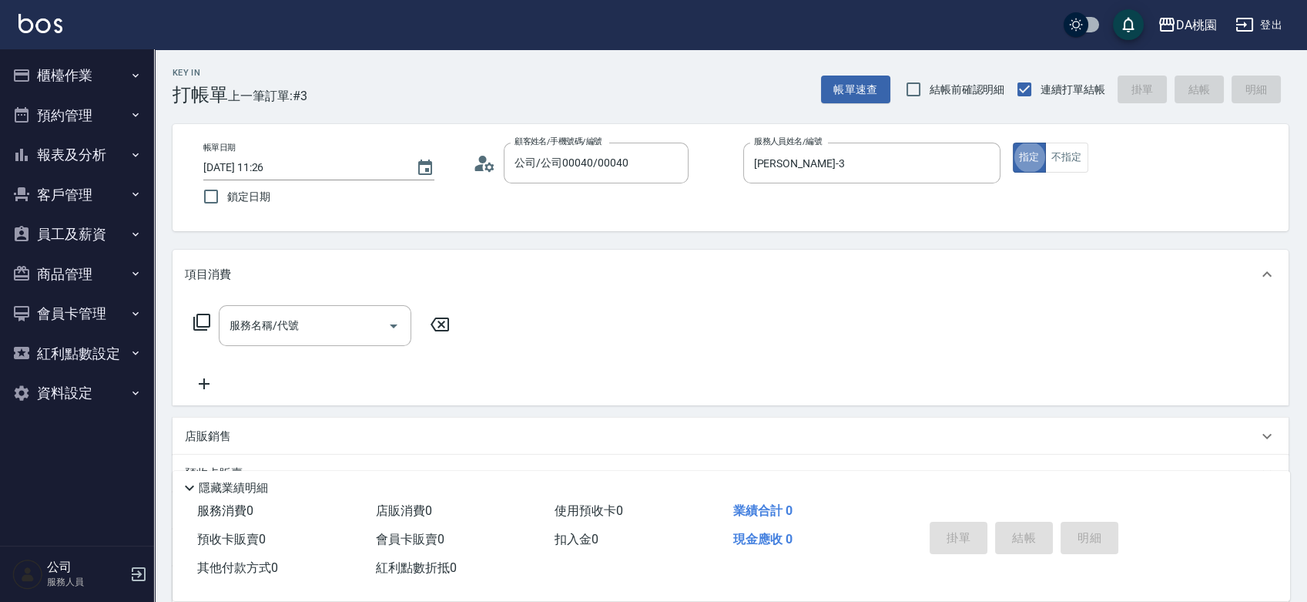
click at [206, 317] on icon at bounding box center [202, 322] width 18 height 18
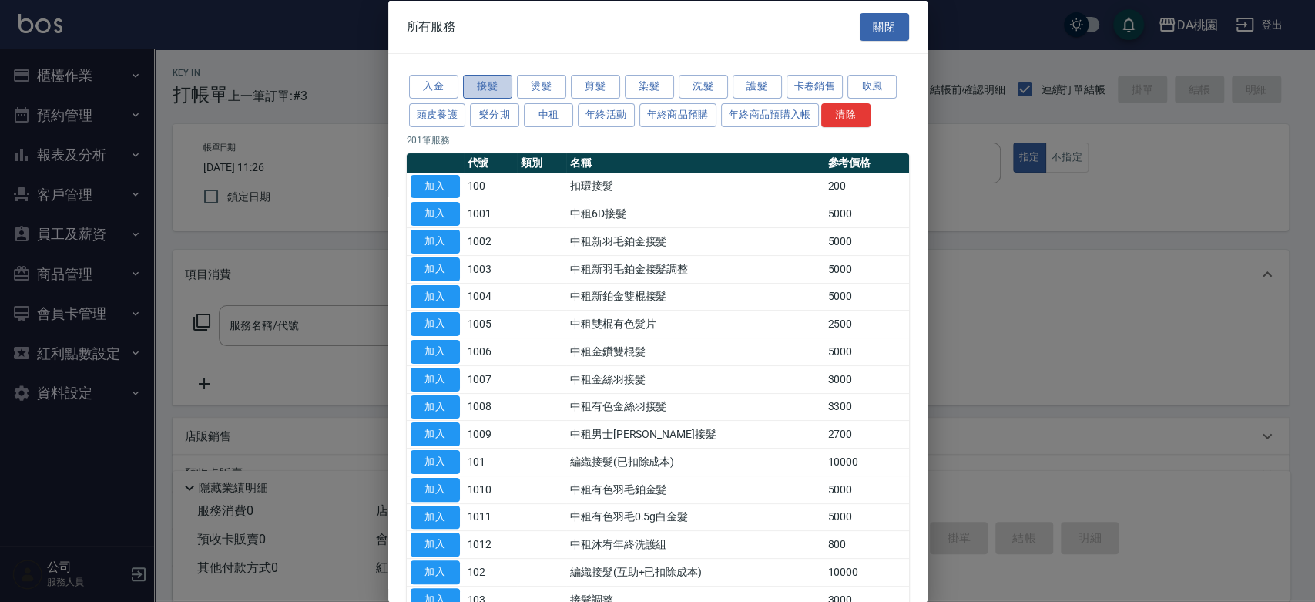
click at [493, 87] on button "接髮" at bounding box center [487, 87] width 49 height 24
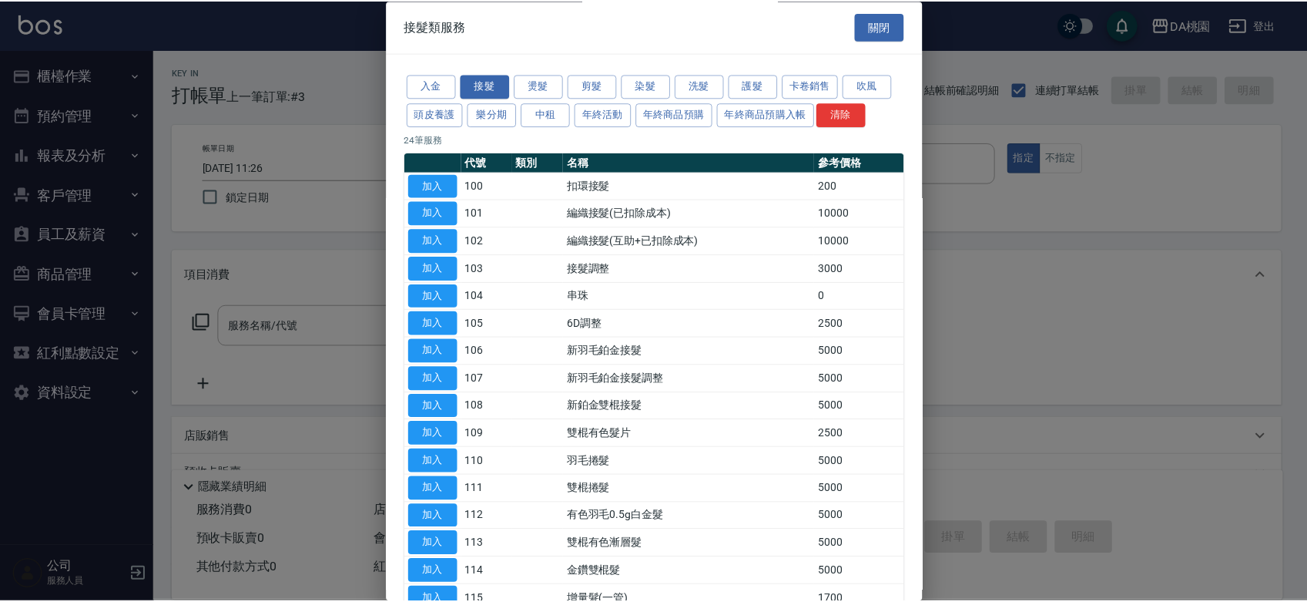
scroll to position [313, 0]
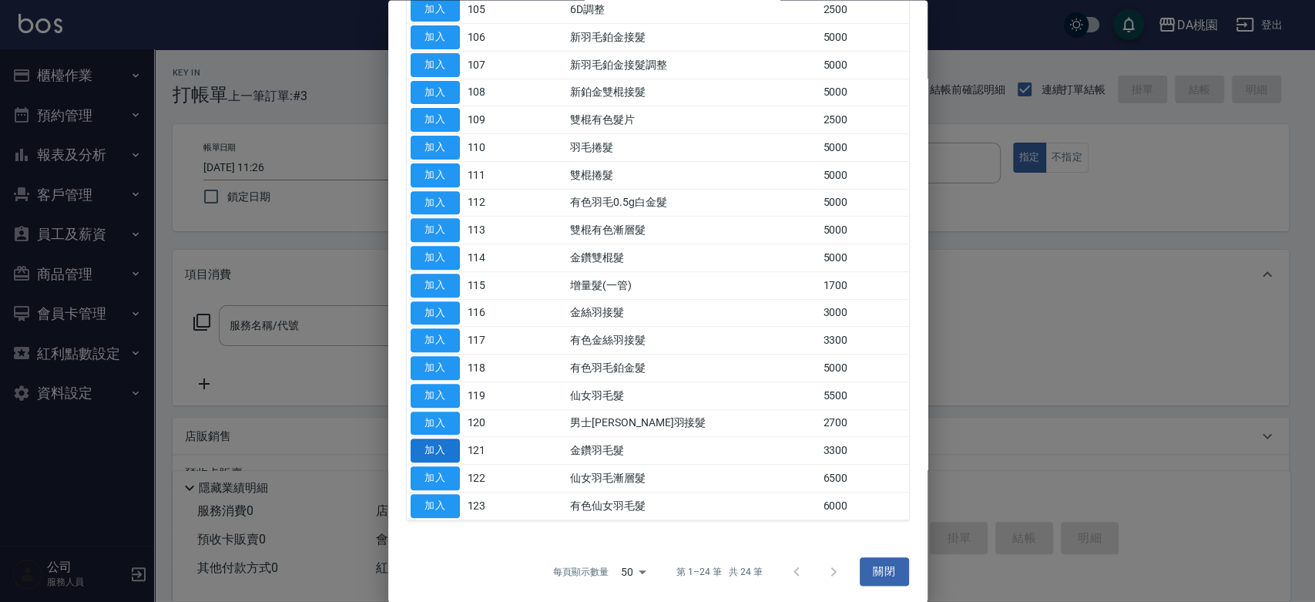
click at [446, 442] on button "加入" at bounding box center [435, 451] width 49 height 24
type input "金鑽羽毛髮(121)"
type input "330"
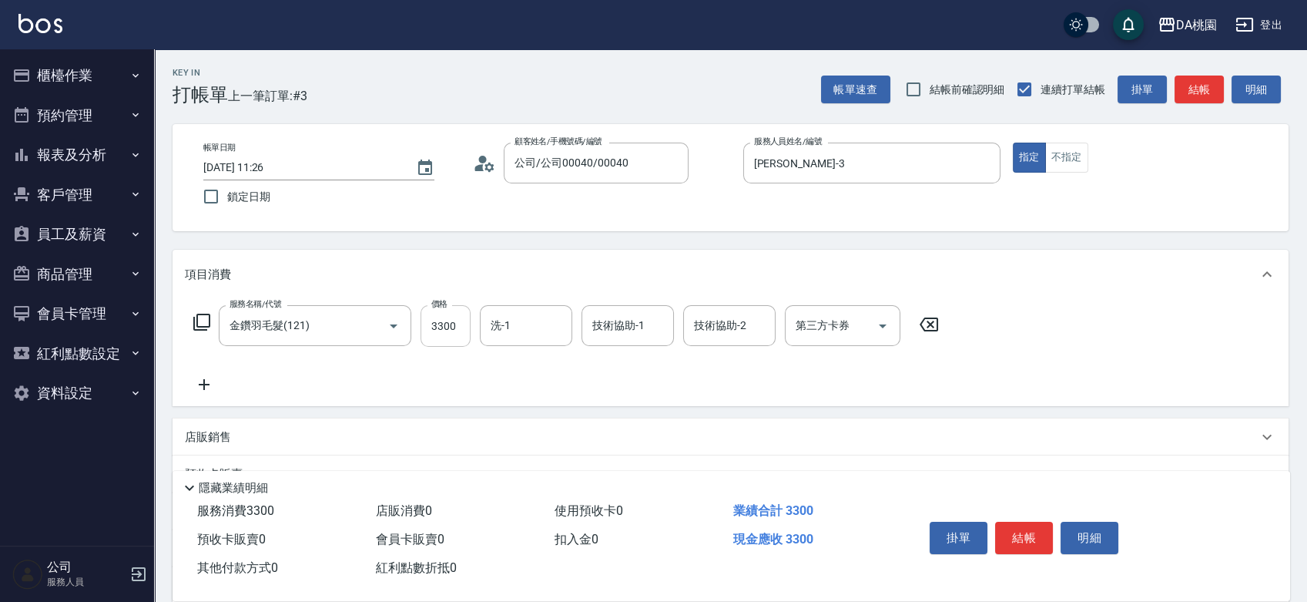
click at [457, 332] on input "3300" at bounding box center [446, 326] width 50 height 42
type input "0"
type input "504"
type input "50"
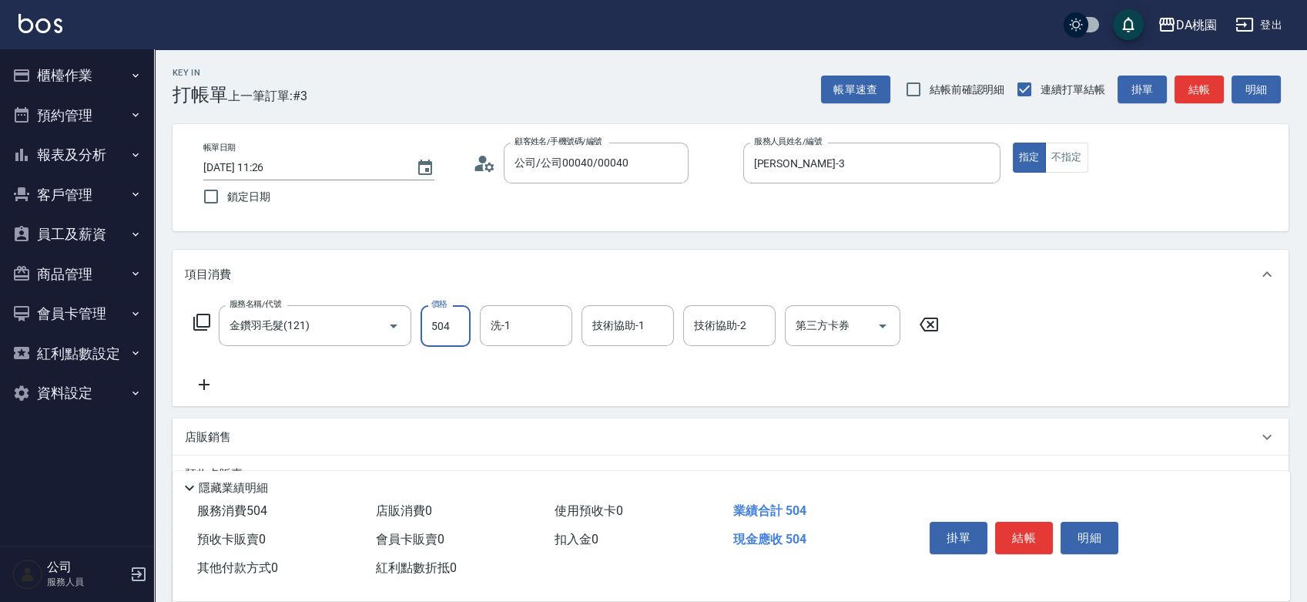
type input "5040"
type input "500"
type input "5040"
click at [1021, 535] on button "結帳" at bounding box center [1024, 537] width 58 height 32
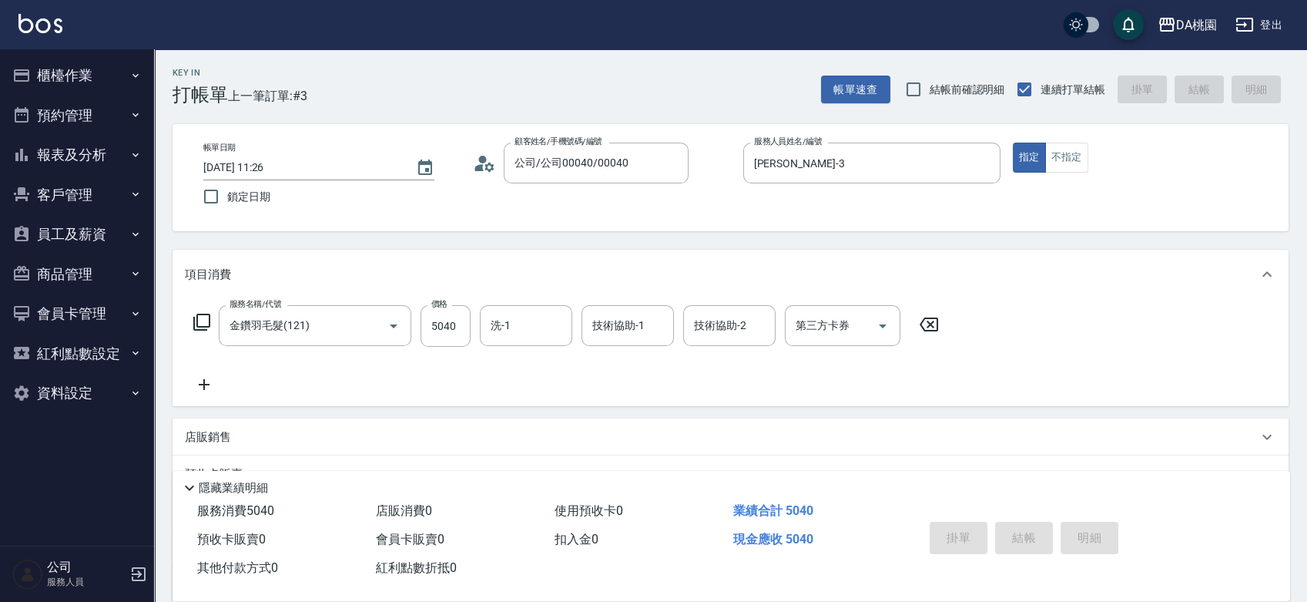
type input "[DATE] 11:27"
type input "0"
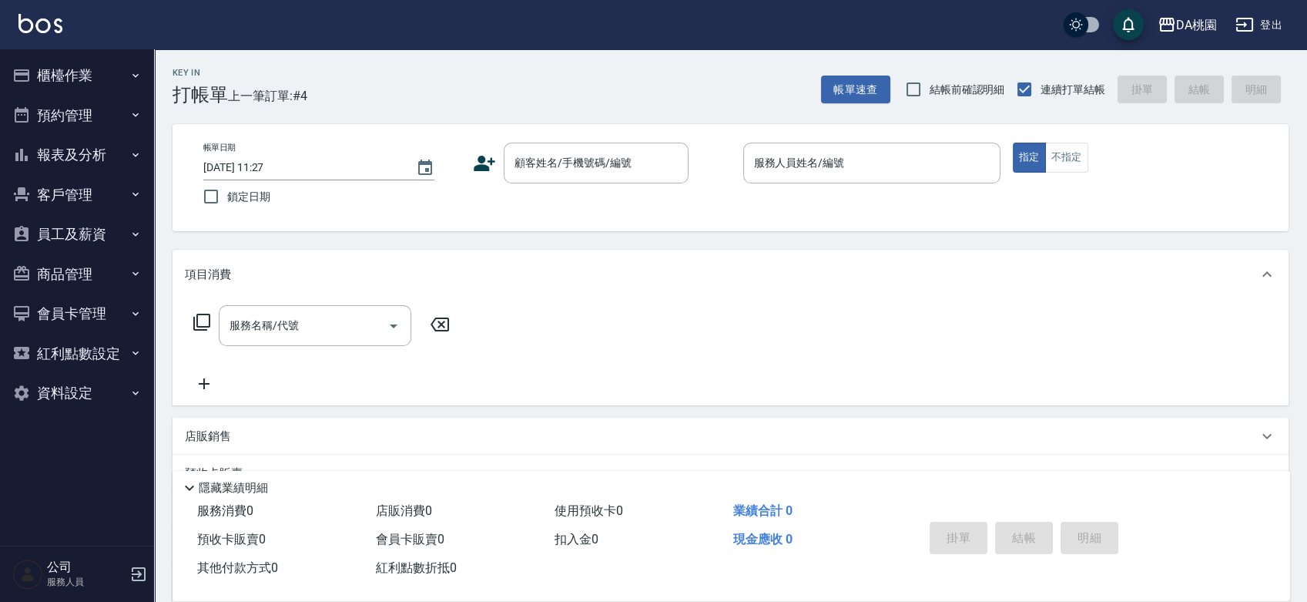
click at [715, 193] on div "帳單日期 [DATE] 11:27 鎖定日期 顧客姓名/手機號碼/編號 顧客姓名/手機號碼/編號 服務人員姓名/編號 服務人員姓名/編號 指定 不指定" at bounding box center [730, 177] width 1079 height 70
